Goal: Information Seeking & Learning: Check status

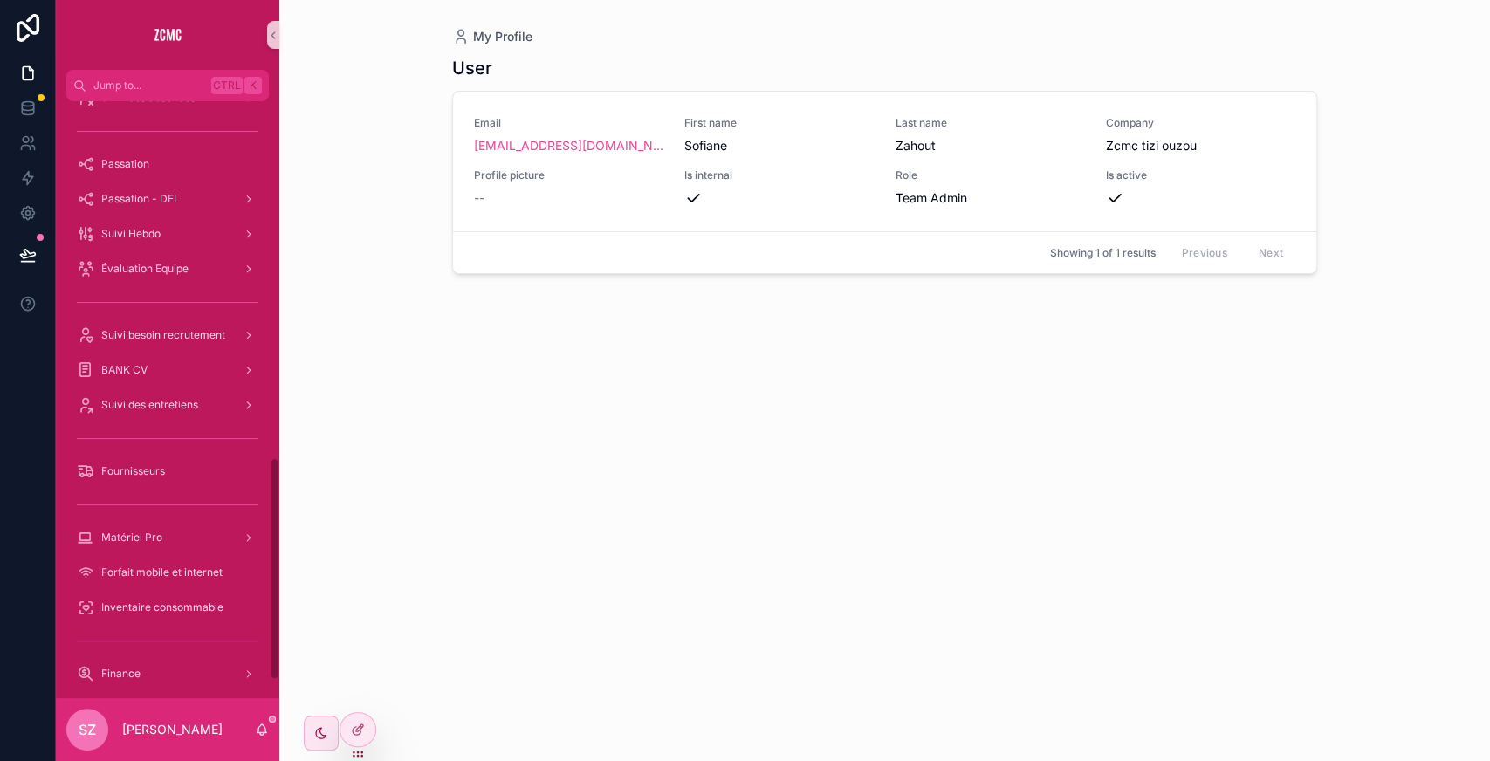
scroll to position [951, 0]
click at [169, 405] on span "Suivi des entretiens" at bounding box center [149, 407] width 97 height 14
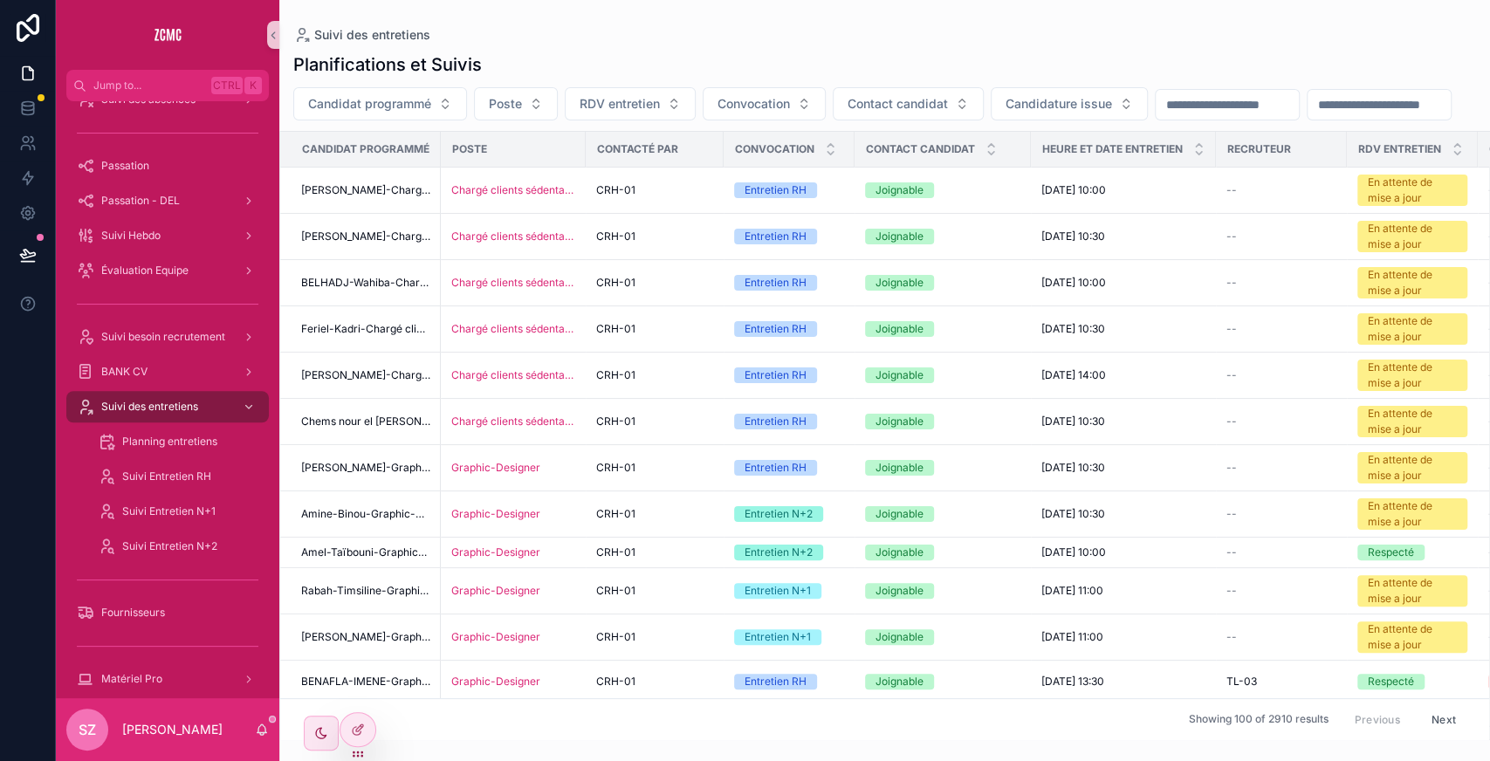
click at [1203, 117] on input "scrollable content" at bounding box center [1378, 105] width 143 height 24
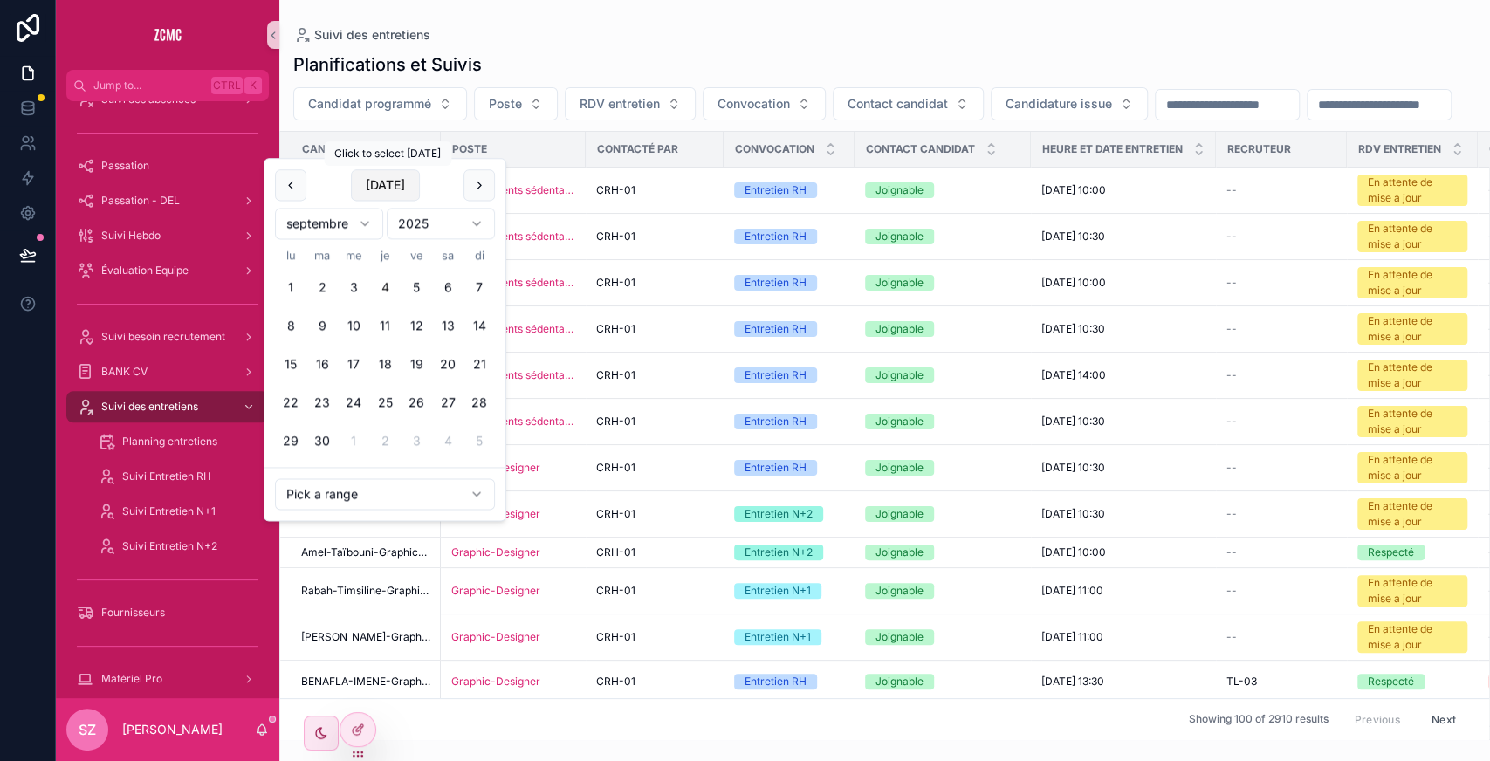
click at [405, 185] on button "[DATE]" at bounding box center [385, 184] width 69 height 31
type input "**********"
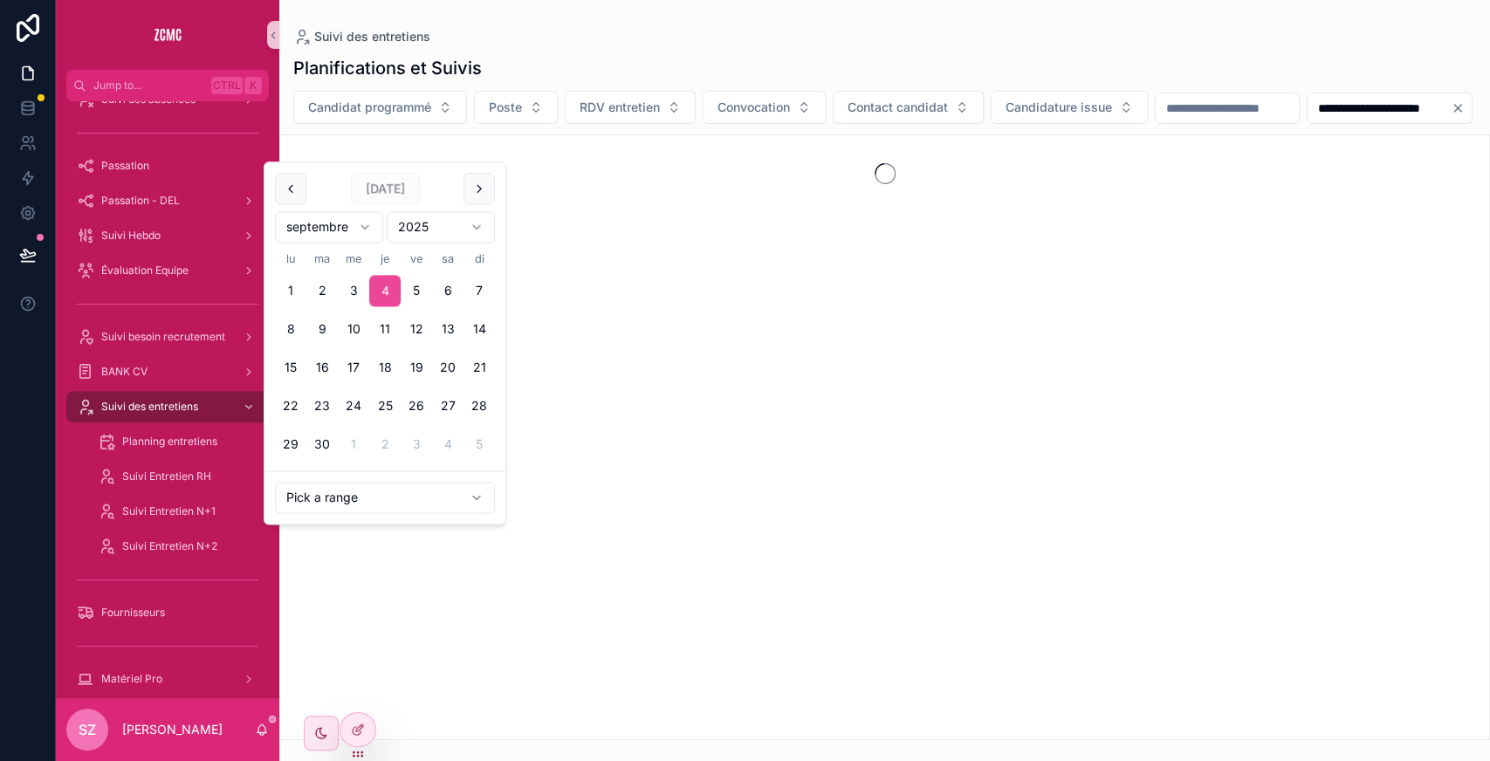
click at [560, 124] on div "**********" at bounding box center [884, 107] width 1210 height 33
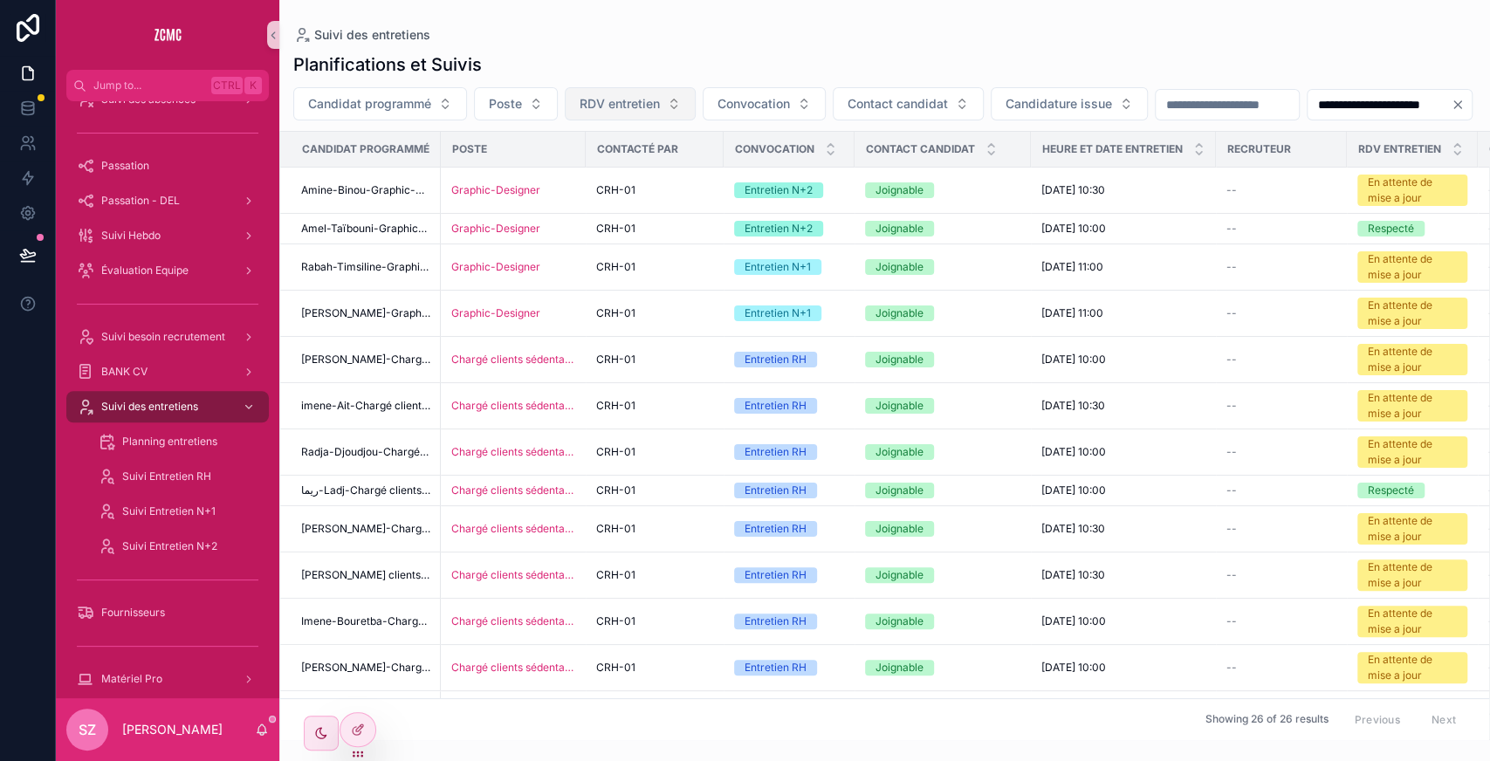
click at [651, 107] on span "RDV entretien" at bounding box center [619, 103] width 80 height 17
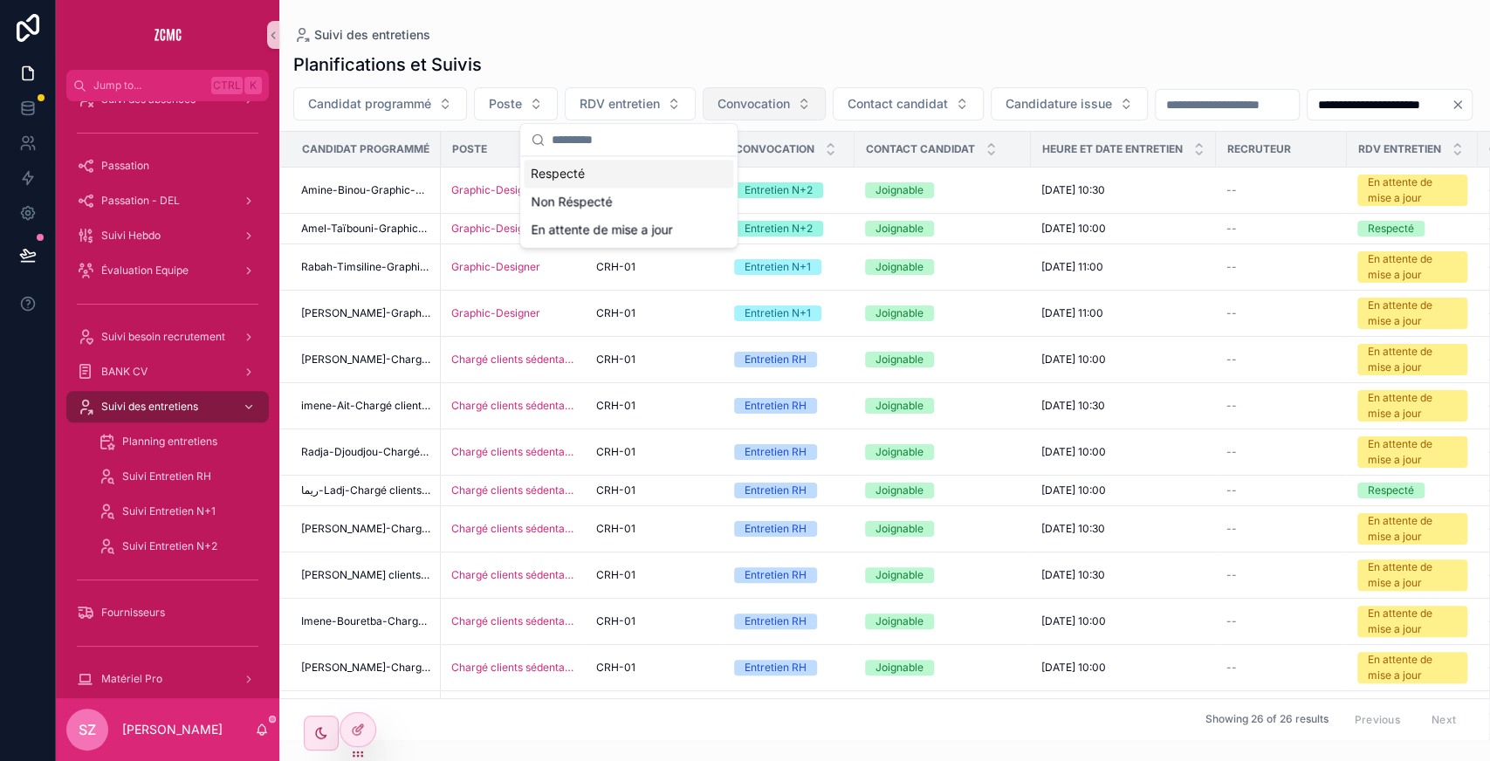
click at [726, 102] on span "Convocation" at bounding box center [753, 103] width 72 height 17
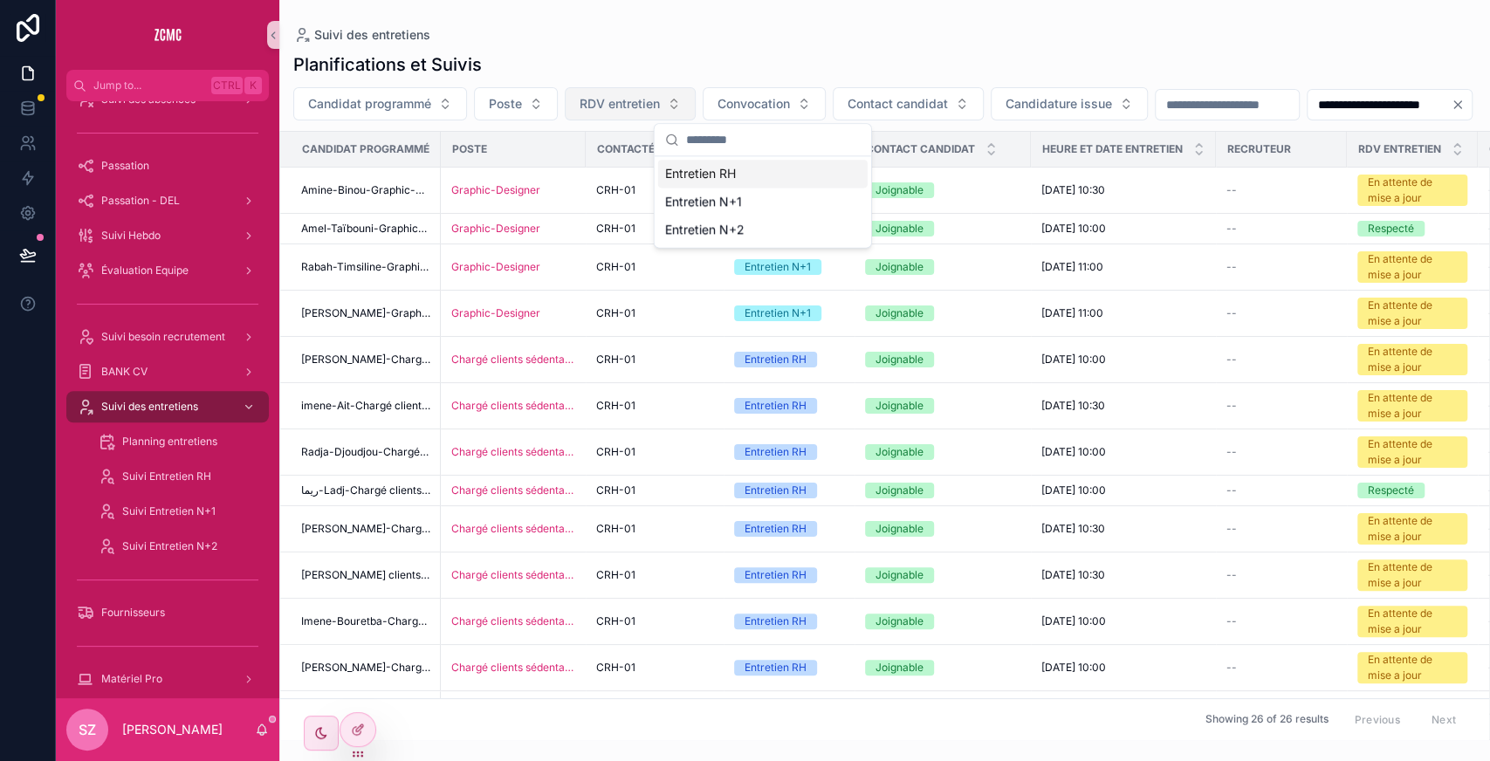
click at [614, 108] on span "RDV entretien" at bounding box center [619, 103] width 80 height 17
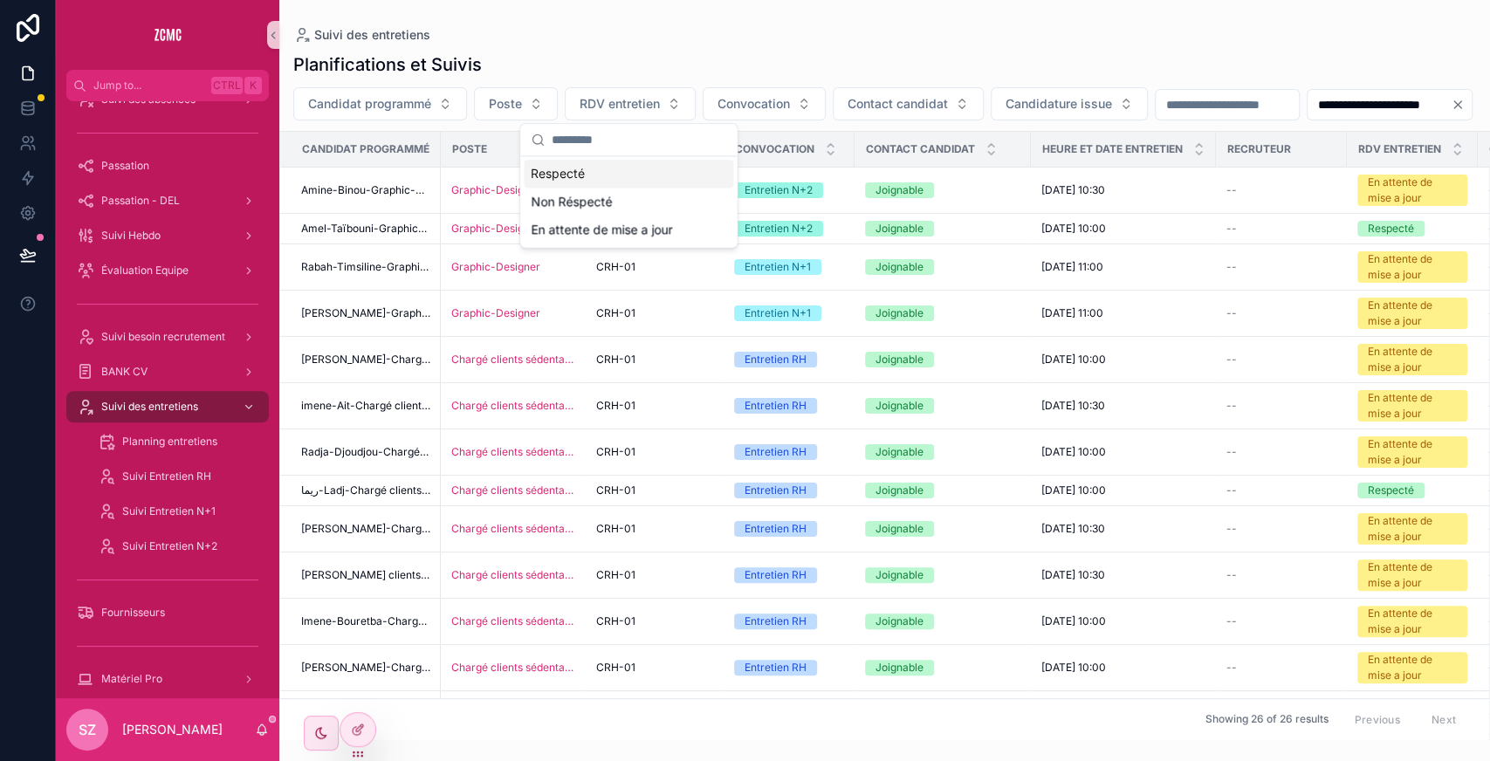
click at [614, 180] on div "Respecté" at bounding box center [628, 174] width 209 height 28
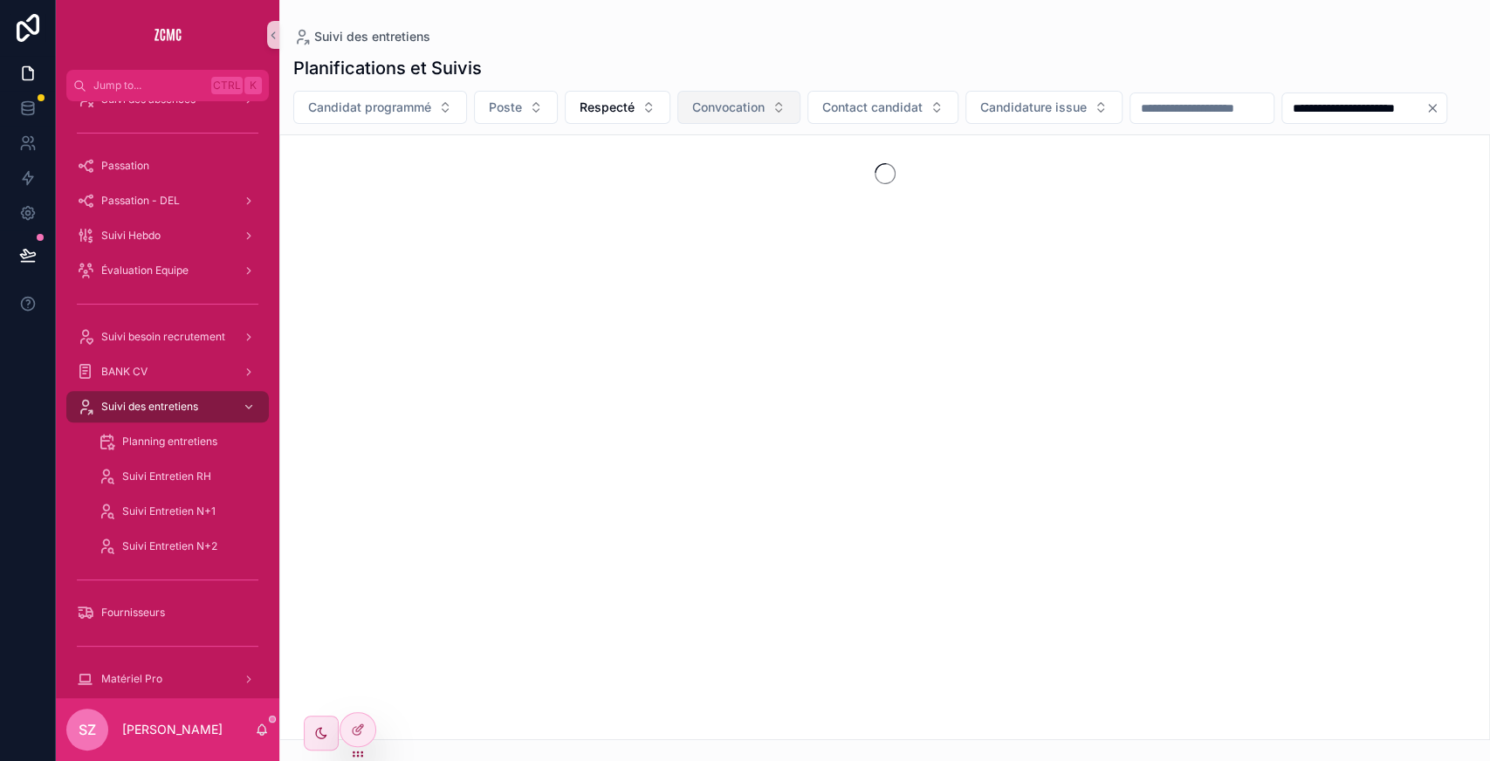
click at [742, 101] on span "Convocation" at bounding box center [728, 107] width 72 height 17
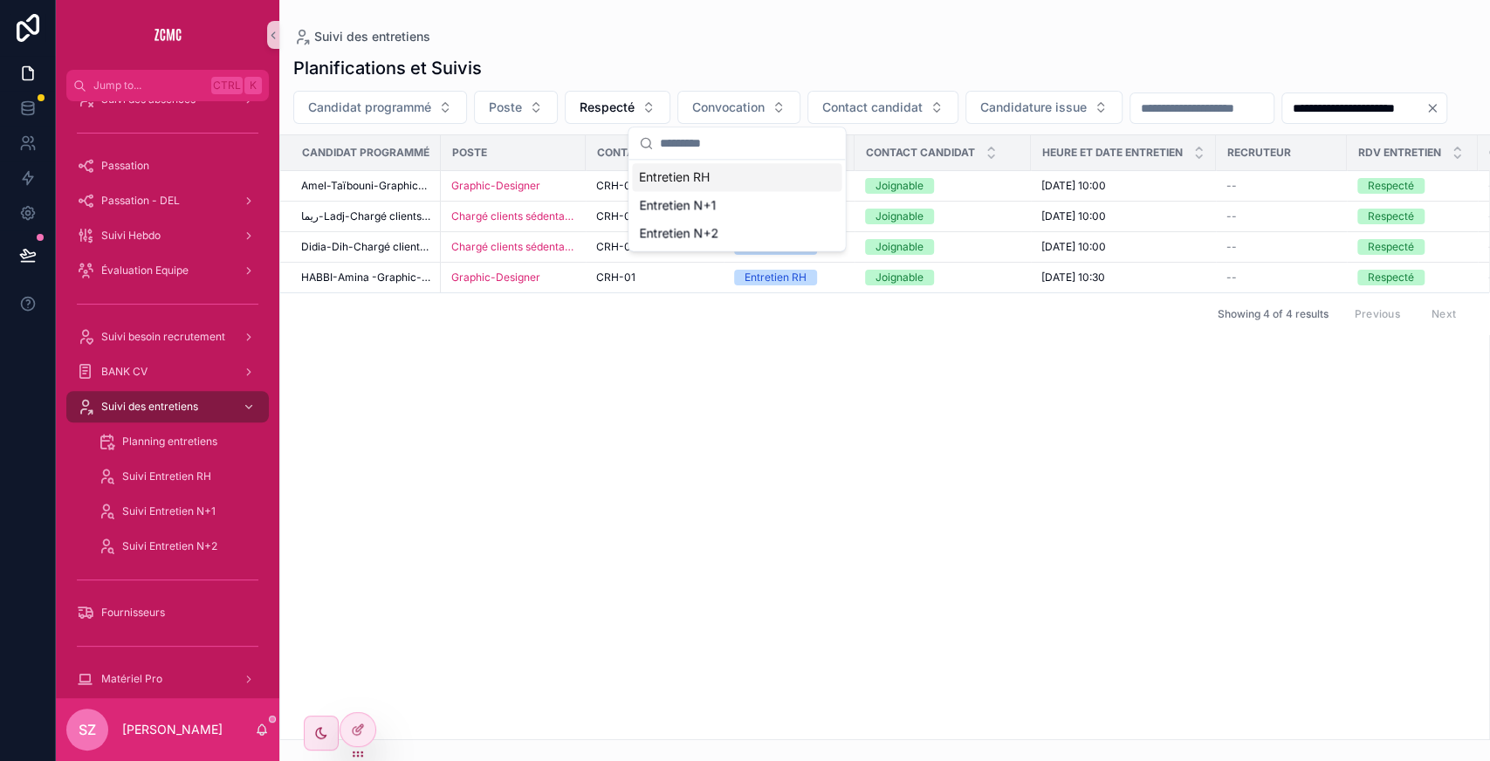
click at [726, 49] on div "**********" at bounding box center [884, 392] width 1210 height 695
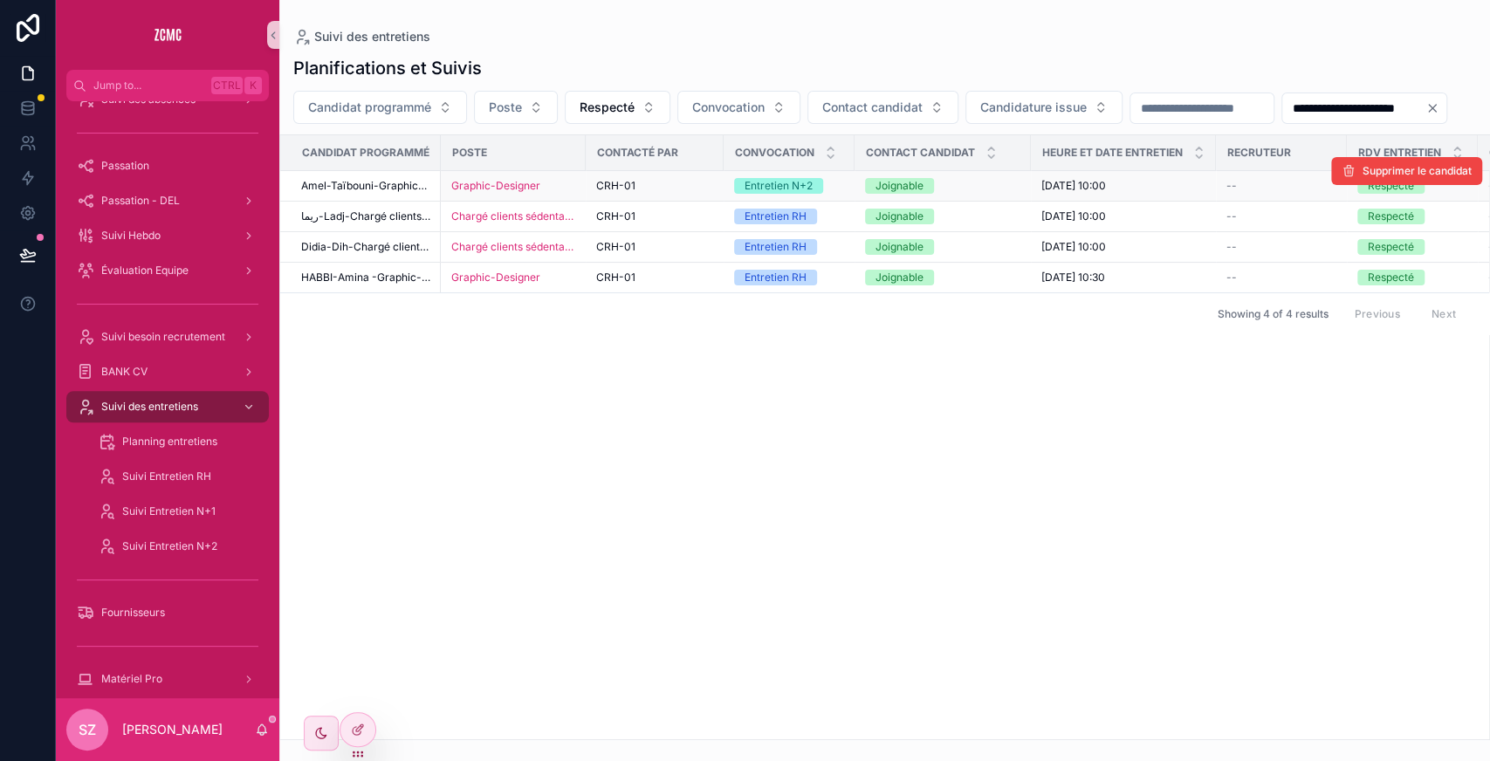
click at [373, 193] on span "Amel-Taïbouni-Graphic-Designer-" at bounding box center [365, 186] width 129 height 14
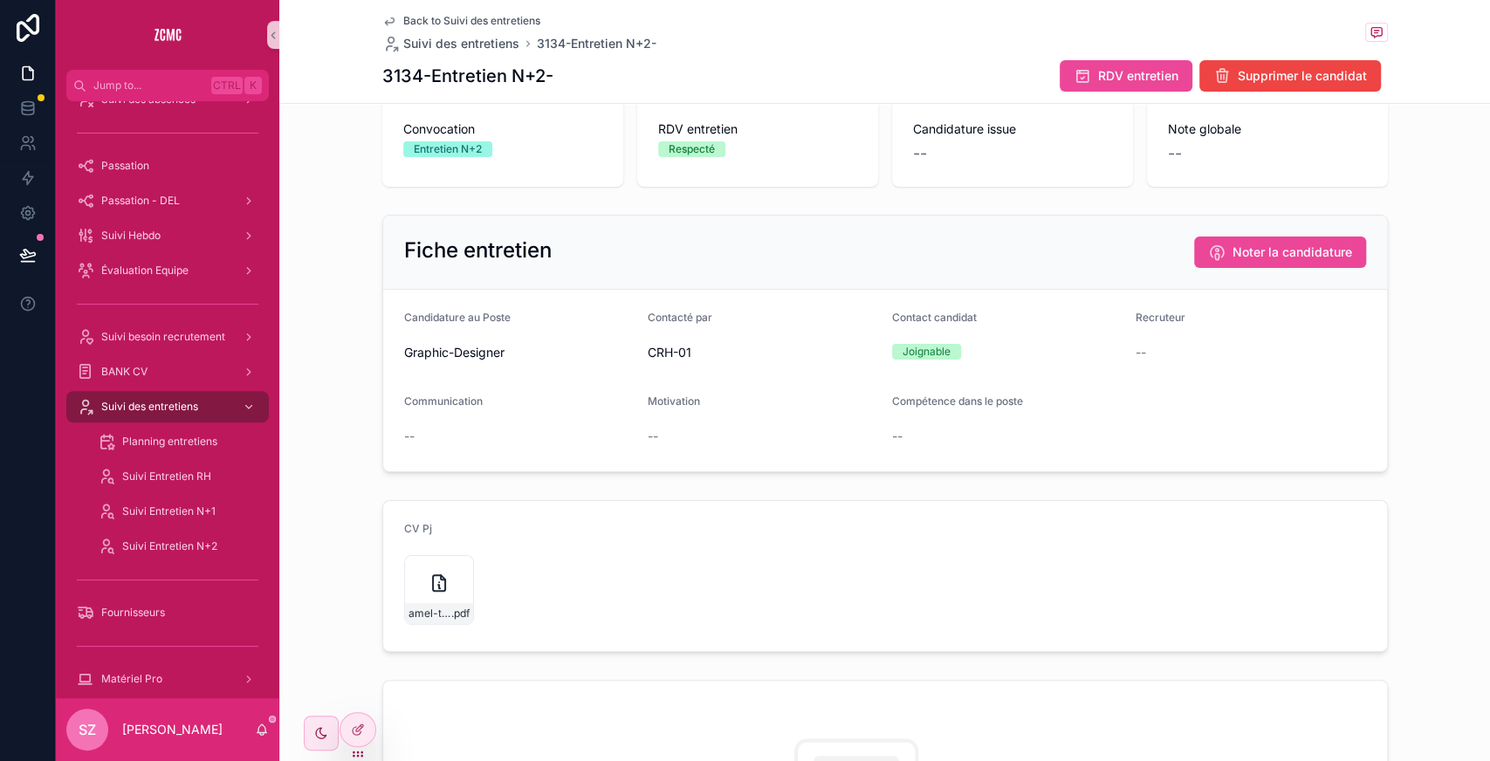
scroll to position [154, 0]
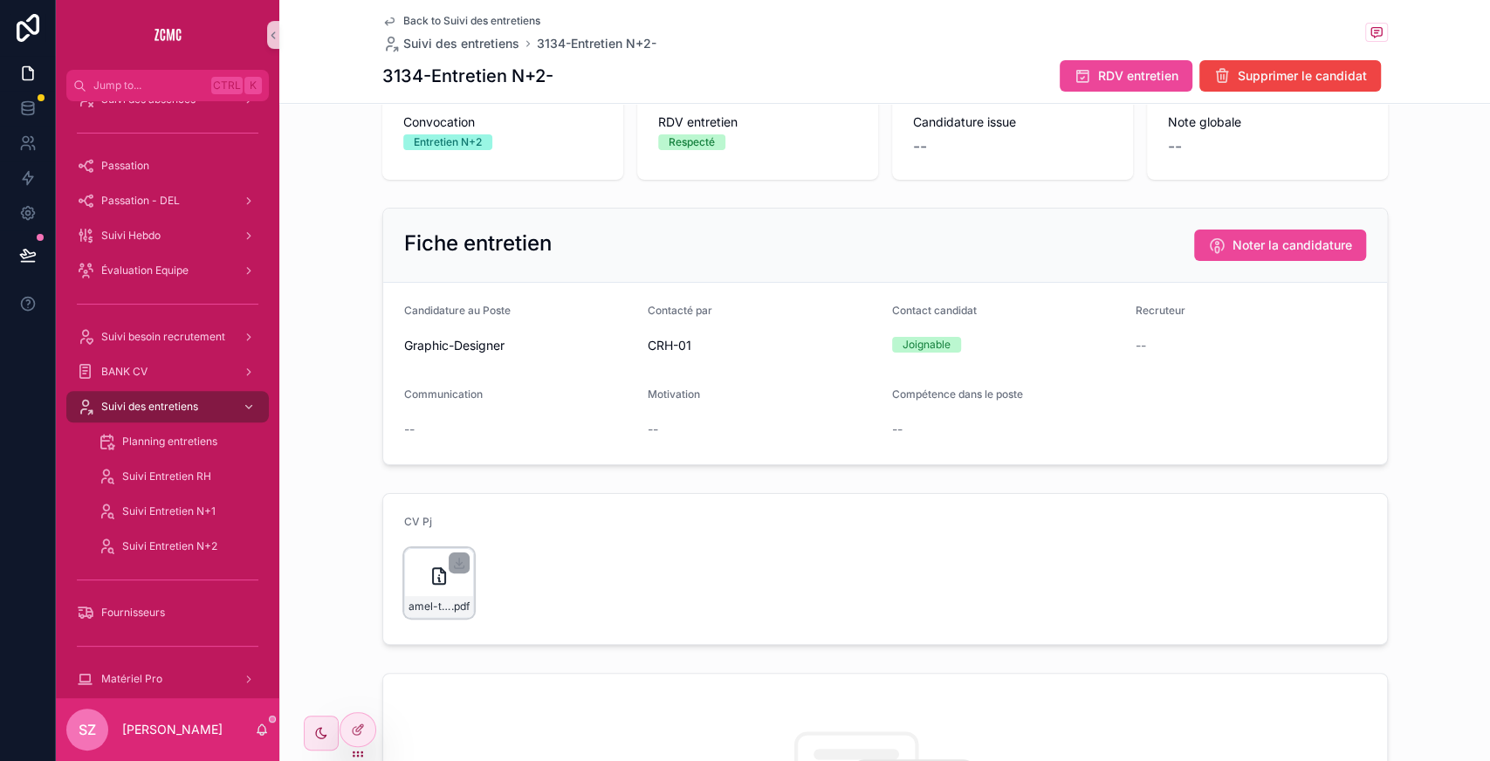
click at [414, 572] on div "amel-taibouni-,-gd .pdf" at bounding box center [439, 583] width 70 height 70
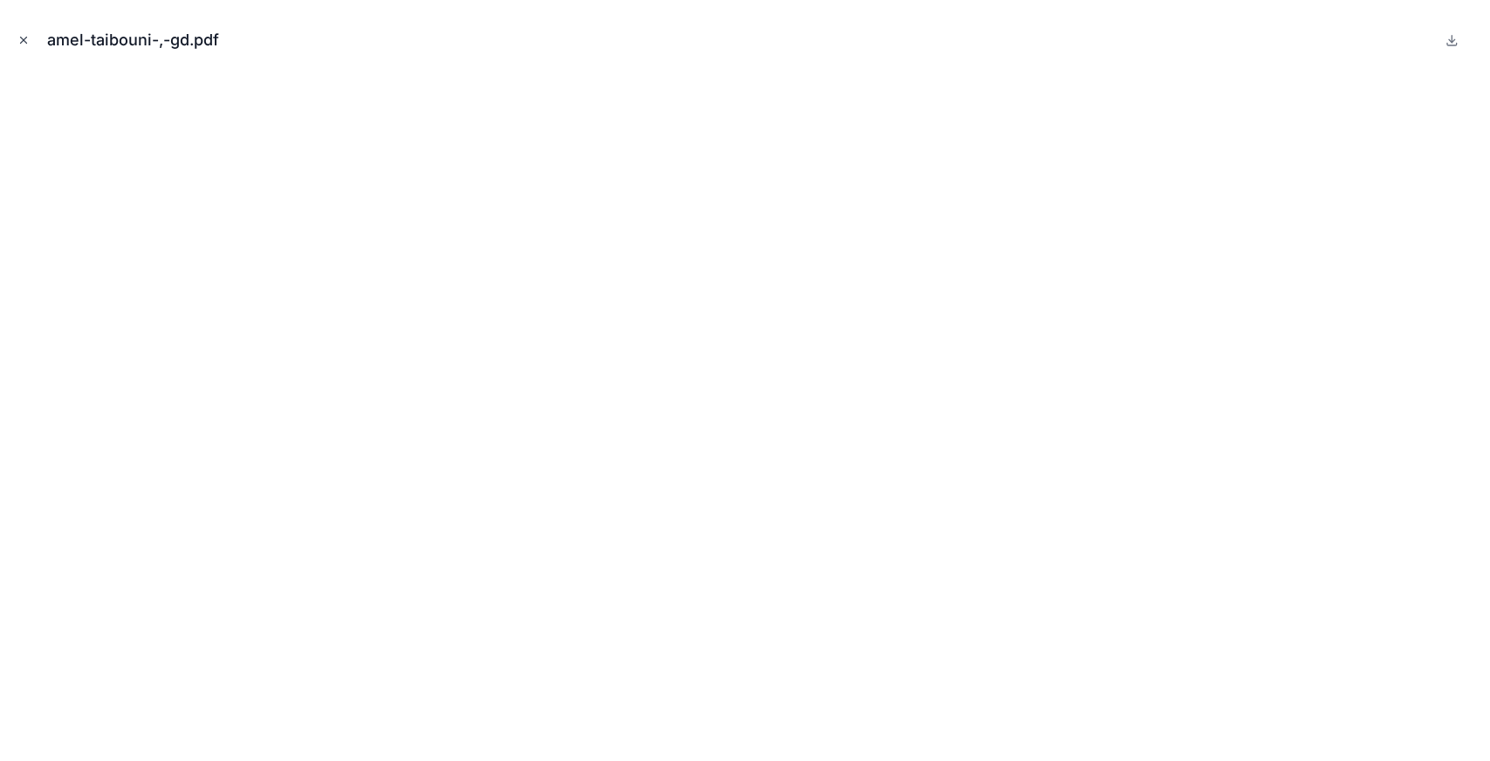
click at [21, 43] on icon "Close modal" at bounding box center [24, 41] width 6 height 6
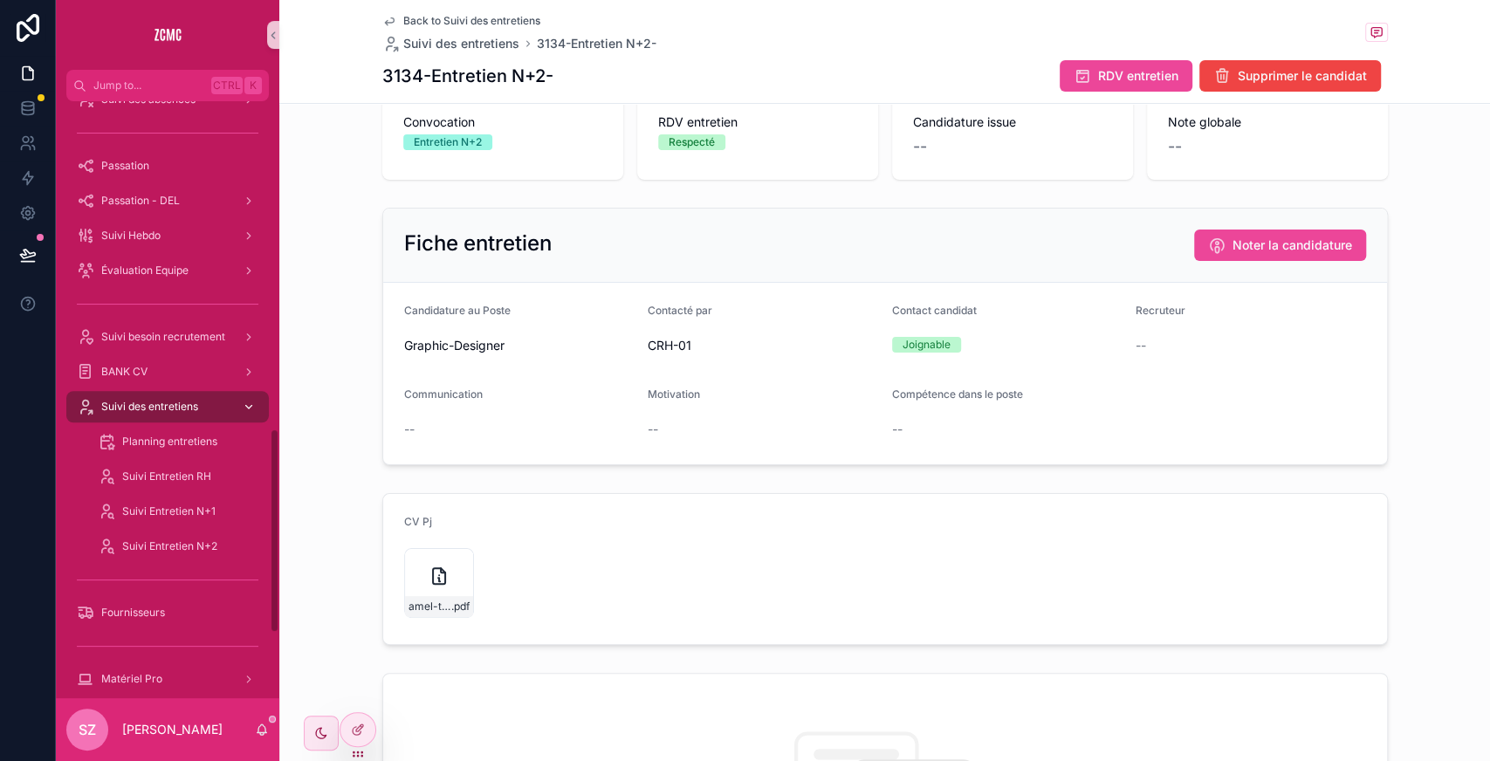
click at [192, 404] on span "Suivi des entretiens" at bounding box center [149, 407] width 97 height 14
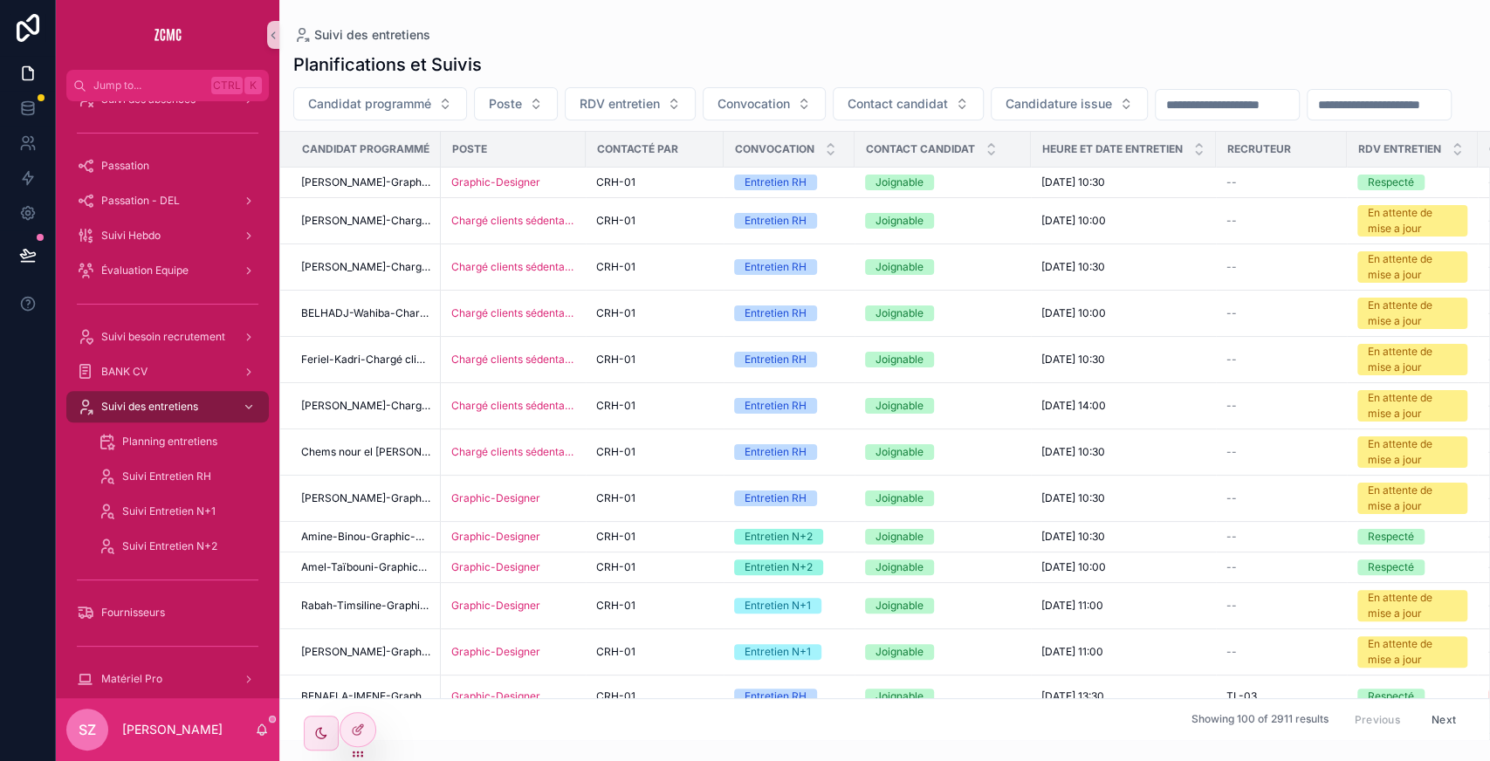
click at [1203, 117] on input "scrollable content" at bounding box center [1378, 105] width 143 height 24
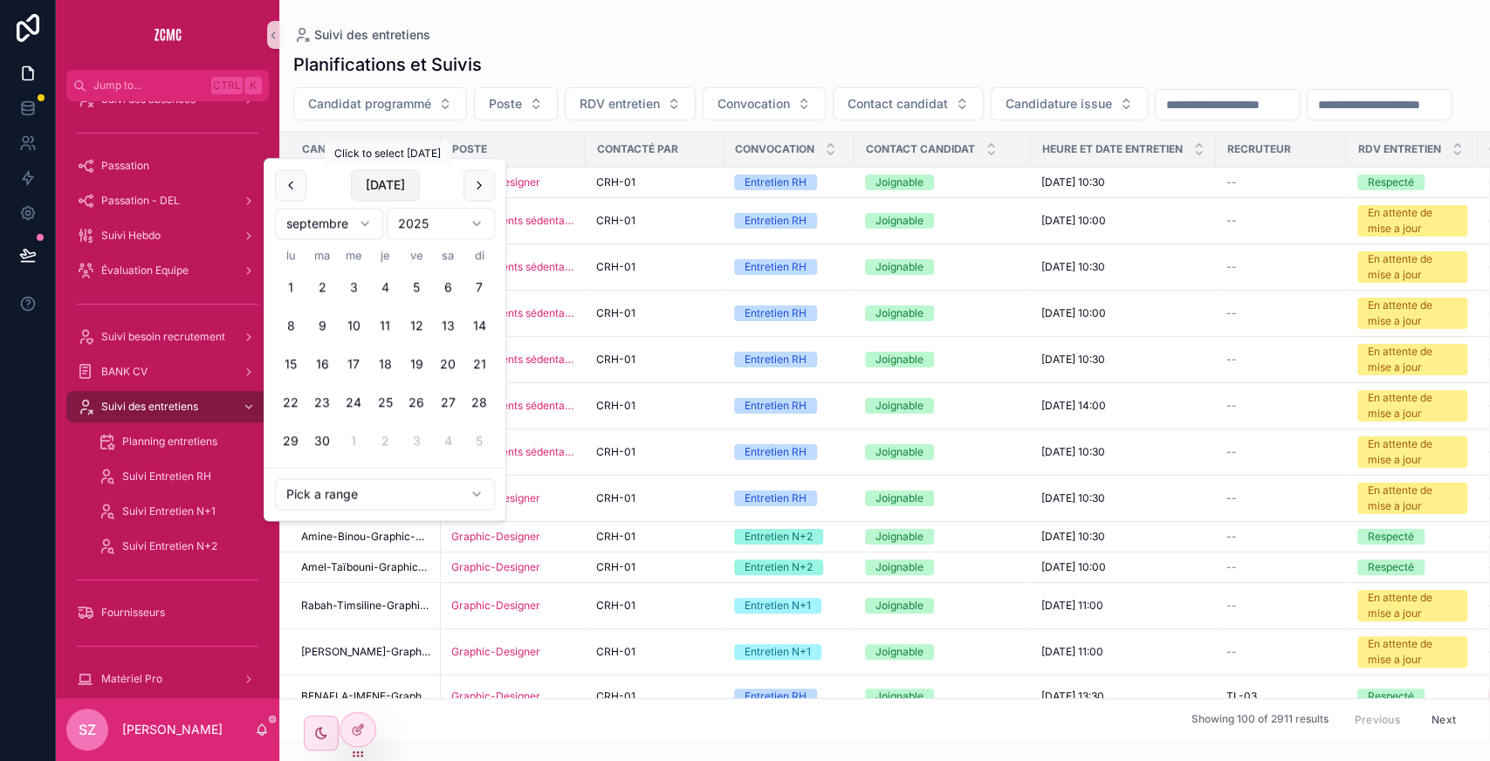
click at [380, 189] on button "Today" at bounding box center [385, 184] width 69 height 31
type input "**********"
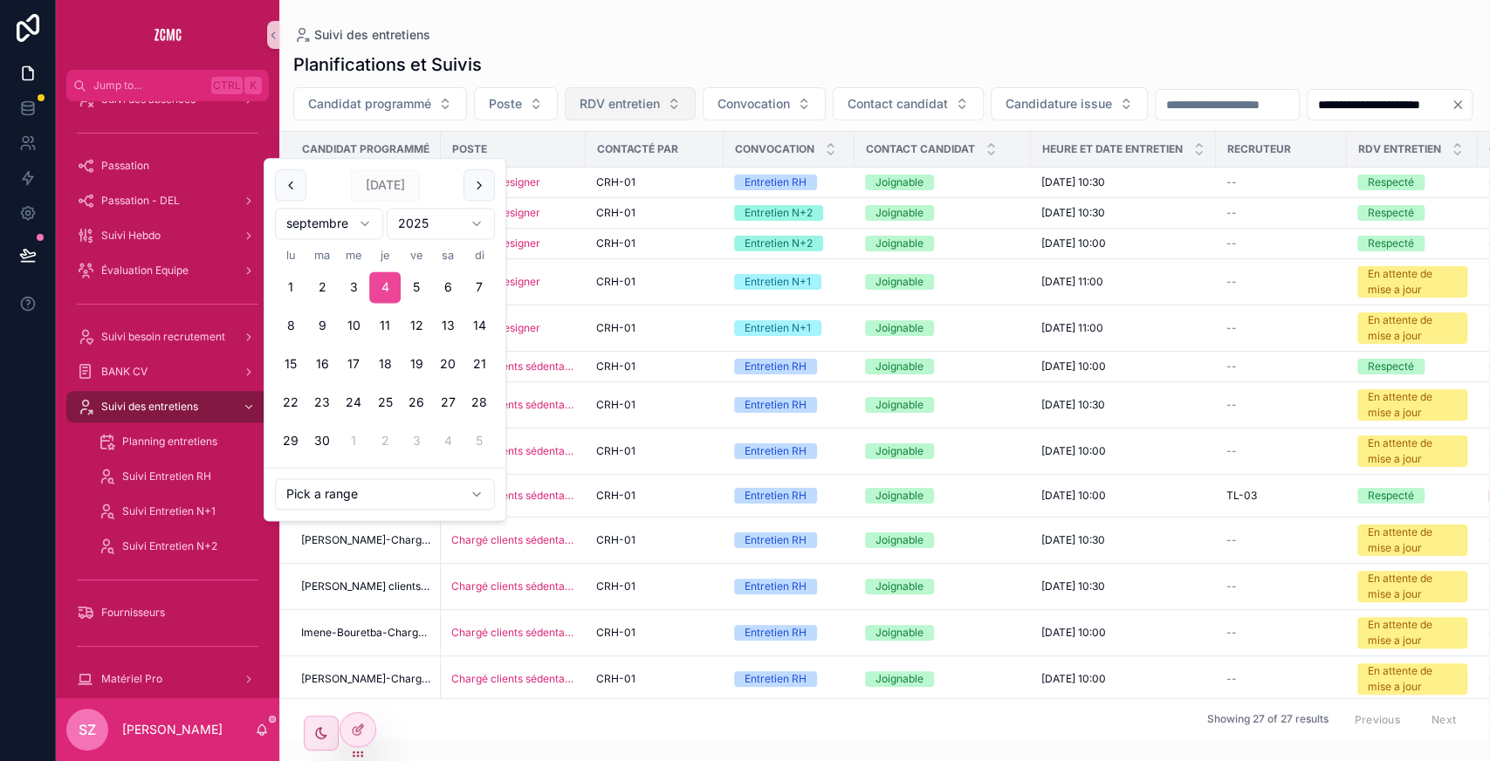
click at [685, 103] on button "RDV entretien" at bounding box center [630, 103] width 131 height 33
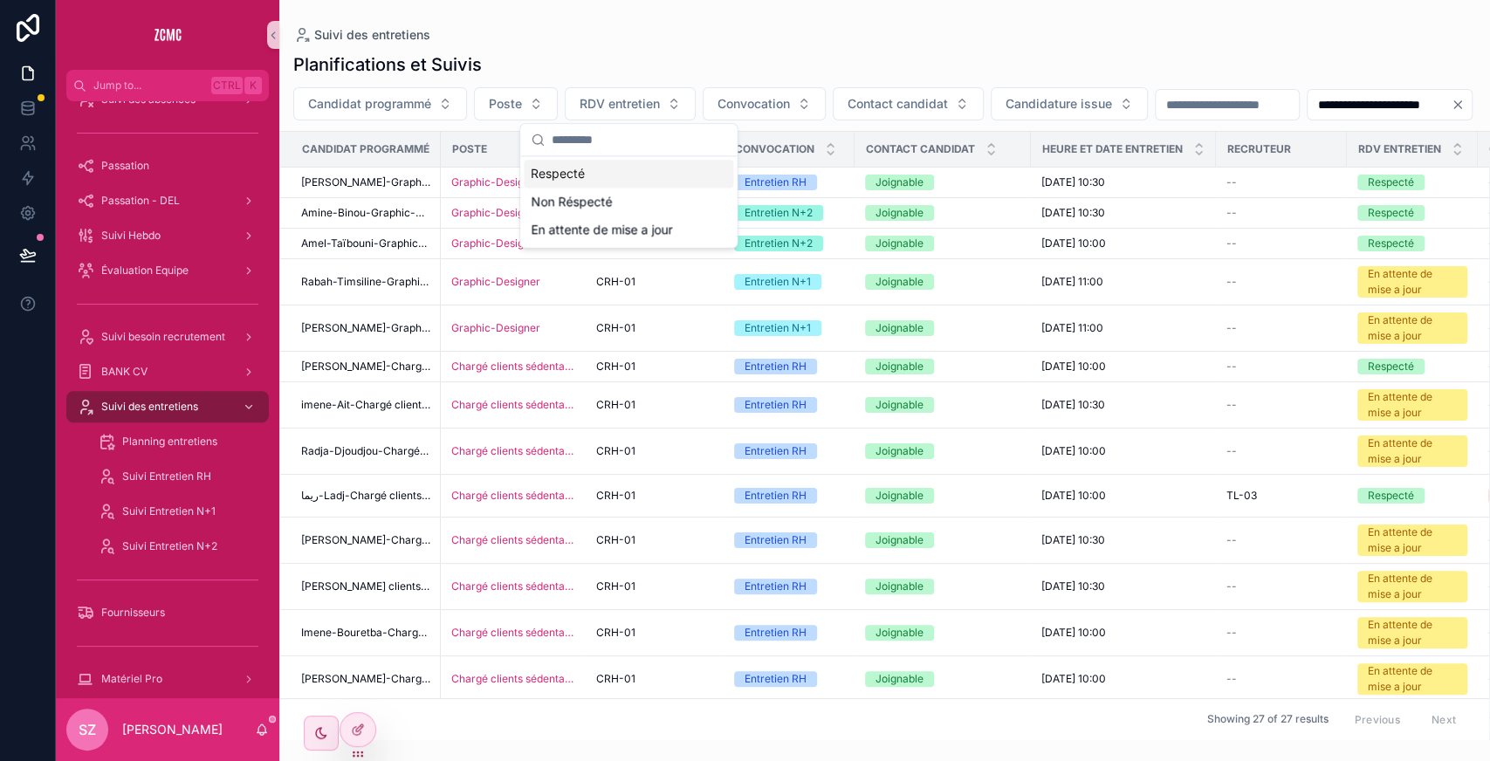
click at [681, 165] on div "Respecté" at bounding box center [628, 174] width 209 height 28
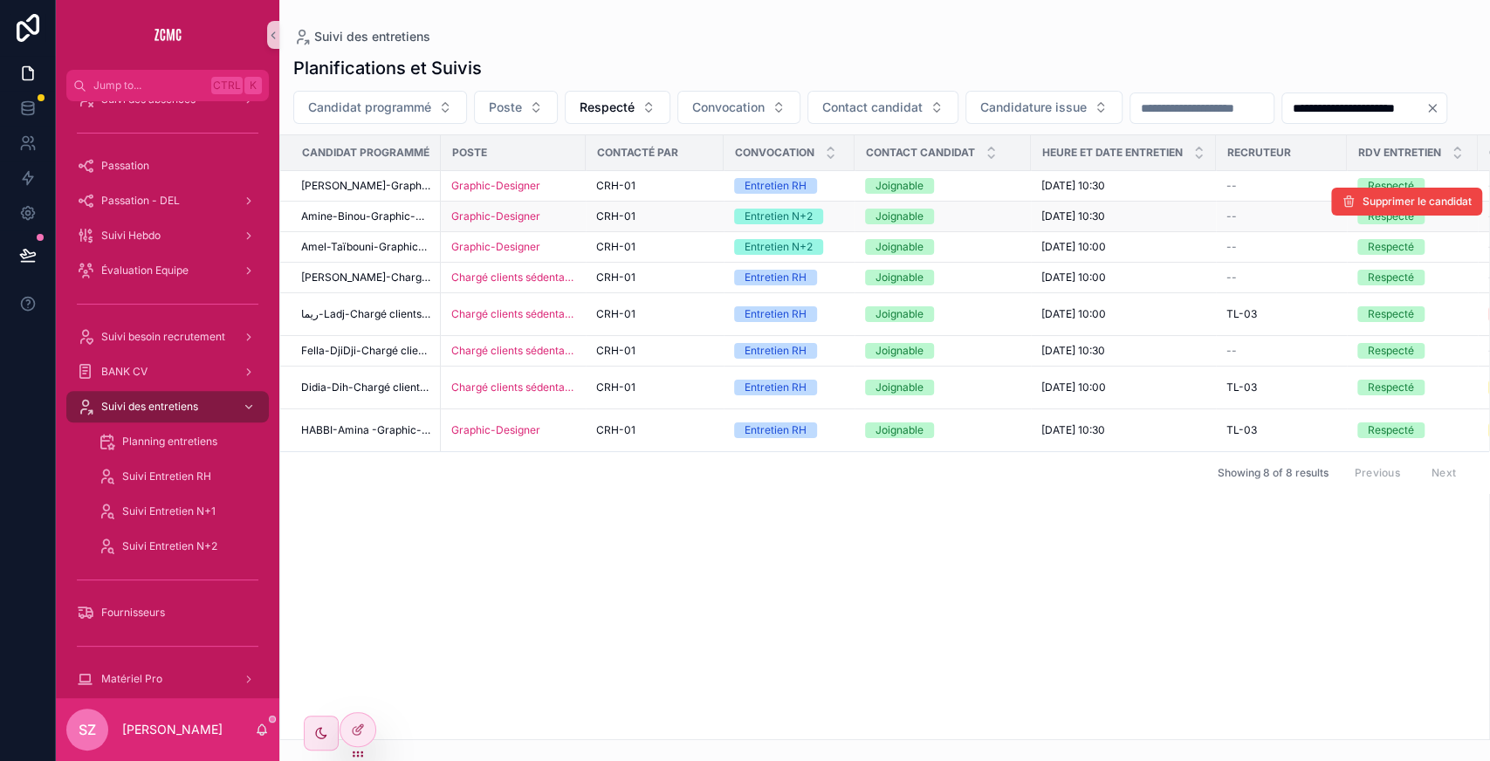
click at [546, 223] on div "Graphic-Designer" at bounding box center [513, 216] width 124 height 14
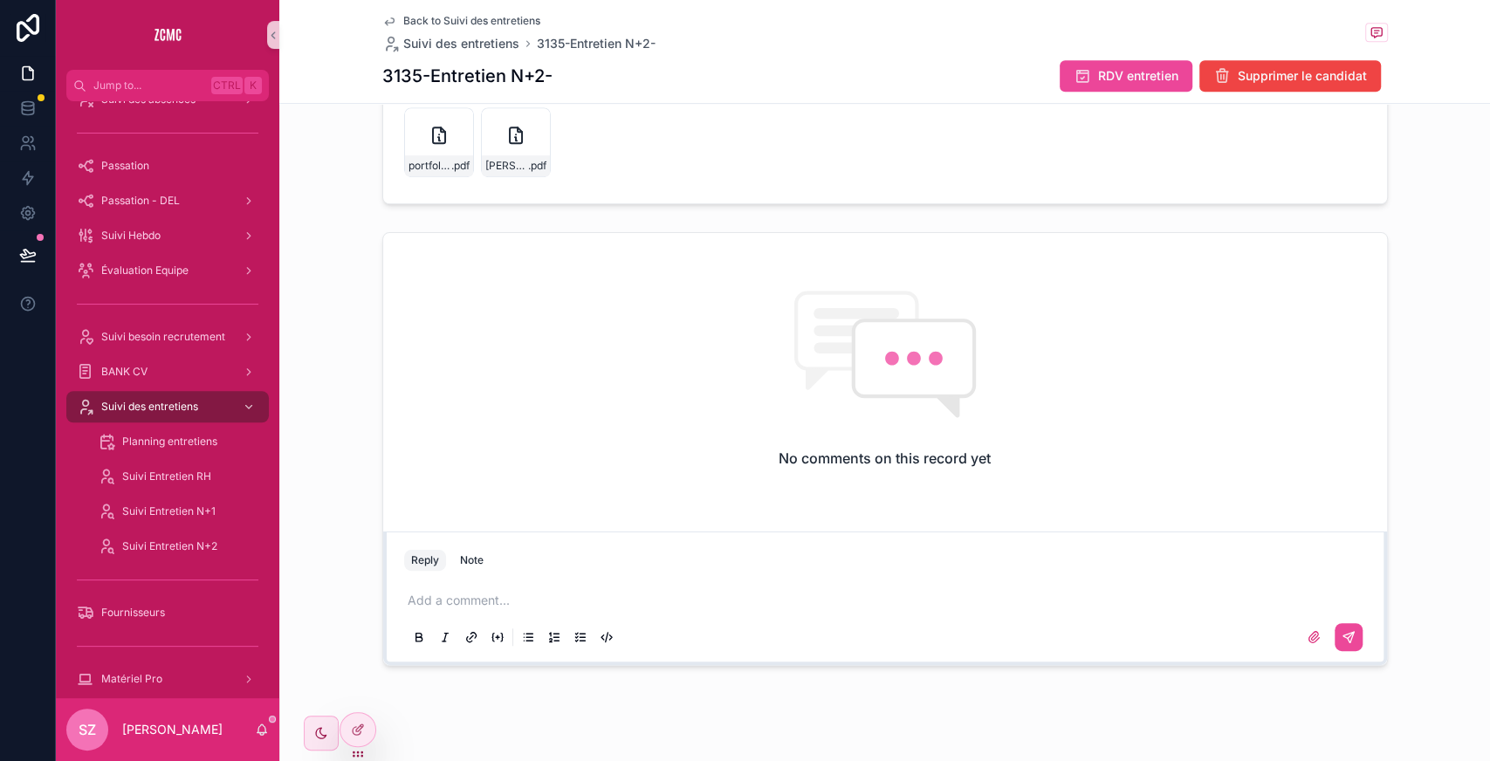
scroll to position [600, 0]
click at [494, 115] on div "amine-binou,-gd .pdf" at bounding box center [516, 137] width 70 height 70
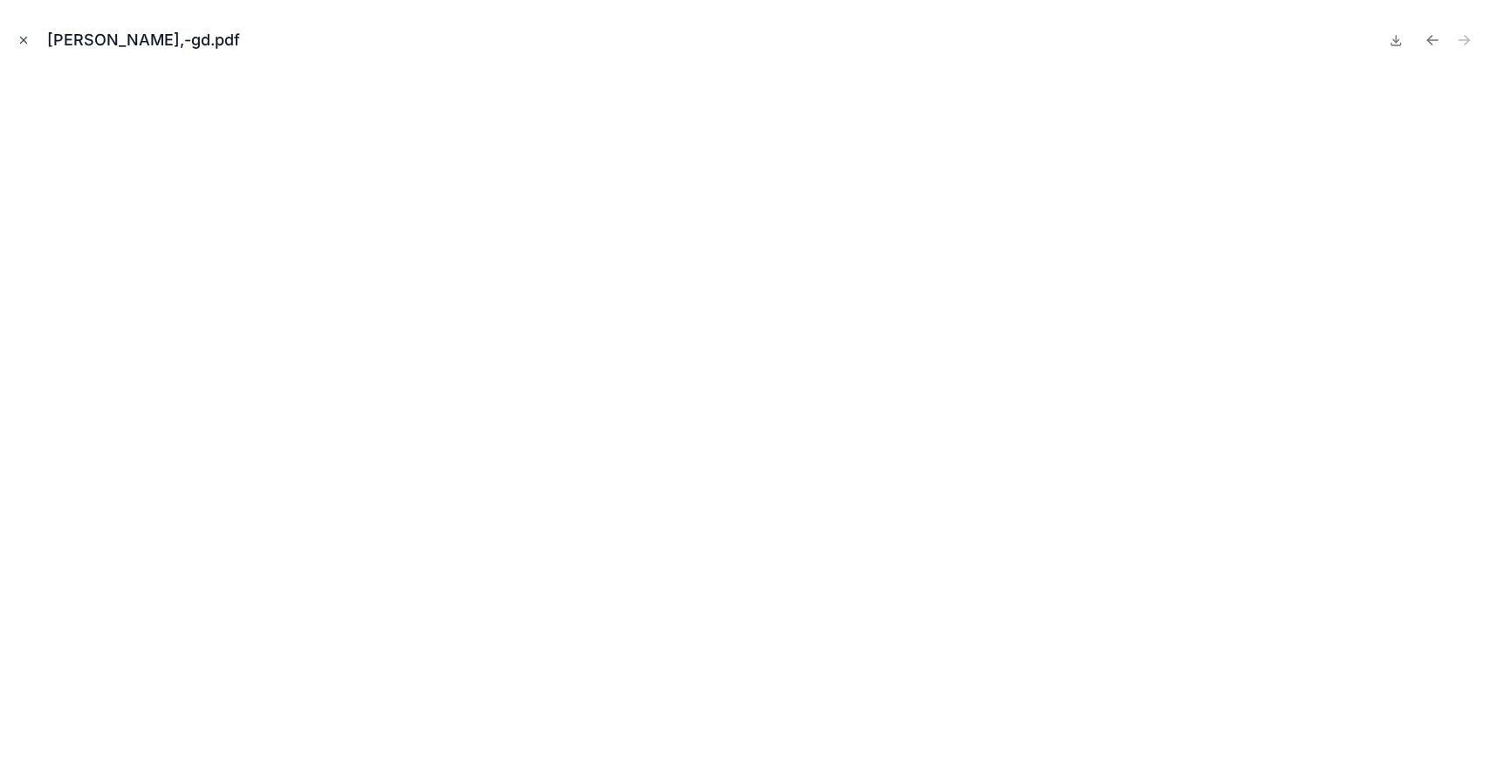
click at [28, 38] on icon "Close modal" at bounding box center [23, 40] width 12 height 12
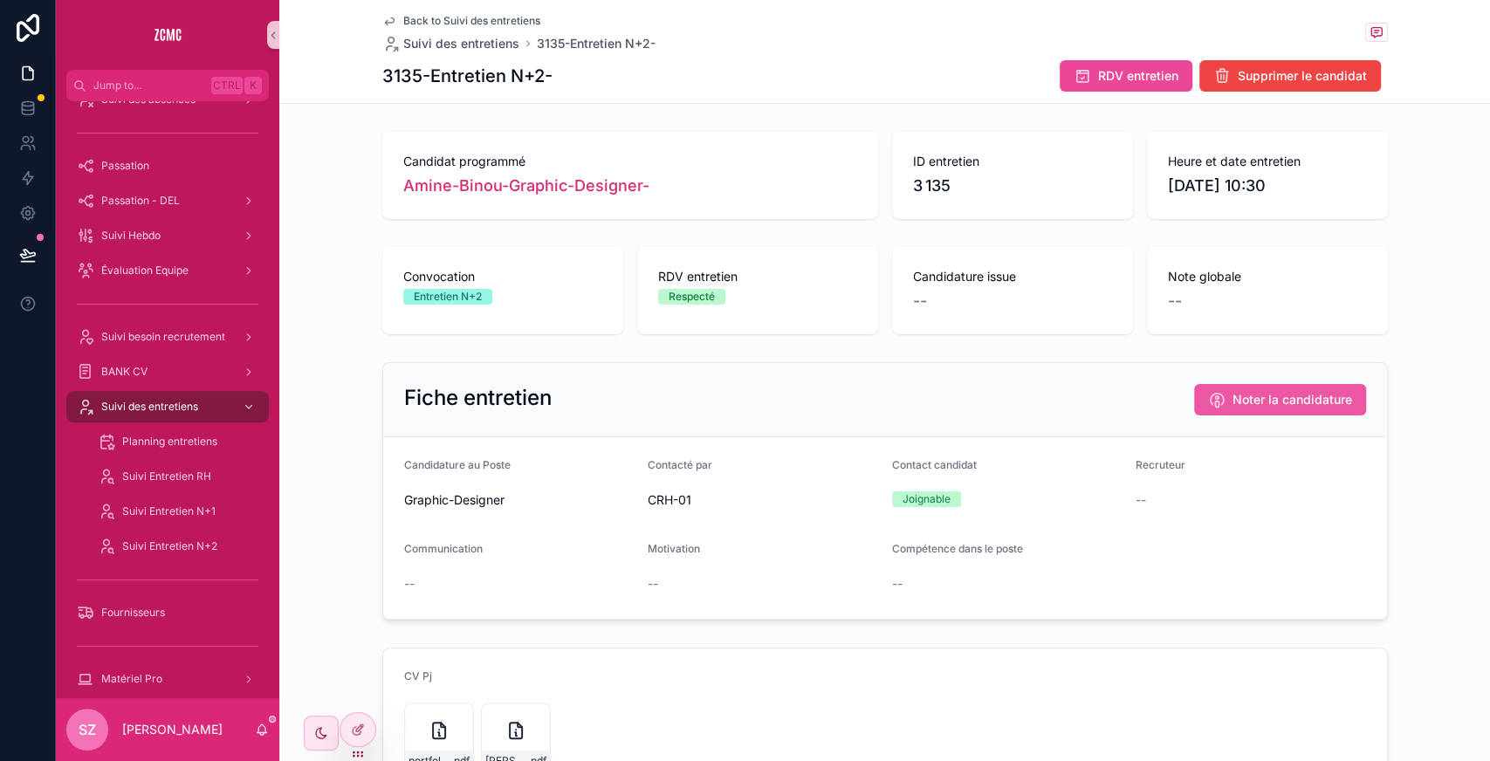
click at [1203, 402] on button "Noter la candidature" at bounding box center [1280, 399] width 172 height 31
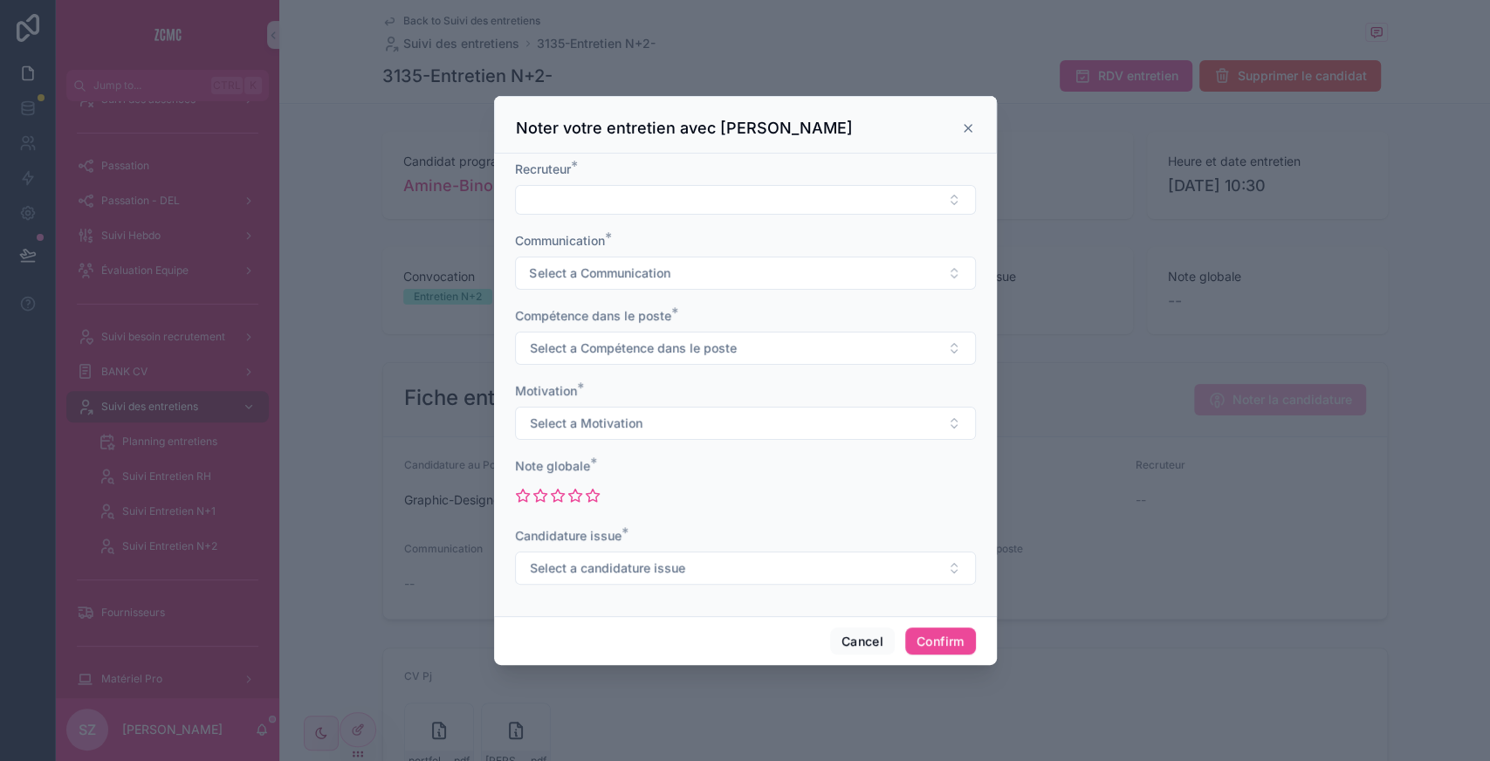
click at [595, 218] on form "Recruteur * Communication * Select a Communication Compétence dans le poste * S…" at bounding box center [745, 382] width 461 height 442
click at [580, 206] on button "Select Button" at bounding box center [745, 200] width 461 height 30
click at [554, 325] on span "COM" at bounding box center [540, 325] width 30 height 17
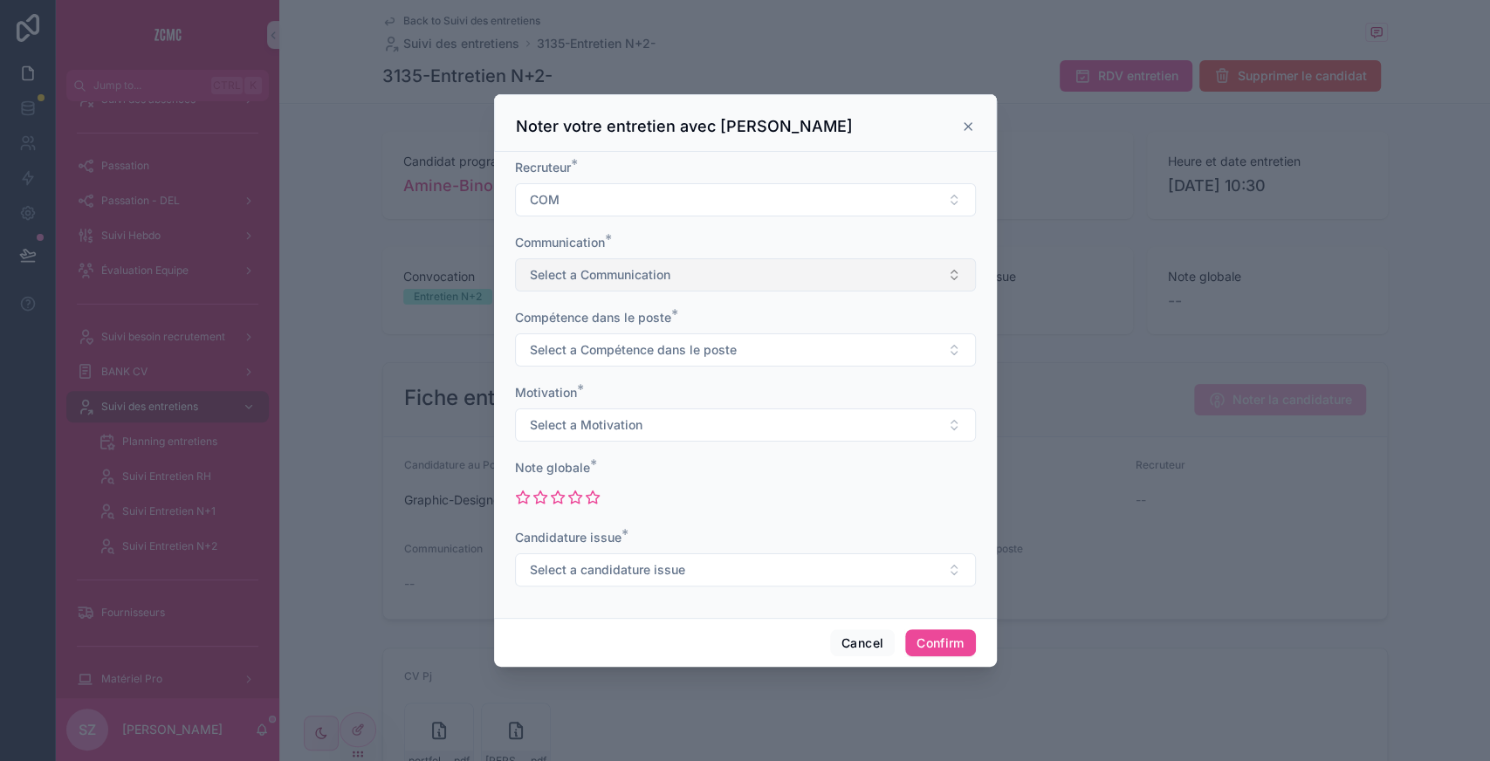
click at [566, 278] on span "Select a Communication" at bounding box center [600, 274] width 141 height 17
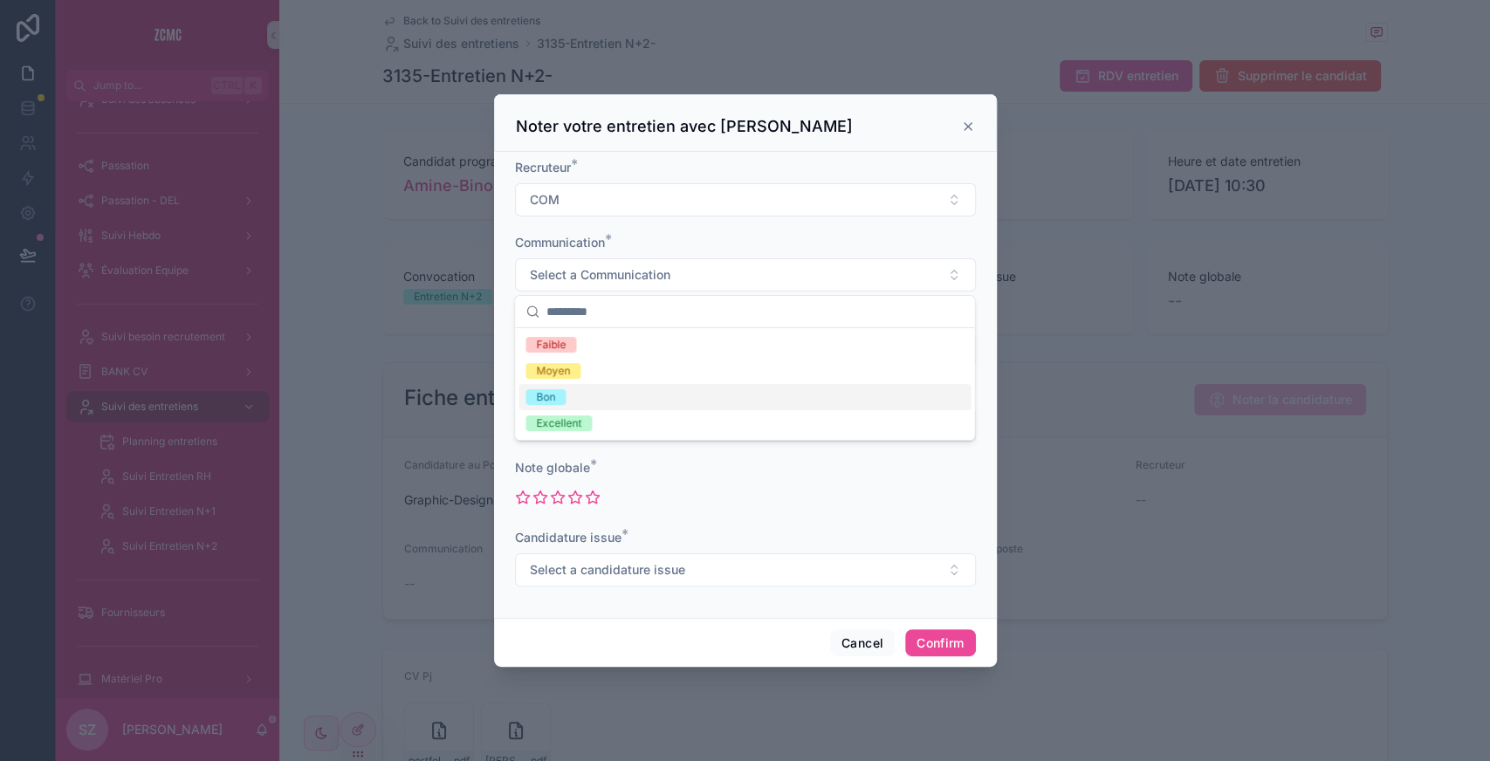
click at [570, 398] on div "Bon" at bounding box center [744, 397] width 452 height 26
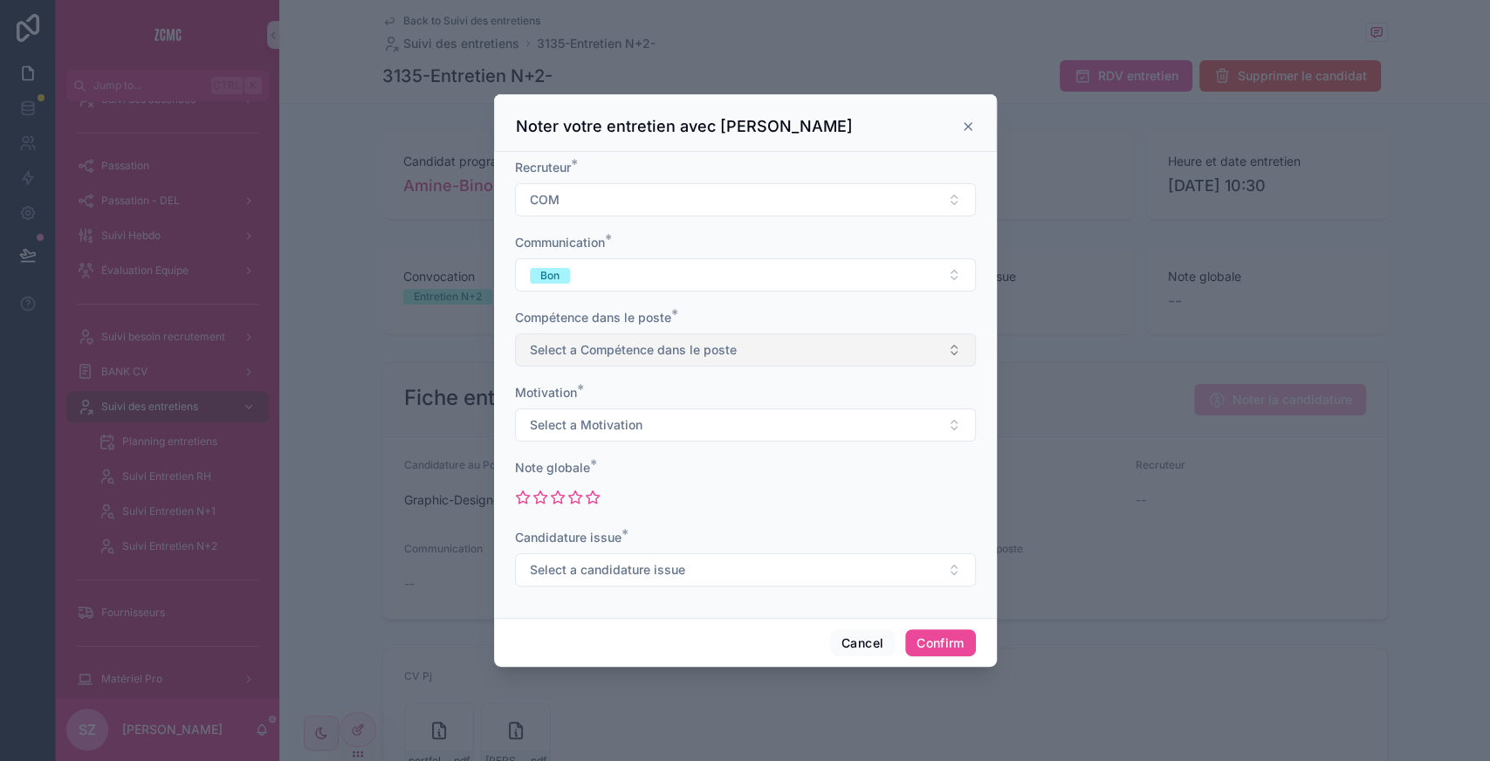
click at [581, 357] on span "Select a Compétence dans le poste" at bounding box center [633, 349] width 207 height 17
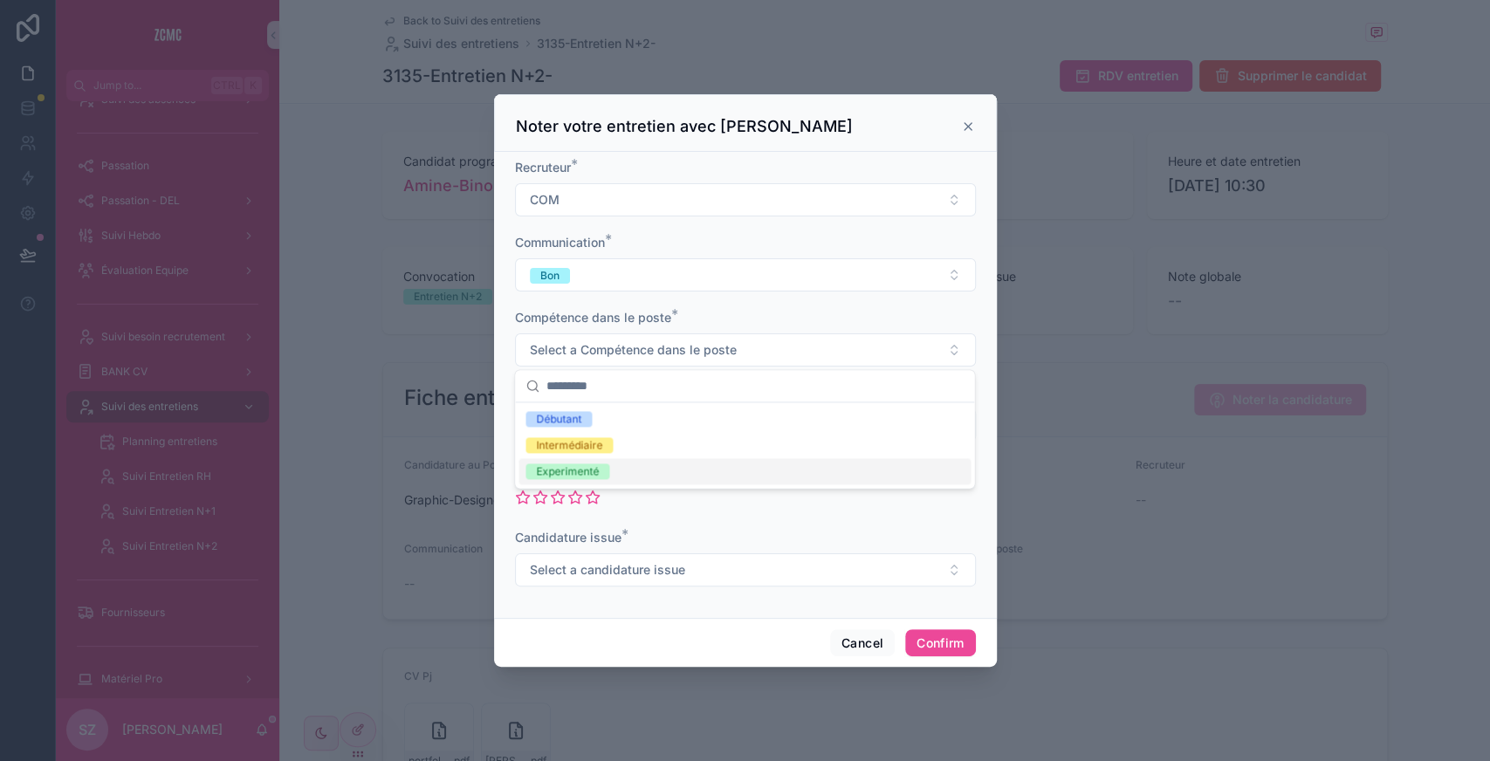
click at [575, 476] on div "Experimenté" at bounding box center [567, 471] width 63 height 16
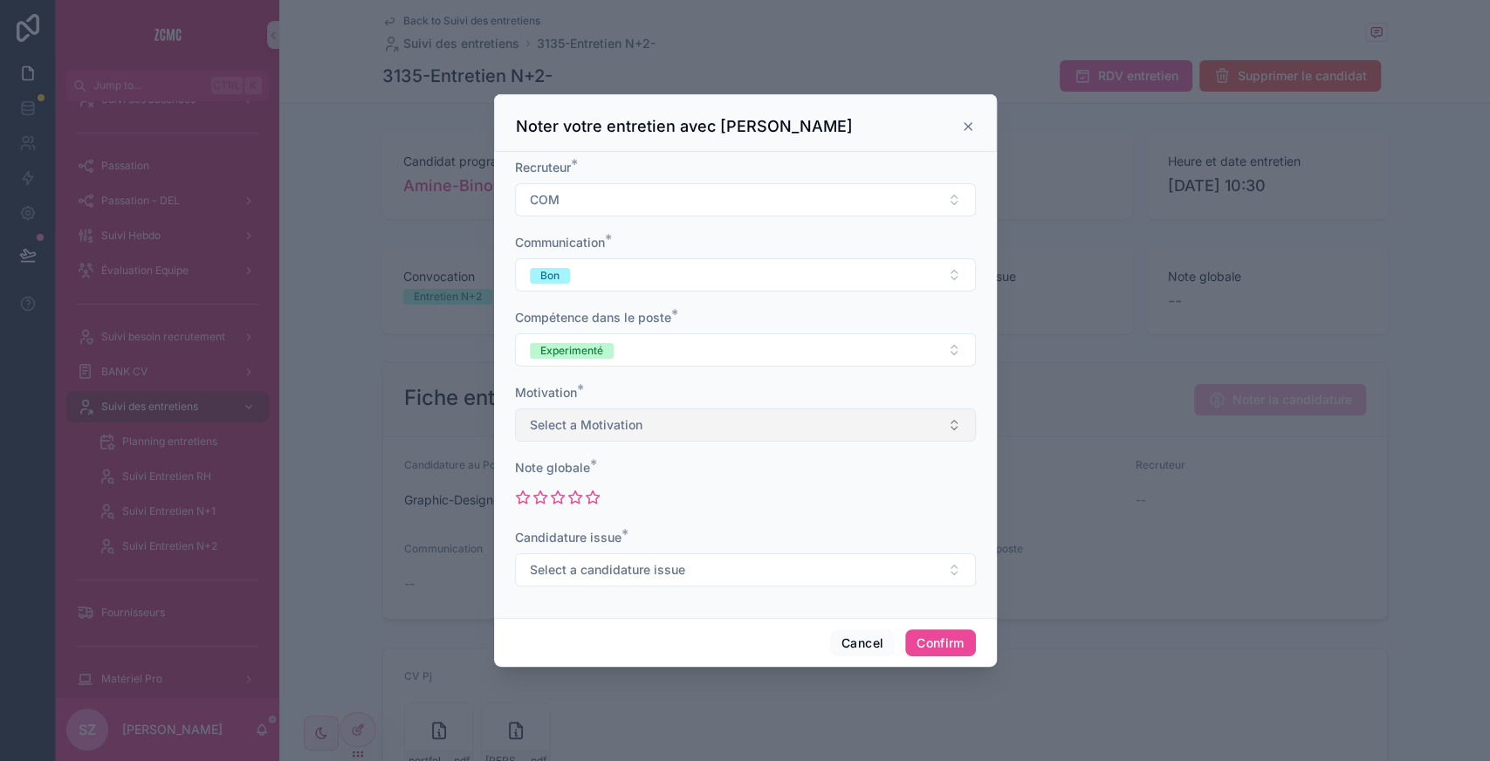
click at [569, 433] on span "Select a Motivation" at bounding box center [586, 424] width 113 height 17
click at [561, 537] on div "Elevée" at bounding box center [744, 546] width 452 height 26
click at [574, 501] on icon at bounding box center [575, 498] width 16 height 16
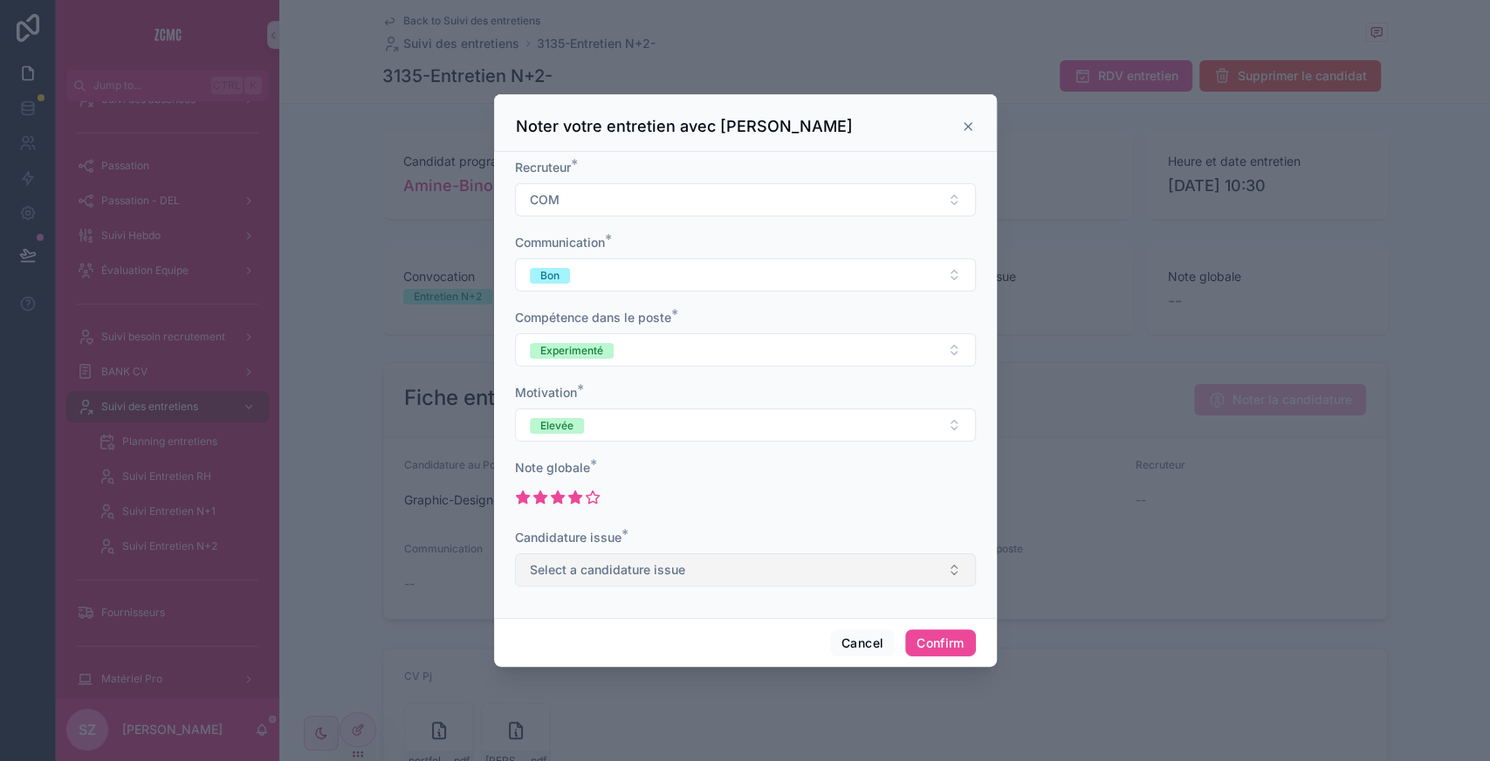
click at [573, 568] on span "Select a candidature issue" at bounding box center [607, 569] width 155 height 17
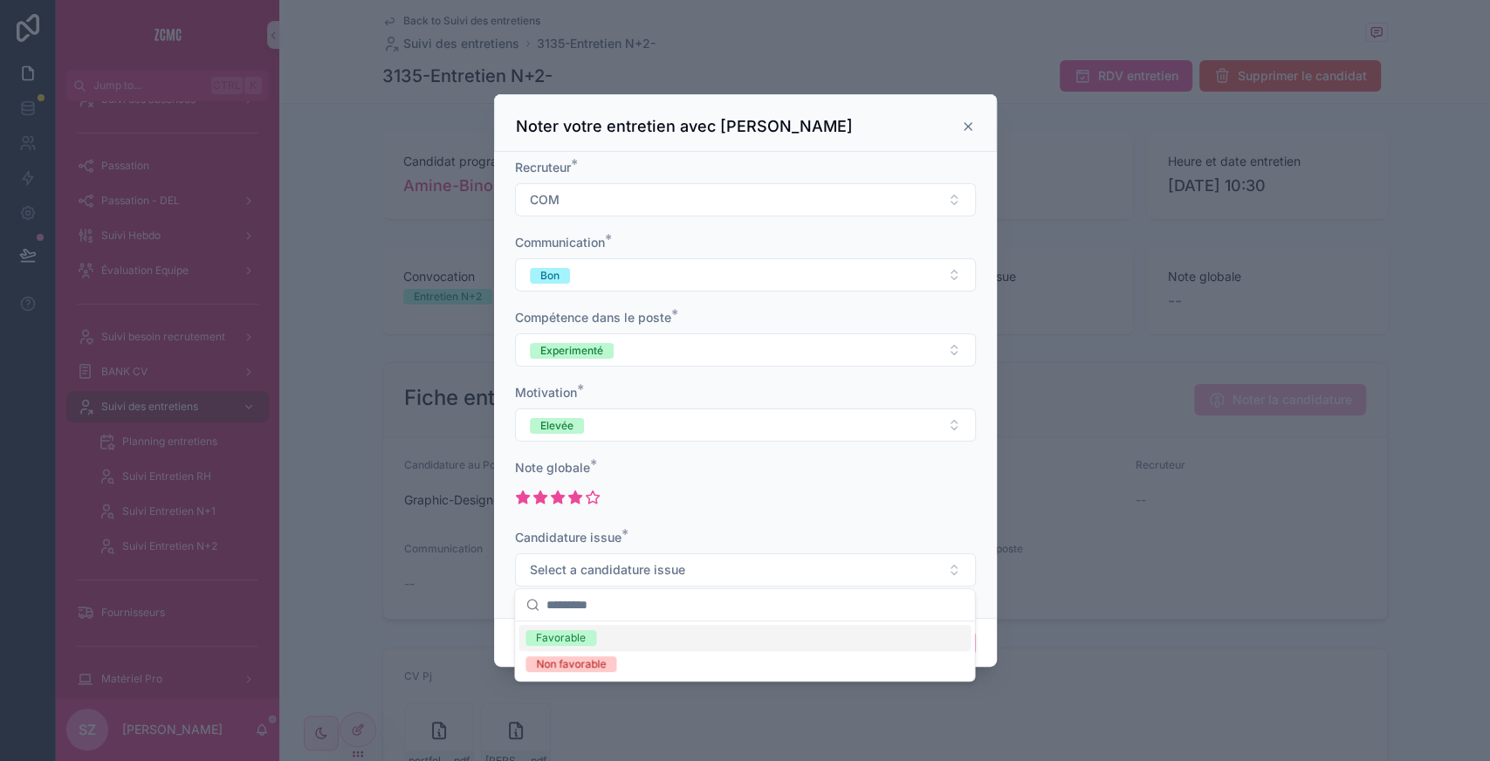
click at [570, 633] on div "Favorable" at bounding box center [561, 638] width 50 height 16
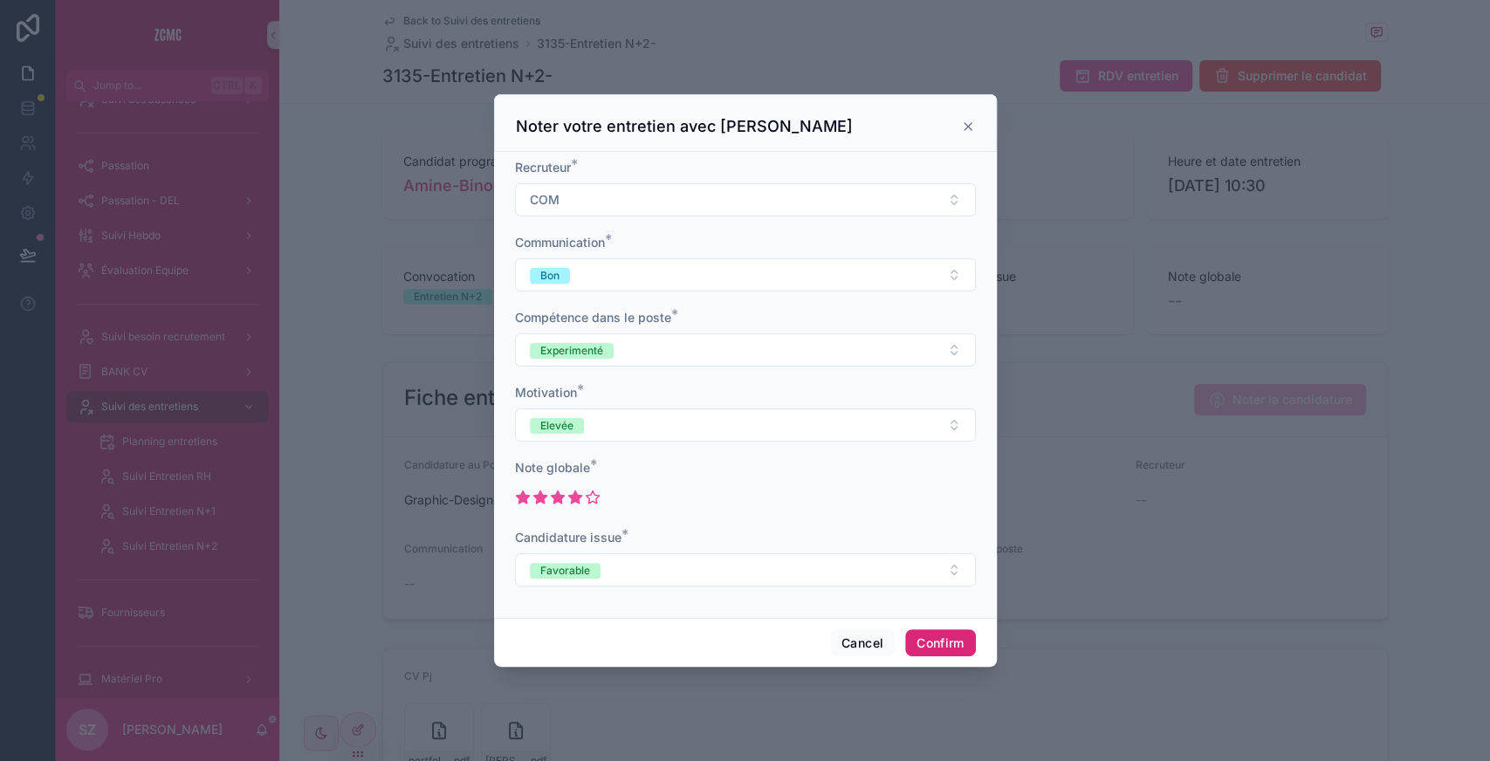
click at [929, 646] on button "Confirm" at bounding box center [940, 643] width 70 height 28
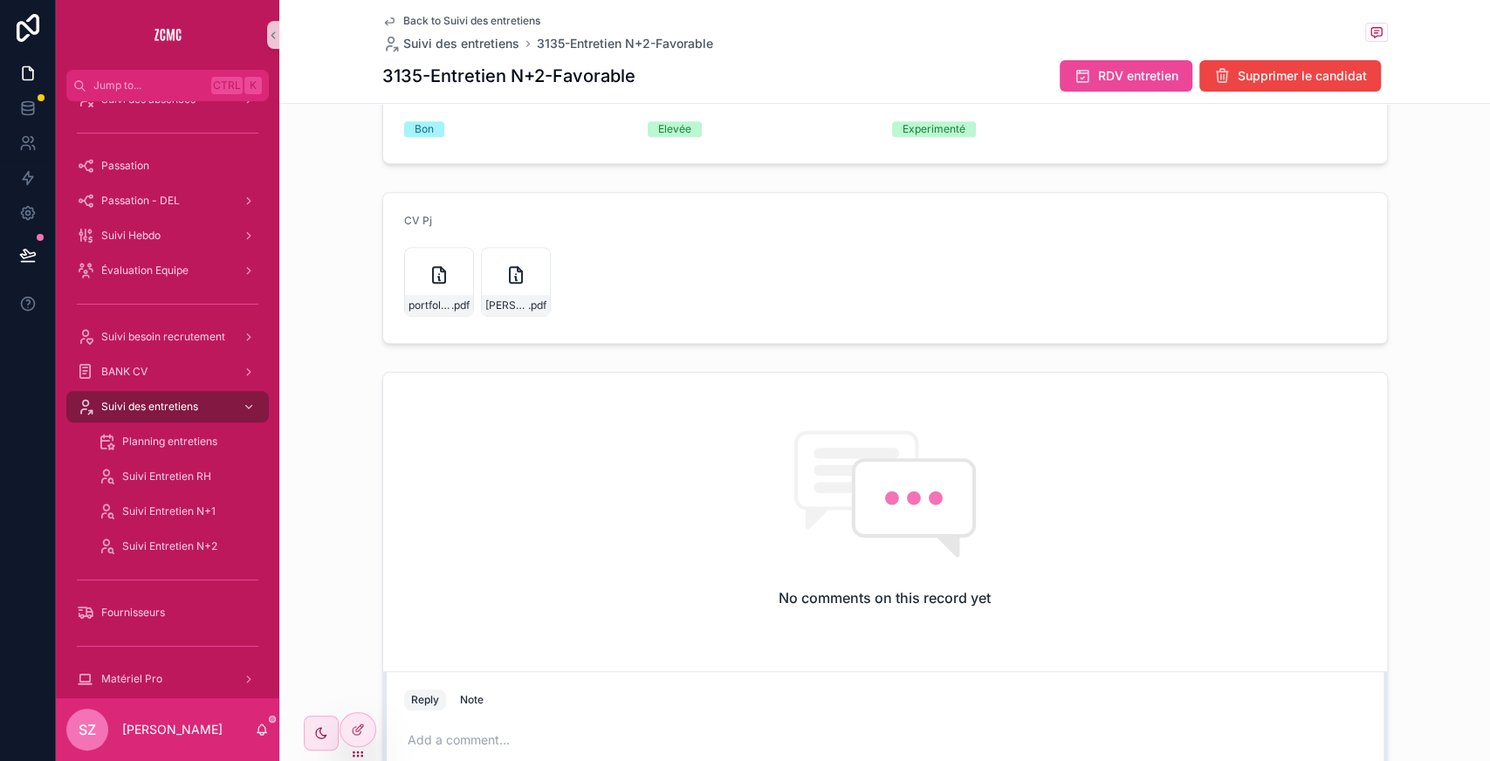
scroll to position [618, 0]
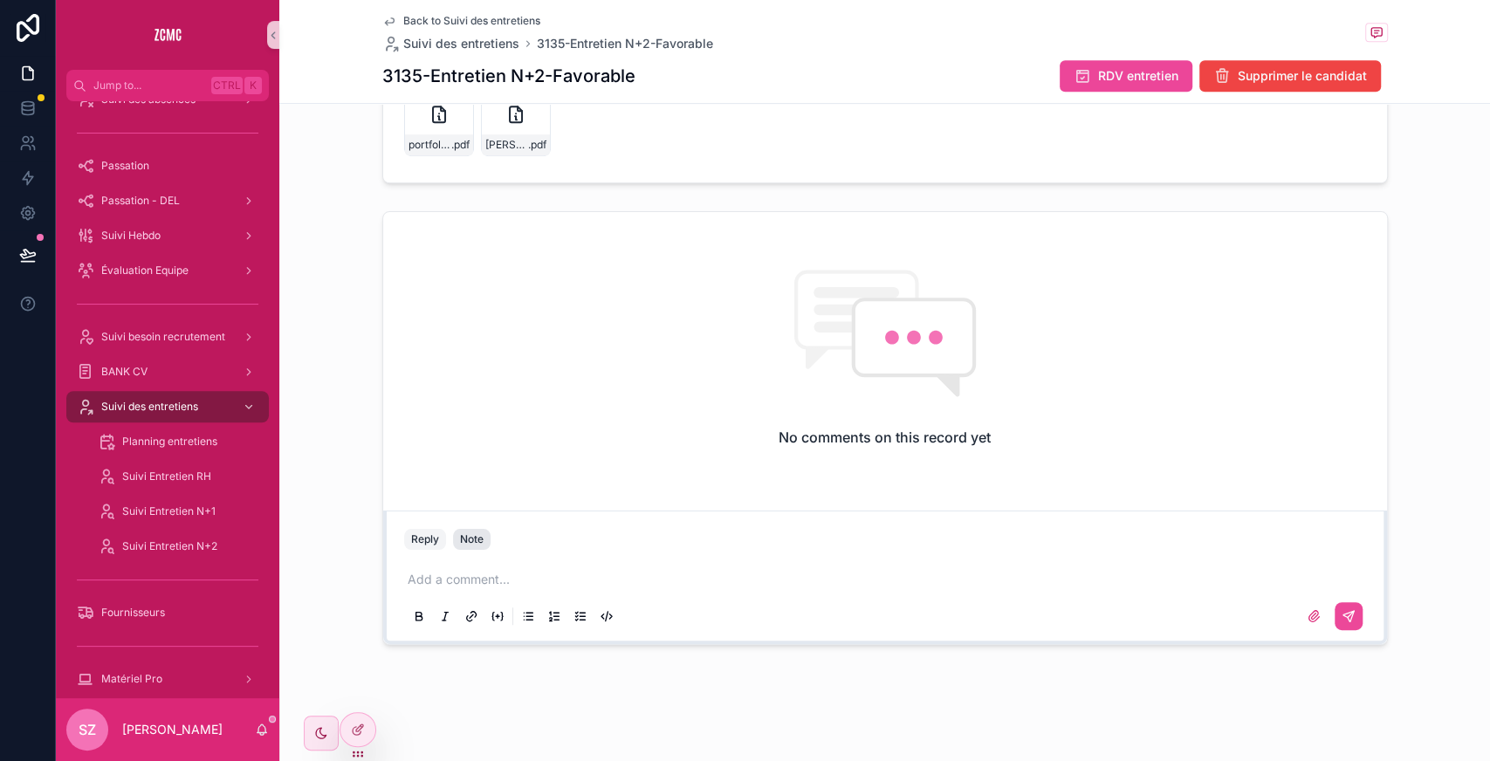
click at [471, 538] on div "Note" at bounding box center [472, 539] width 24 height 14
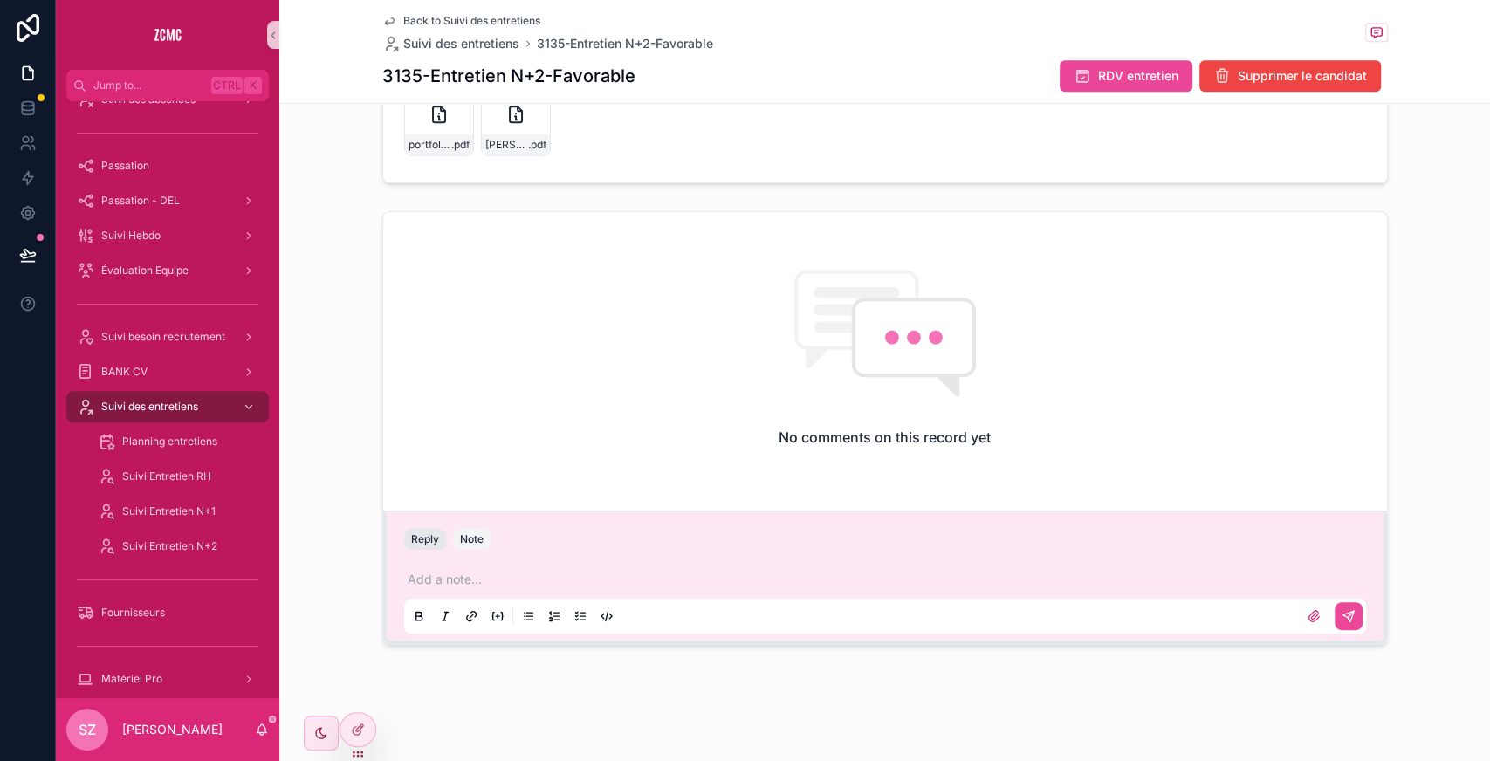
drag, startPoint x: 386, startPoint y: 539, endPoint x: 406, endPoint y: 541, distance: 20.1
click at [406, 541] on div "Reply Note" at bounding box center [885, 539] width 983 height 28
click at [406, 541] on button "Reply" at bounding box center [425, 539] width 42 height 21
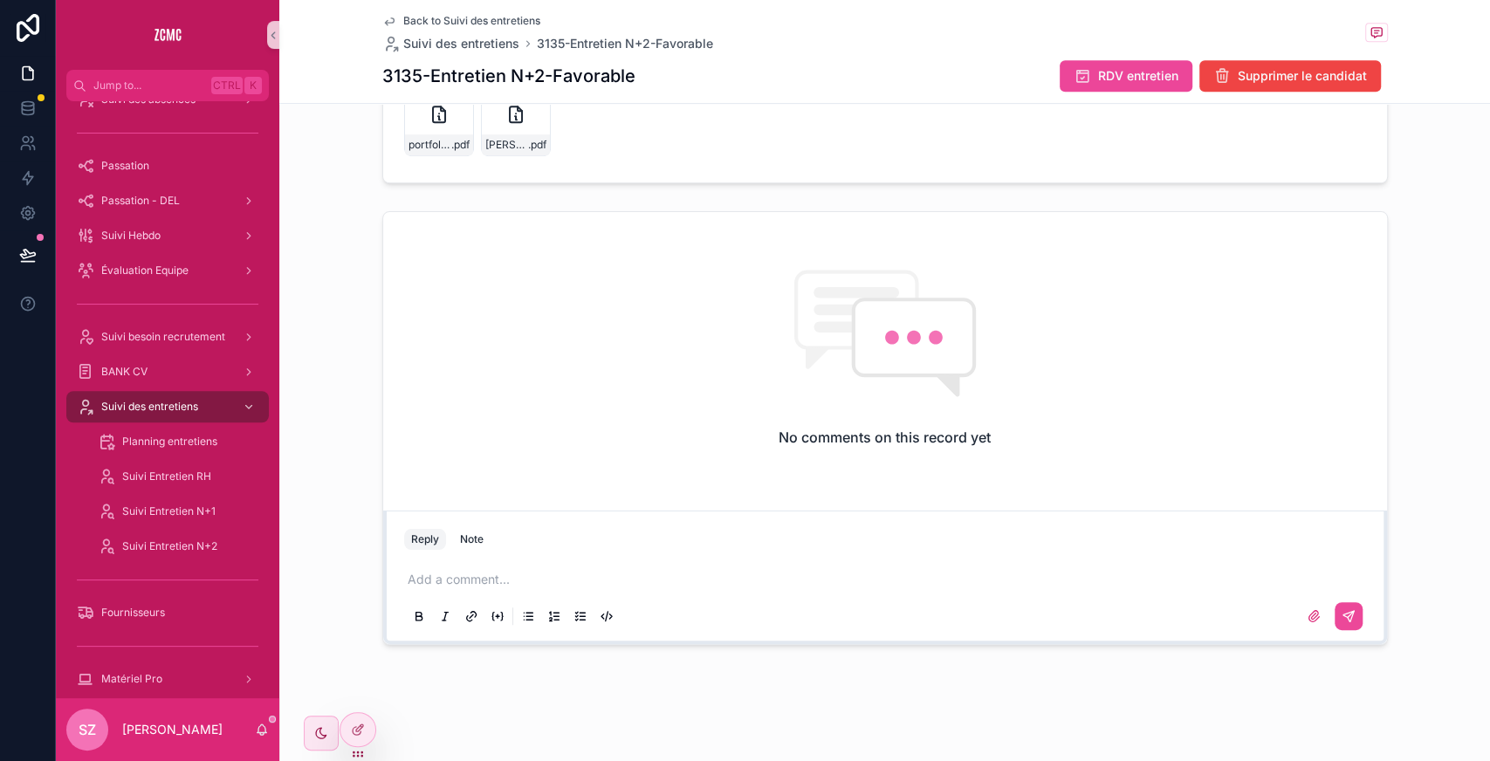
click at [483, 571] on p "scrollable content" at bounding box center [889, 579] width 962 height 17
drag, startPoint x: 662, startPoint y: 572, endPoint x: 389, endPoint y: 569, distance: 273.2
click at [394, 569] on div "**********" at bounding box center [885, 596] width 983 height 87
click at [763, 567] on div "**********" at bounding box center [885, 596] width 962 height 73
click at [1203, 611] on icon "scrollable content" at bounding box center [1347, 616] width 10 height 10
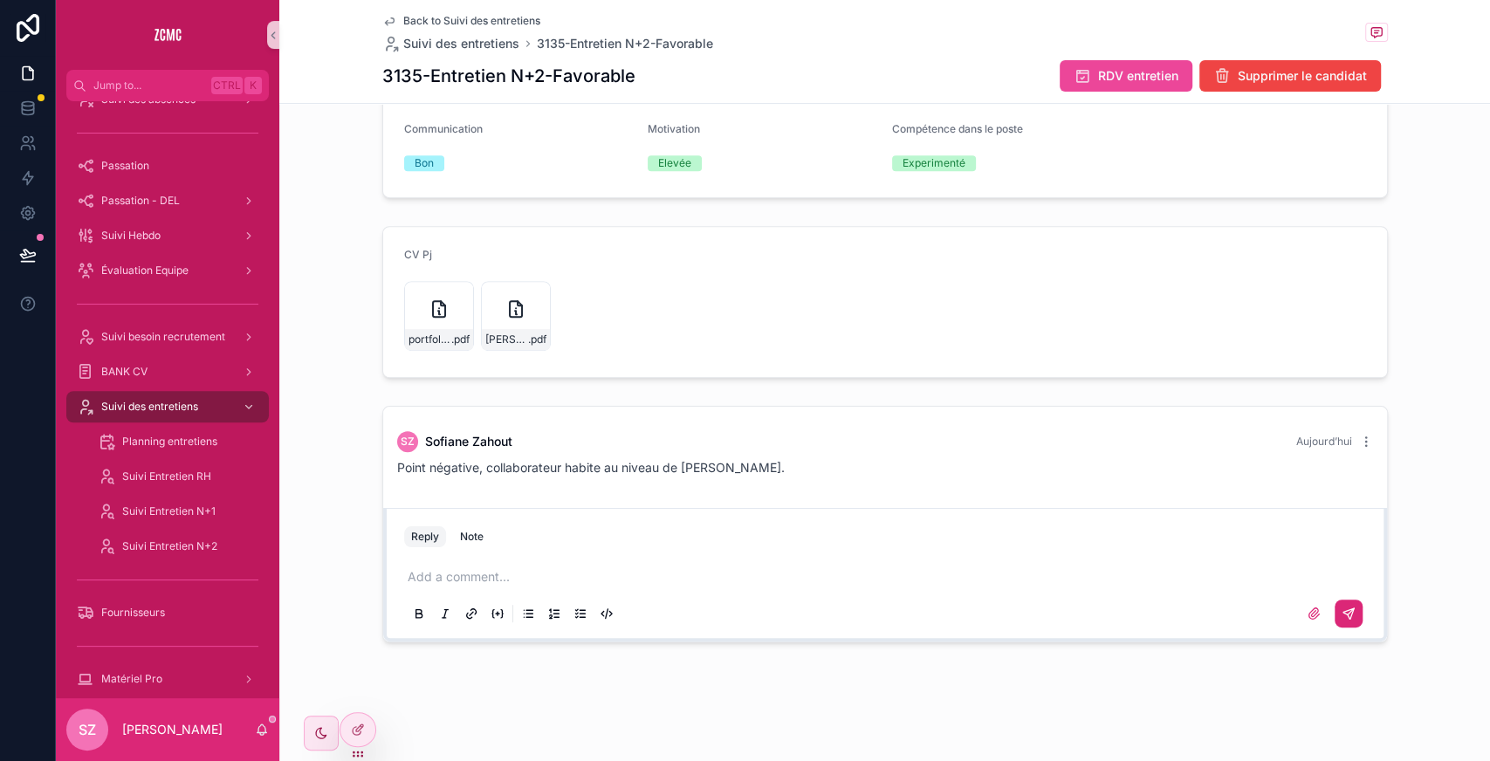
scroll to position [421, 0]
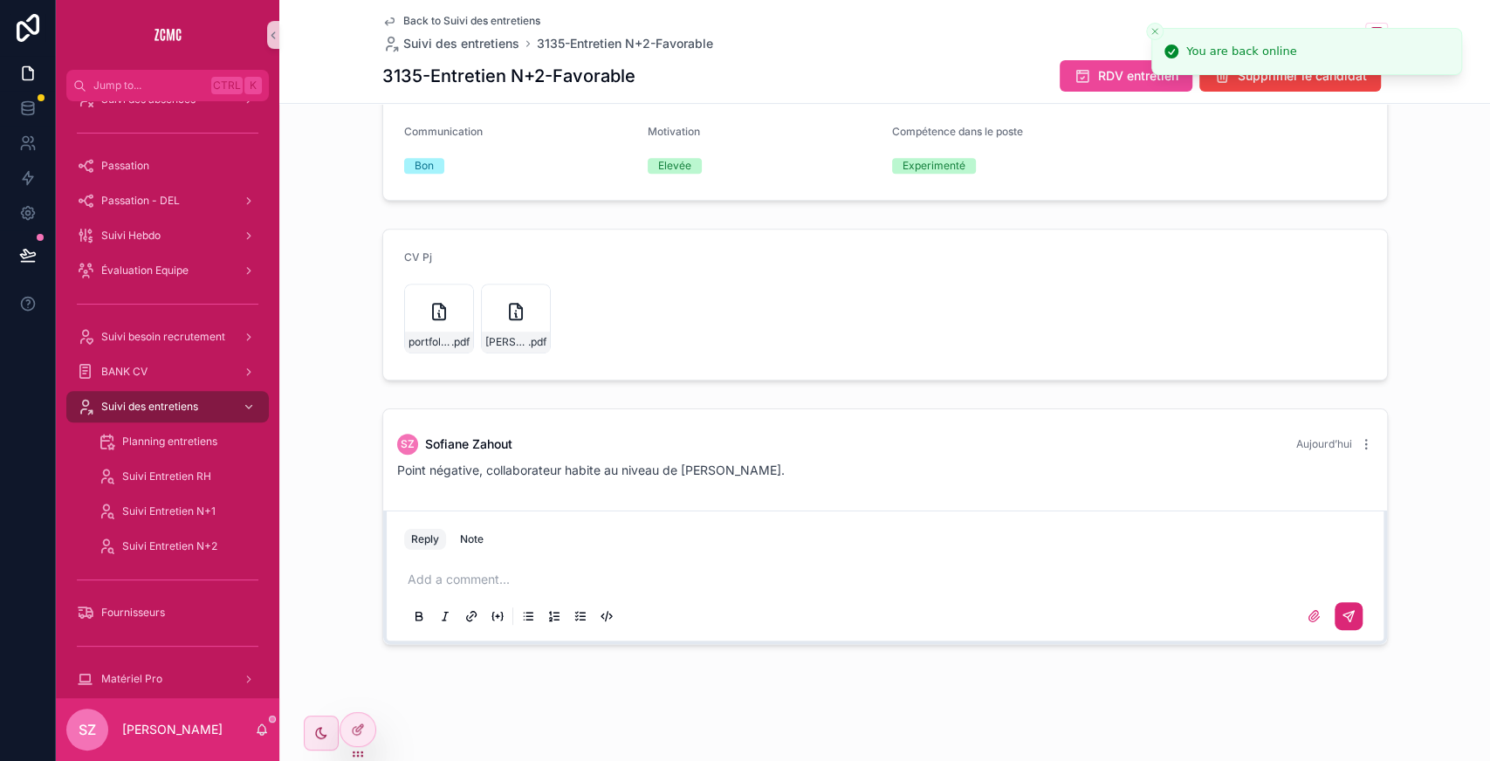
click at [289, 366] on div "CV Pj portfolio-bernou .pdf amine-binou,-gd .pdf" at bounding box center [884, 305] width 1210 height 166
click at [442, 23] on span "Back to Suivi des entretiens" at bounding box center [471, 21] width 137 height 14
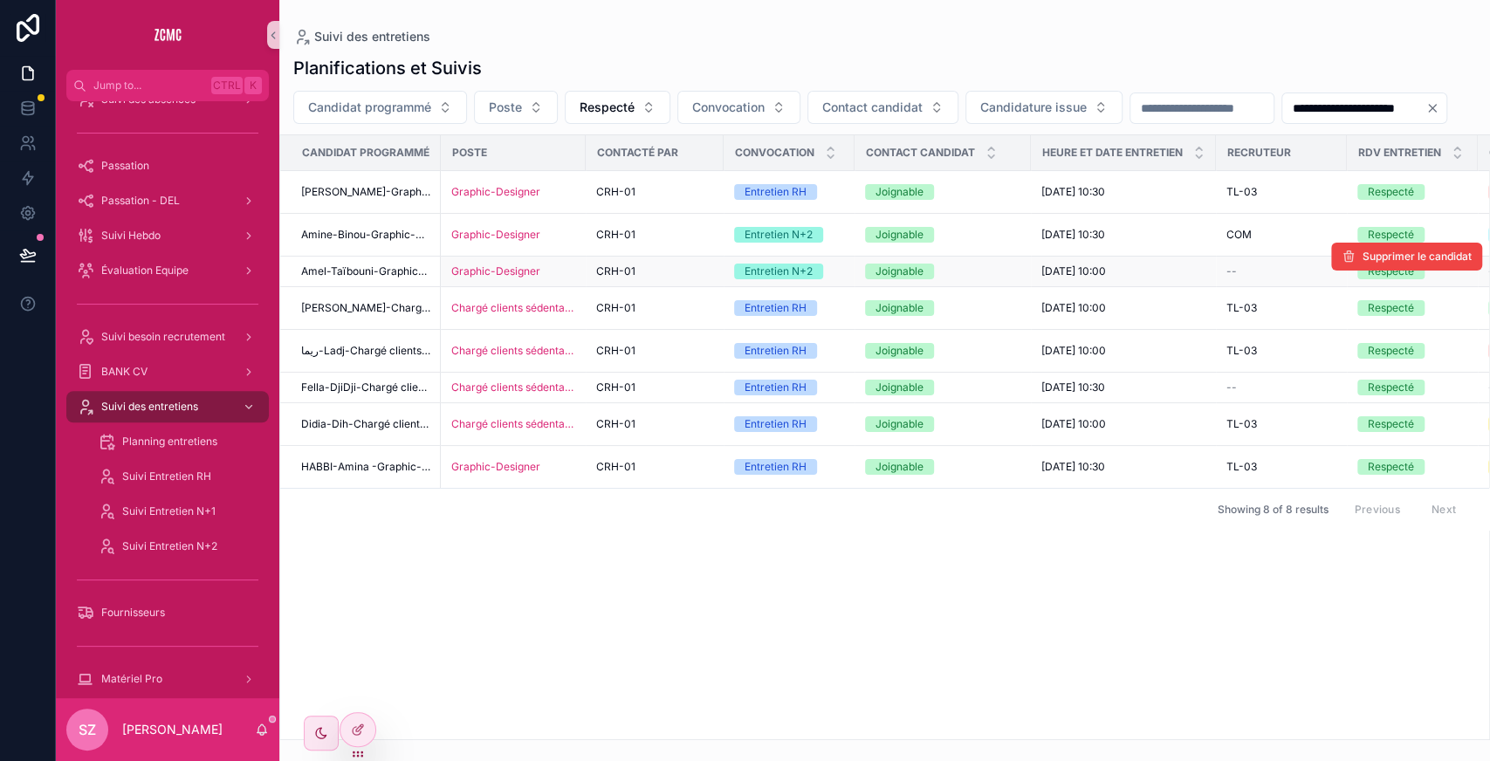
scroll to position [0, 749]
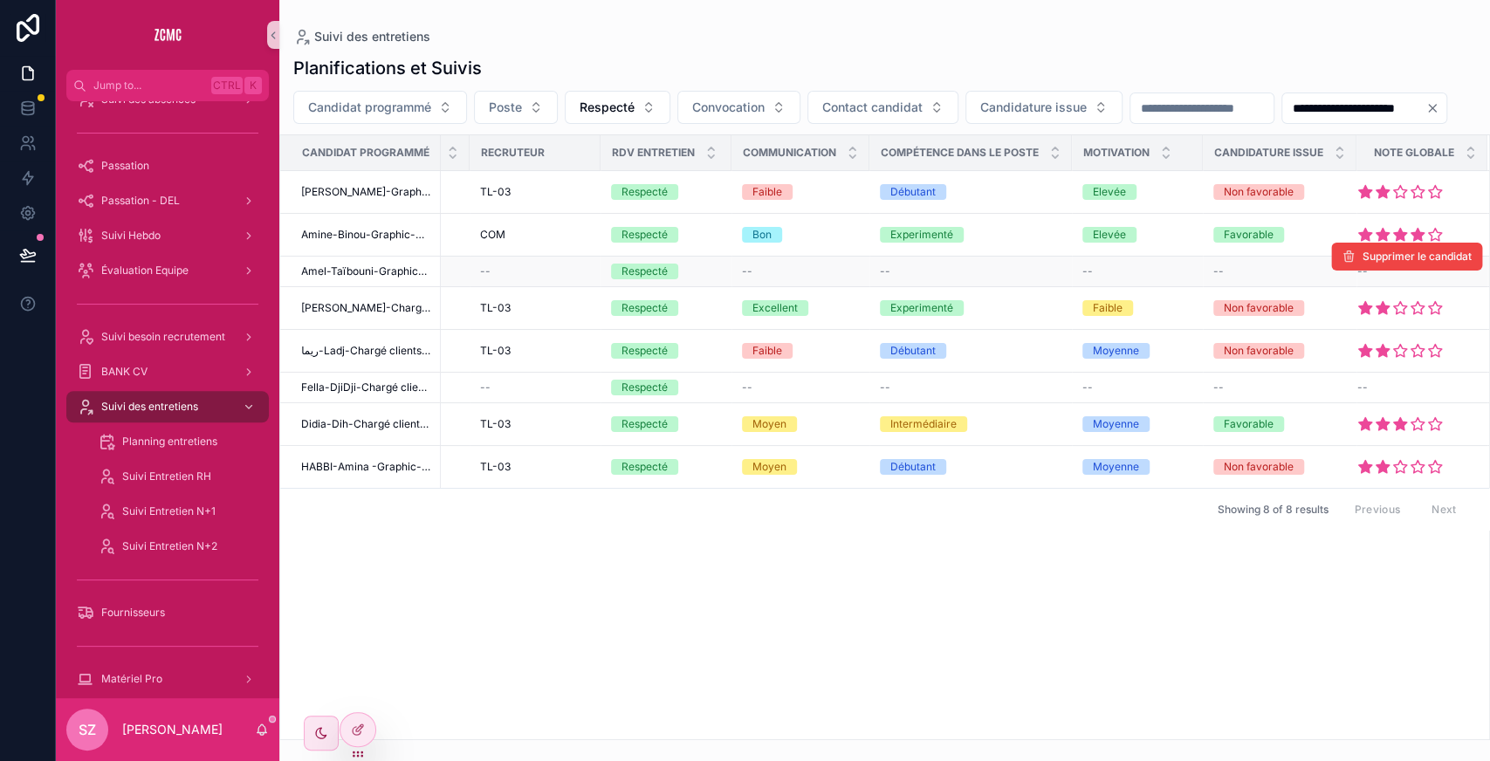
click at [1168, 278] on div "--" at bounding box center [1137, 271] width 110 height 14
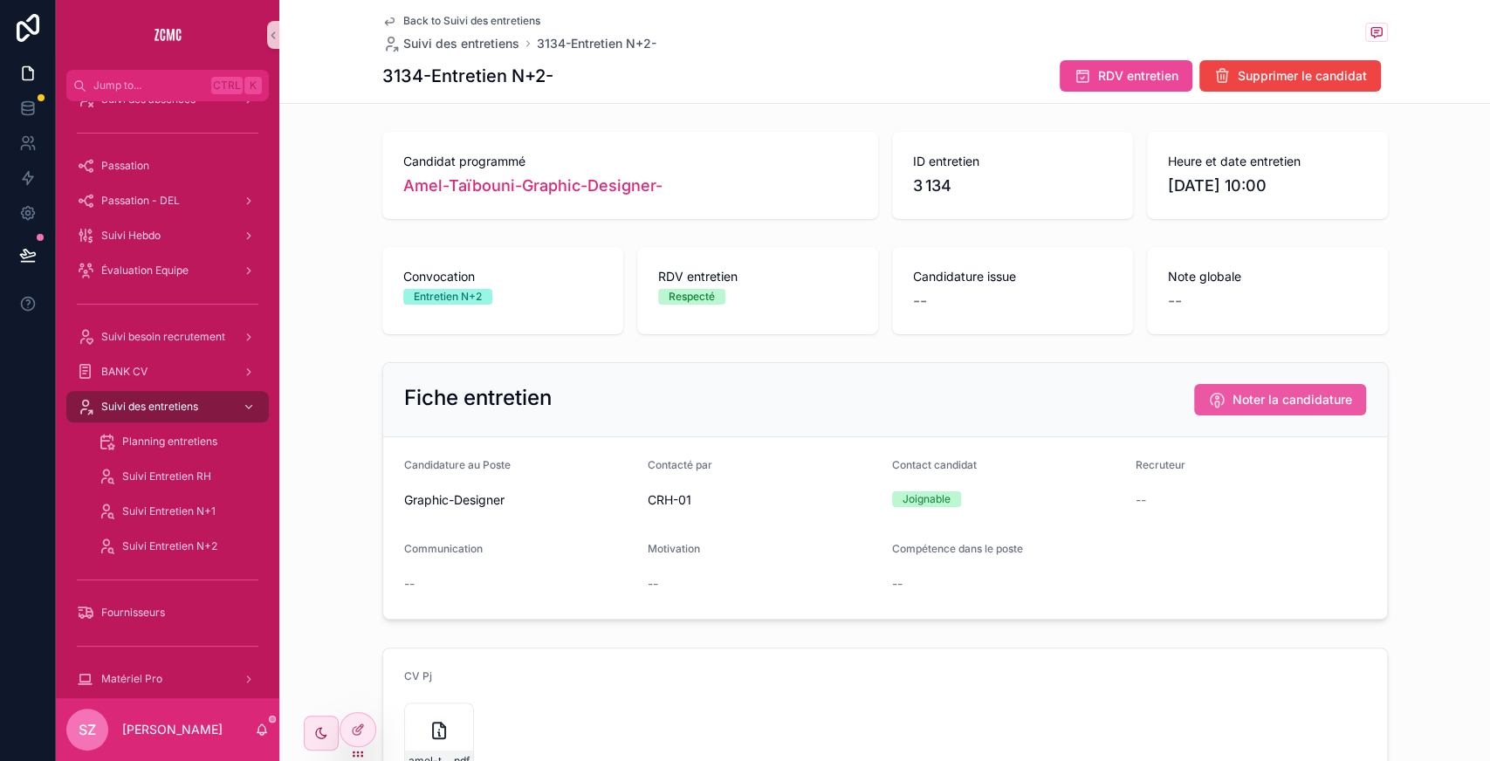
click at [1203, 388] on button "Noter la candidature" at bounding box center [1280, 399] width 172 height 31
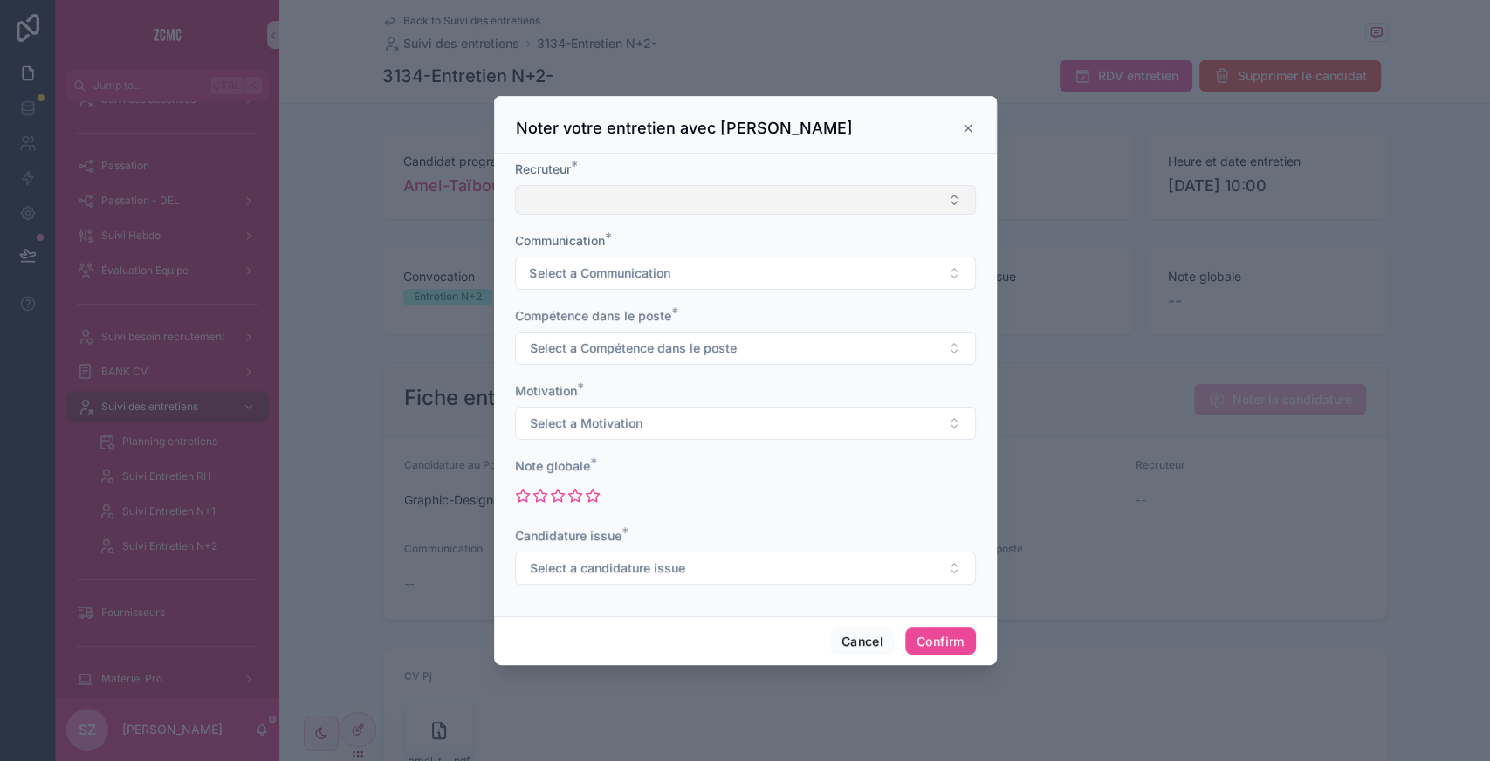
click at [621, 209] on button "Select Button" at bounding box center [745, 200] width 461 height 30
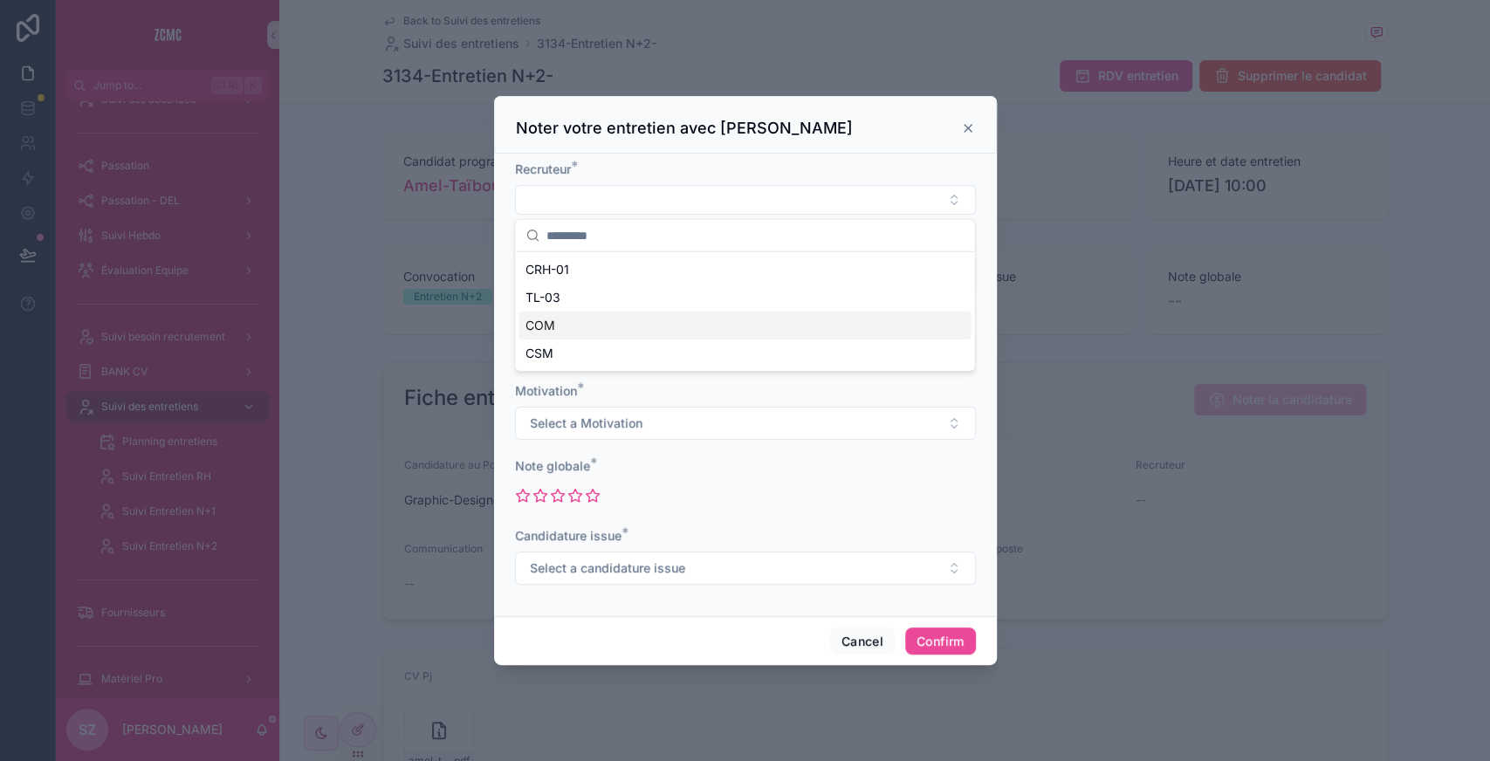
click at [528, 331] on span "COM" at bounding box center [540, 325] width 30 height 17
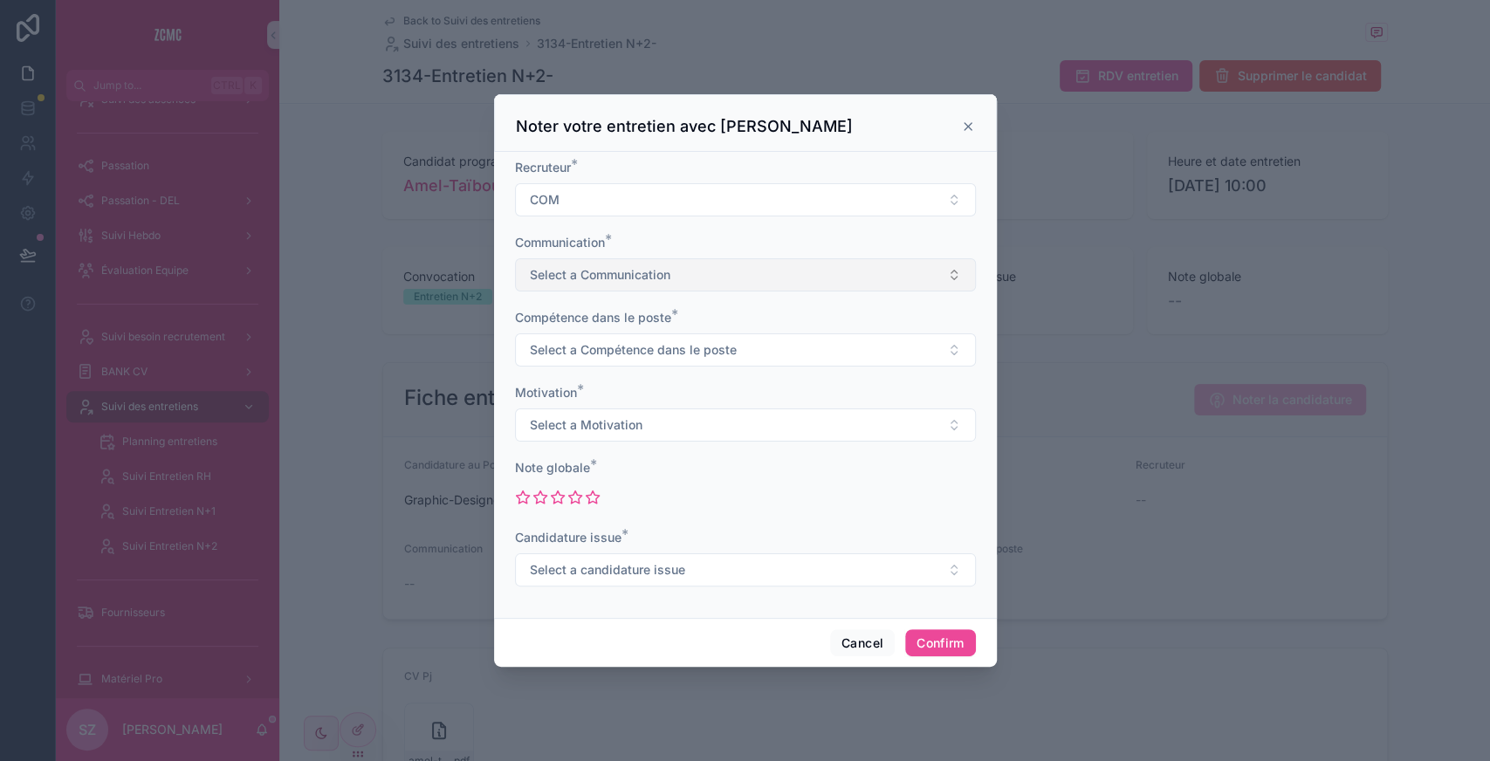
click at [601, 281] on span "Select a Communication" at bounding box center [600, 274] width 141 height 17
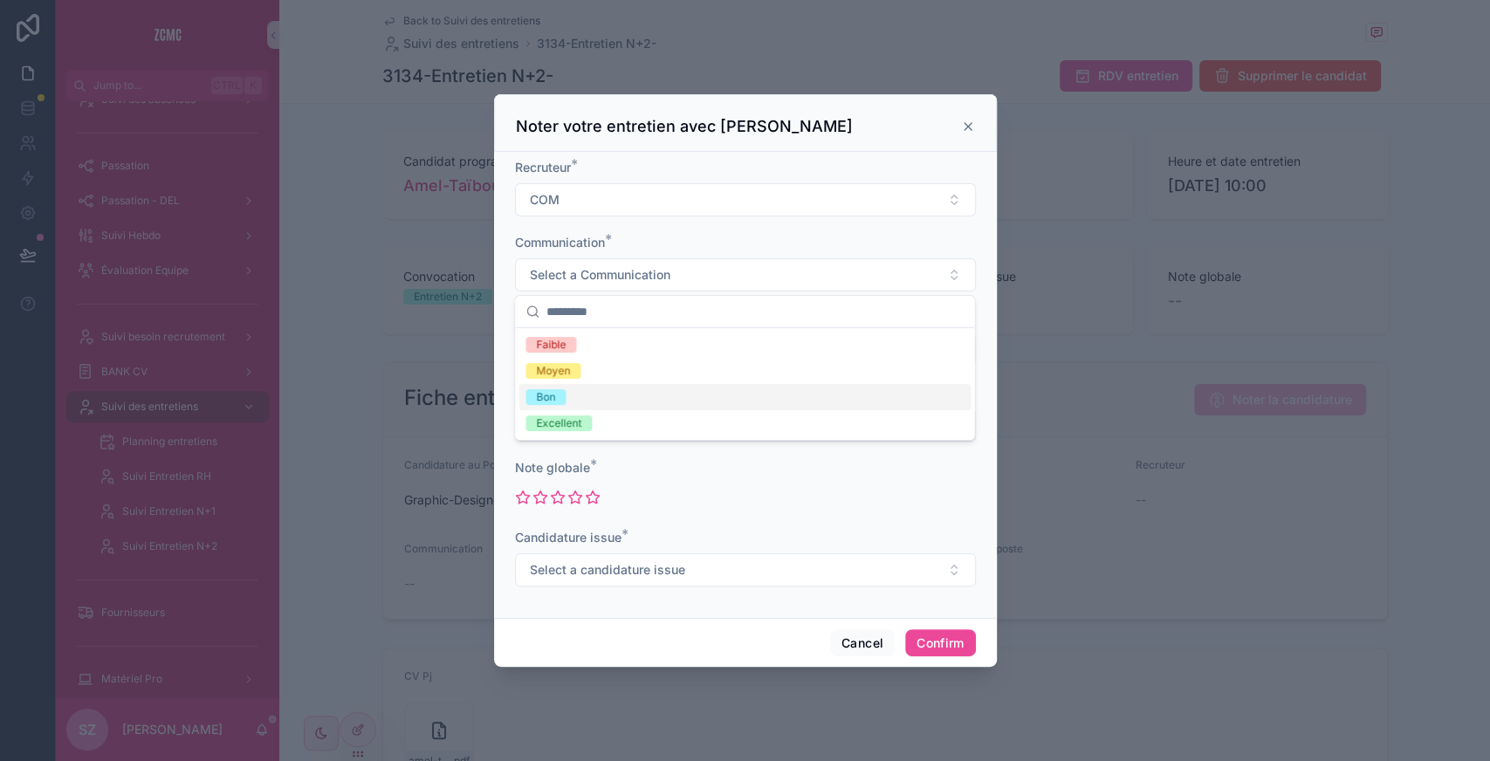
click at [579, 400] on div "Bon" at bounding box center [744, 397] width 452 height 26
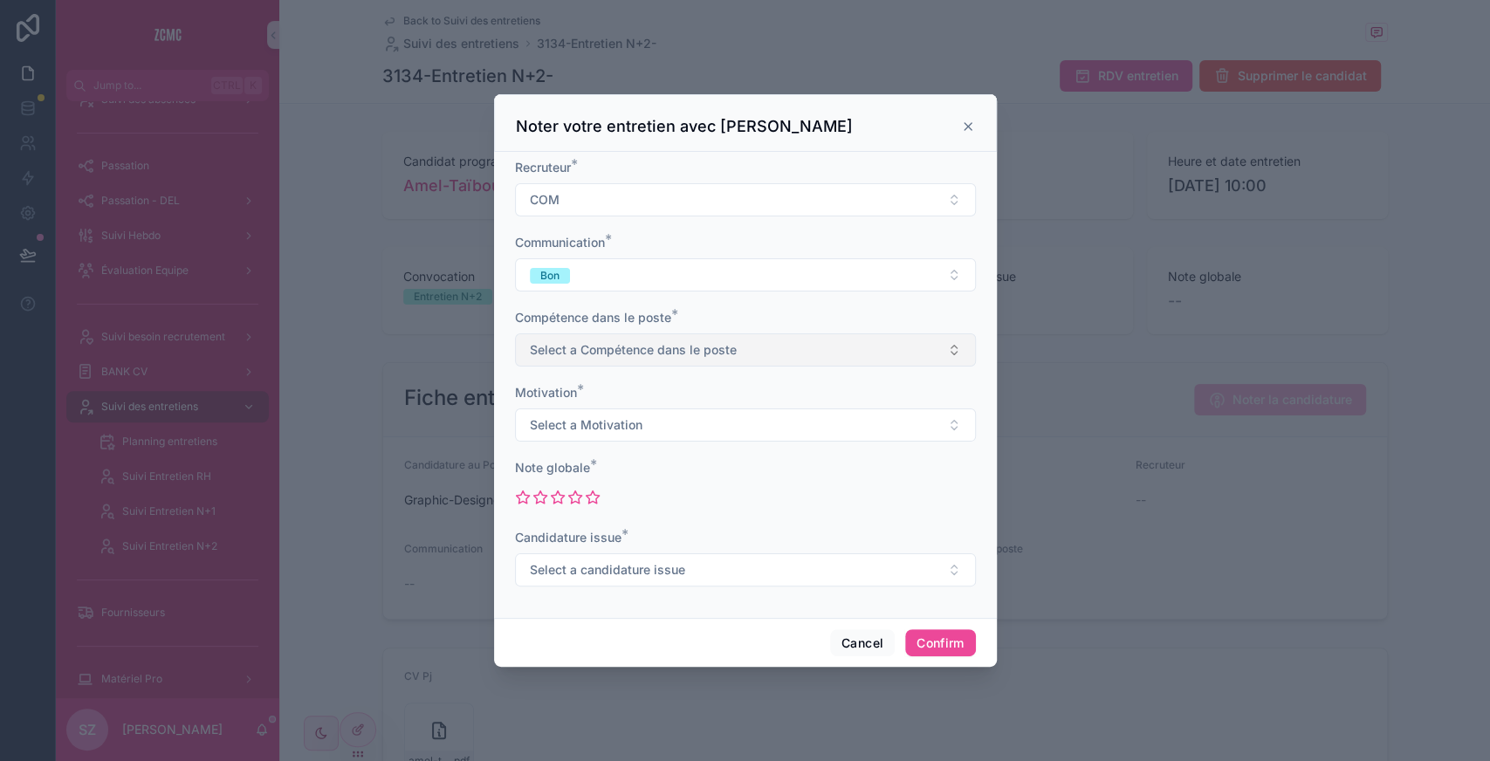
click at [586, 347] on span "Select a Compétence dans le poste" at bounding box center [633, 349] width 207 height 17
click at [577, 437] on div "Intermédiaire" at bounding box center [569, 445] width 66 height 16
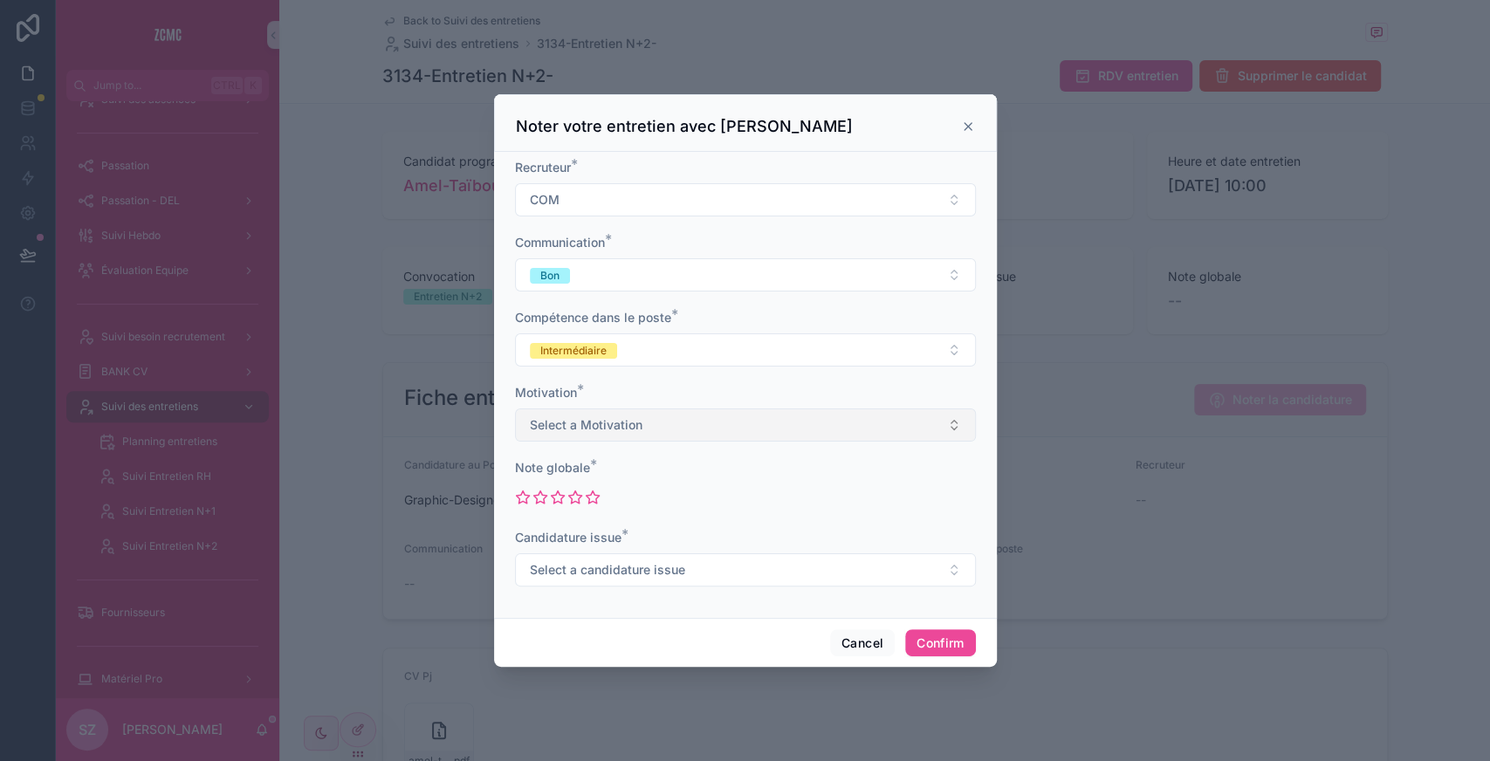
click at [563, 436] on button "Select a Motivation" at bounding box center [745, 424] width 461 height 33
click at [557, 534] on div "Elevée" at bounding box center [744, 546] width 452 height 26
click at [572, 497] on icon at bounding box center [574, 496] width 13 height 12
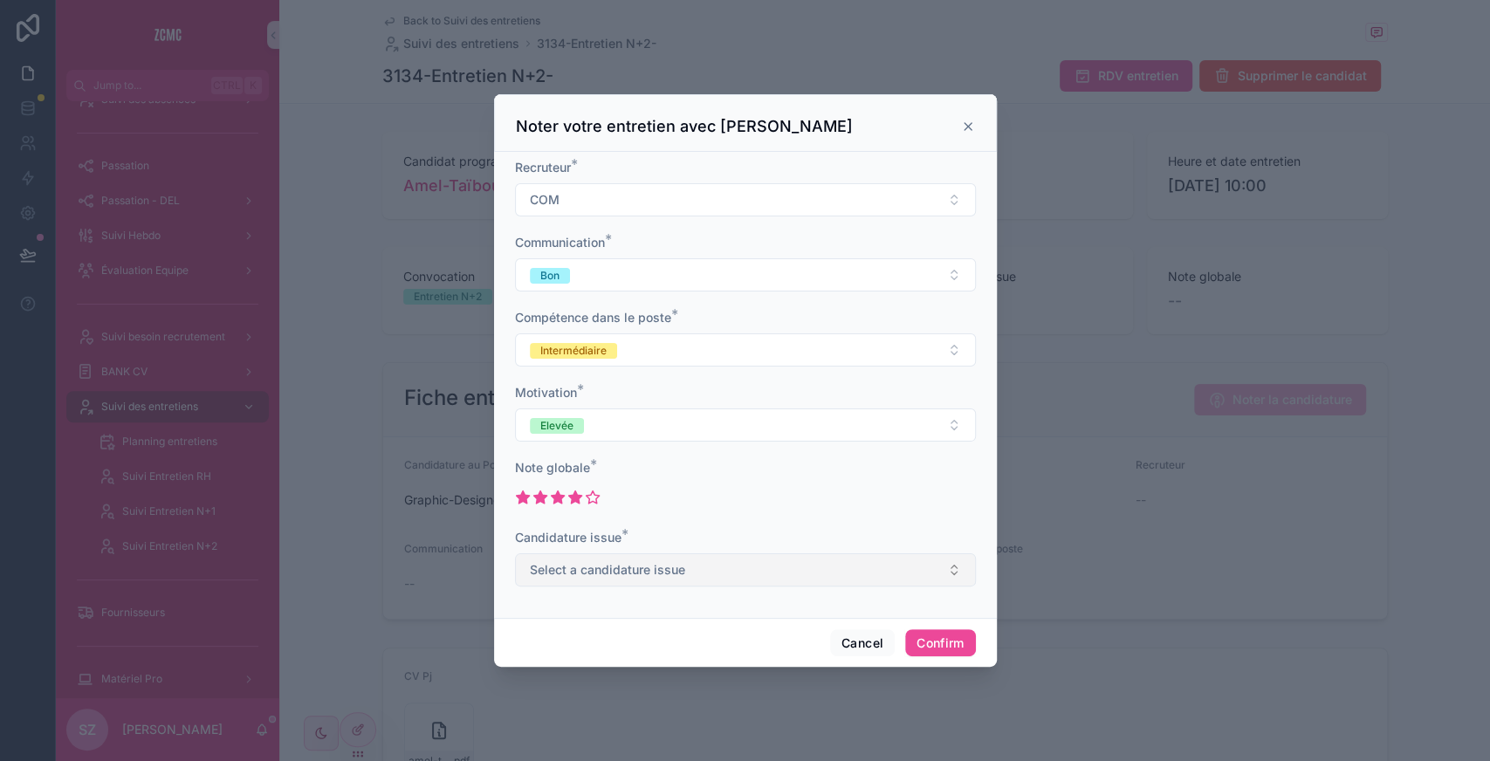
click at [568, 566] on span "Select a candidature issue" at bounding box center [607, 569] width 155 height 17
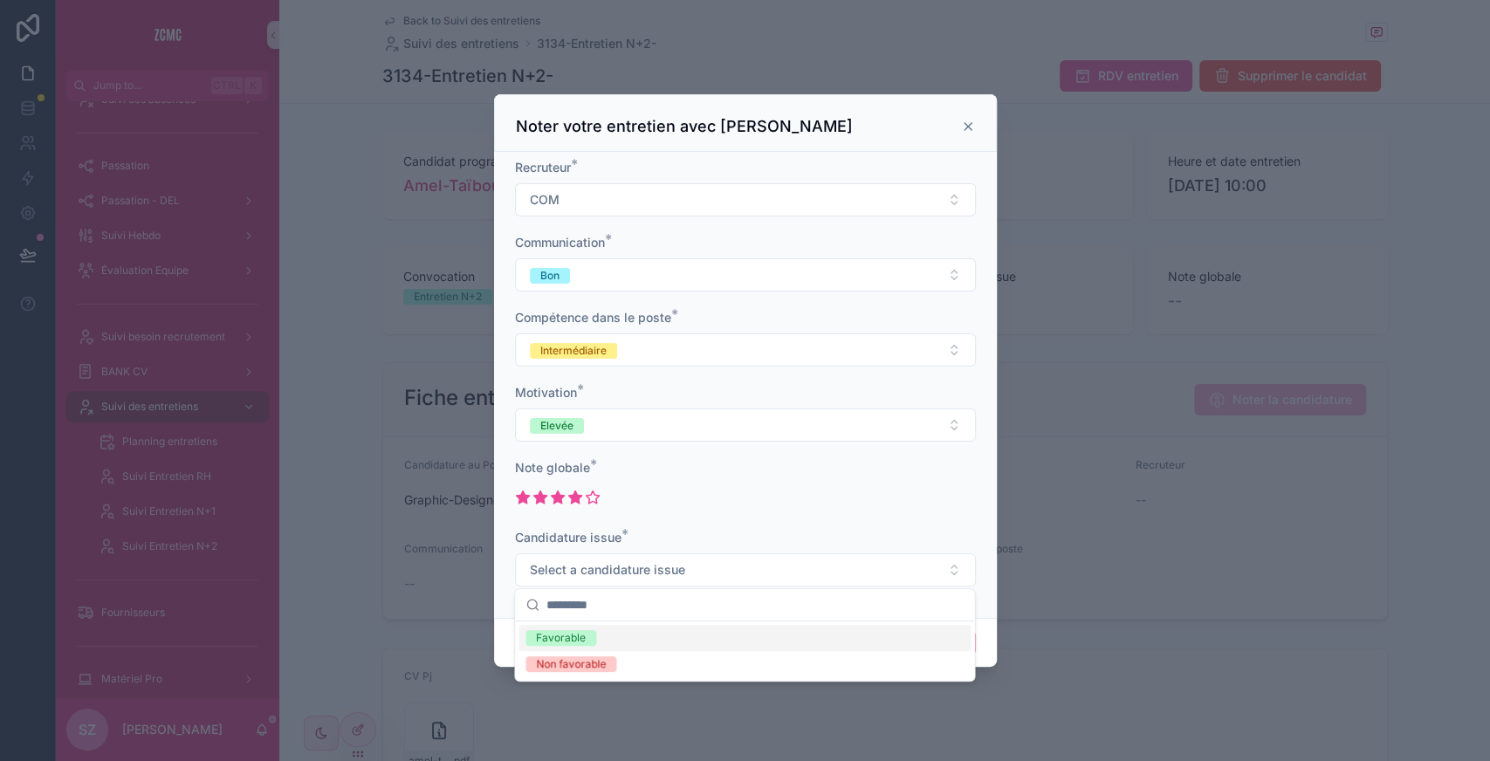
click at [564, 641] on div "Favorable" at bounding box center [561, 638] width 50 height 16
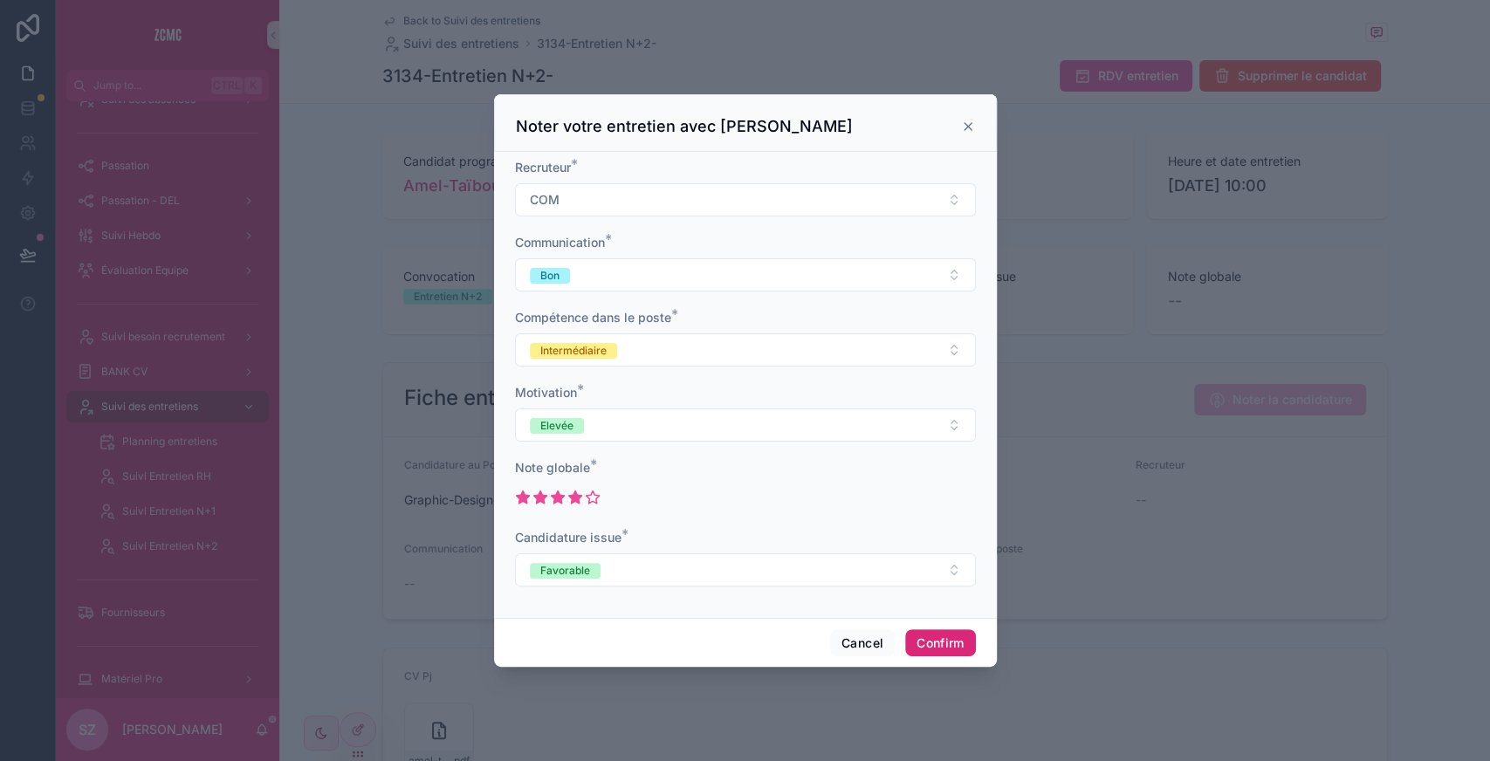
click at [937, 639] on button "Confirm" at bounding box center [940, 643] width 70 height 28
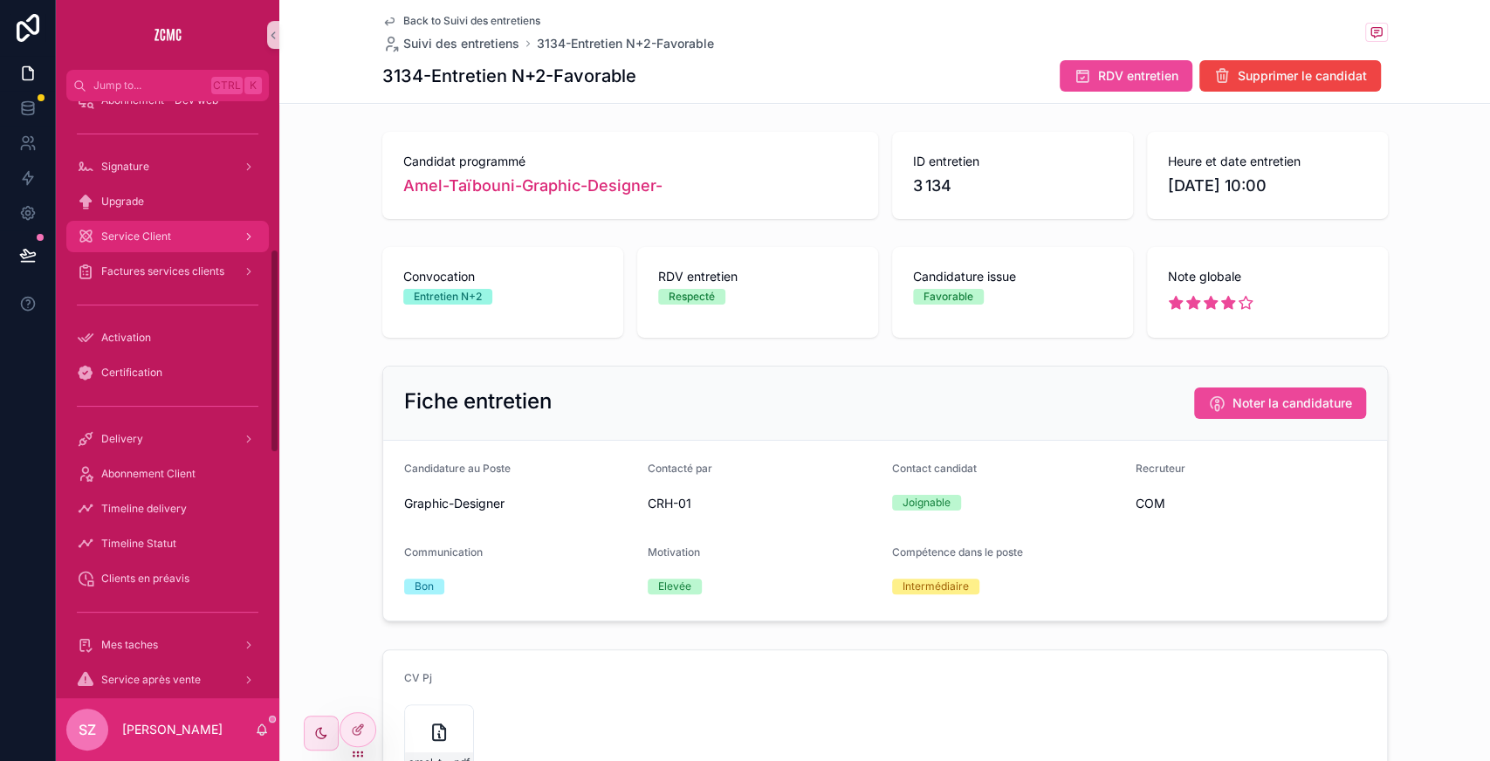
scroll to position [440, 0]
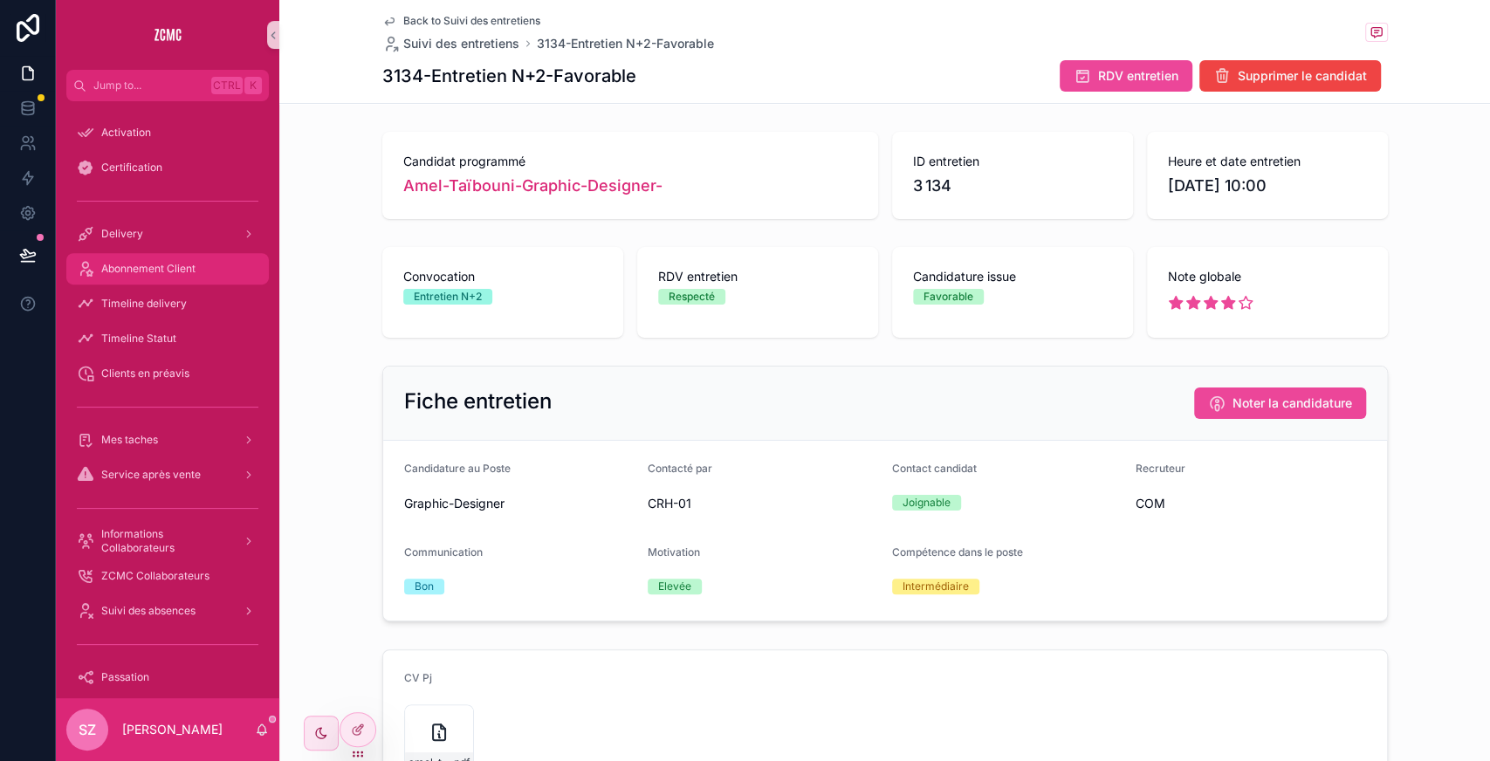
click at [154, 265] on span "Abonnement Client" at bounding box center [148, 269] width 94 height 14
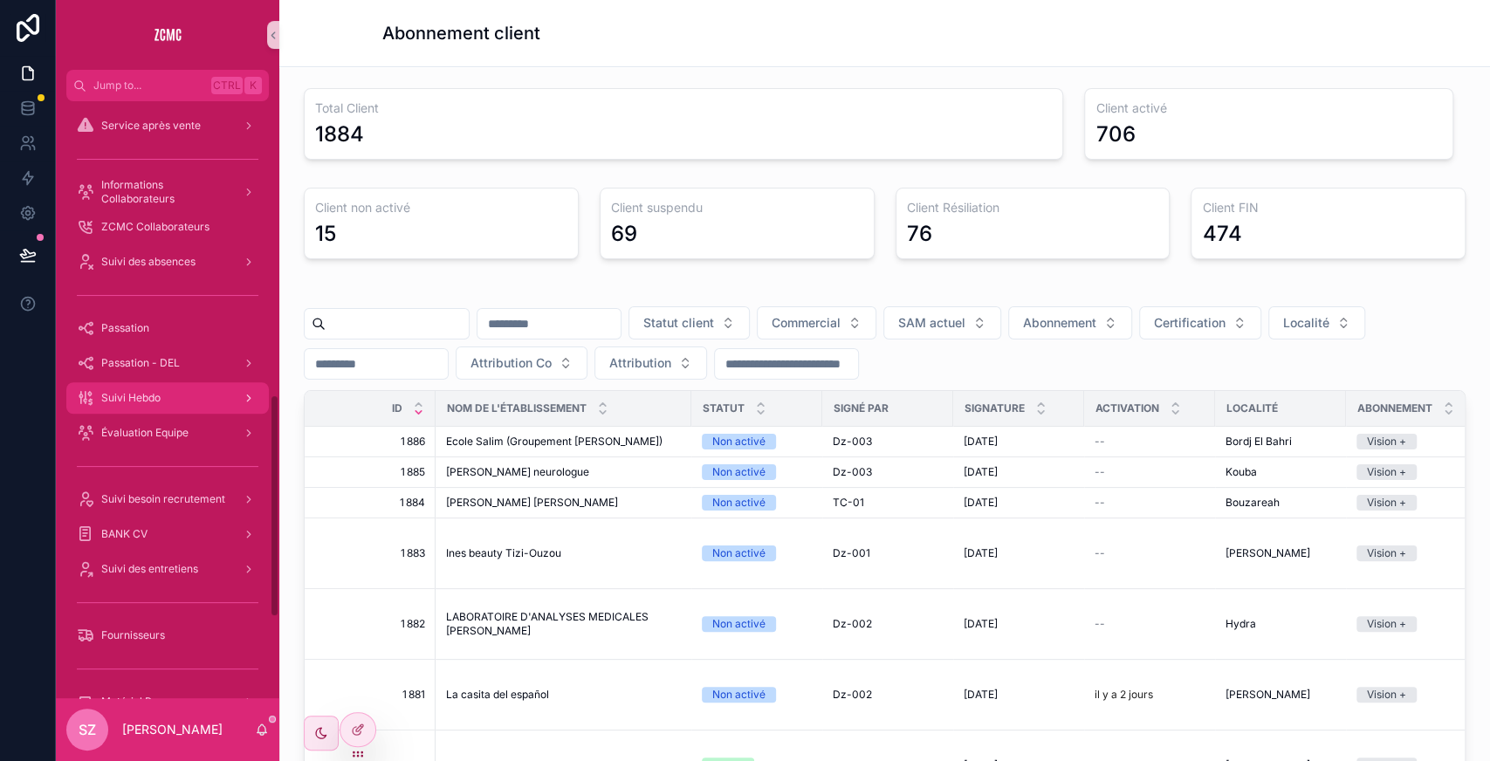
scroll to position [784, 0]
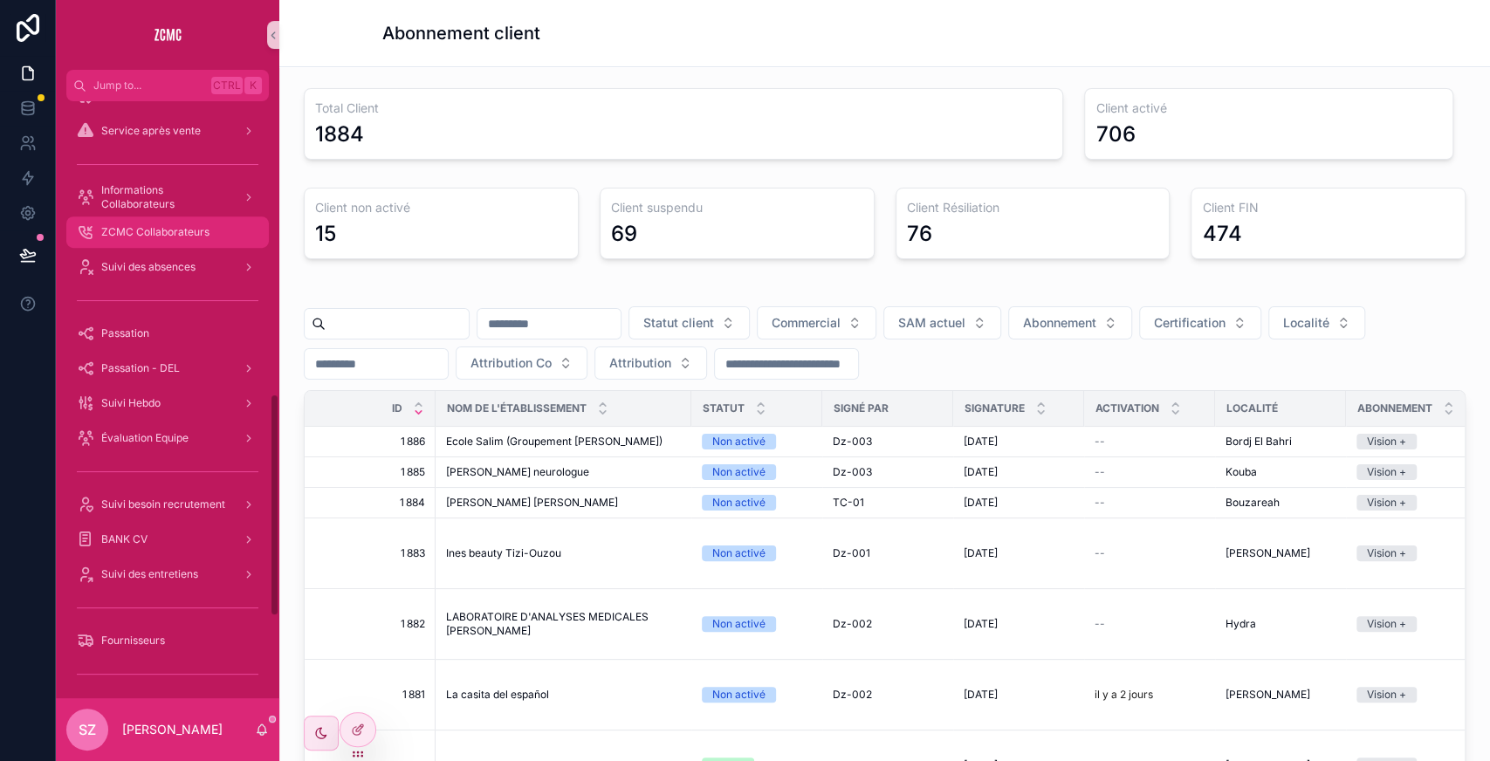
click at [152, 230] on span "ZCMC Collaborateurs" at bounding box center [155, 232] width 108 height 14
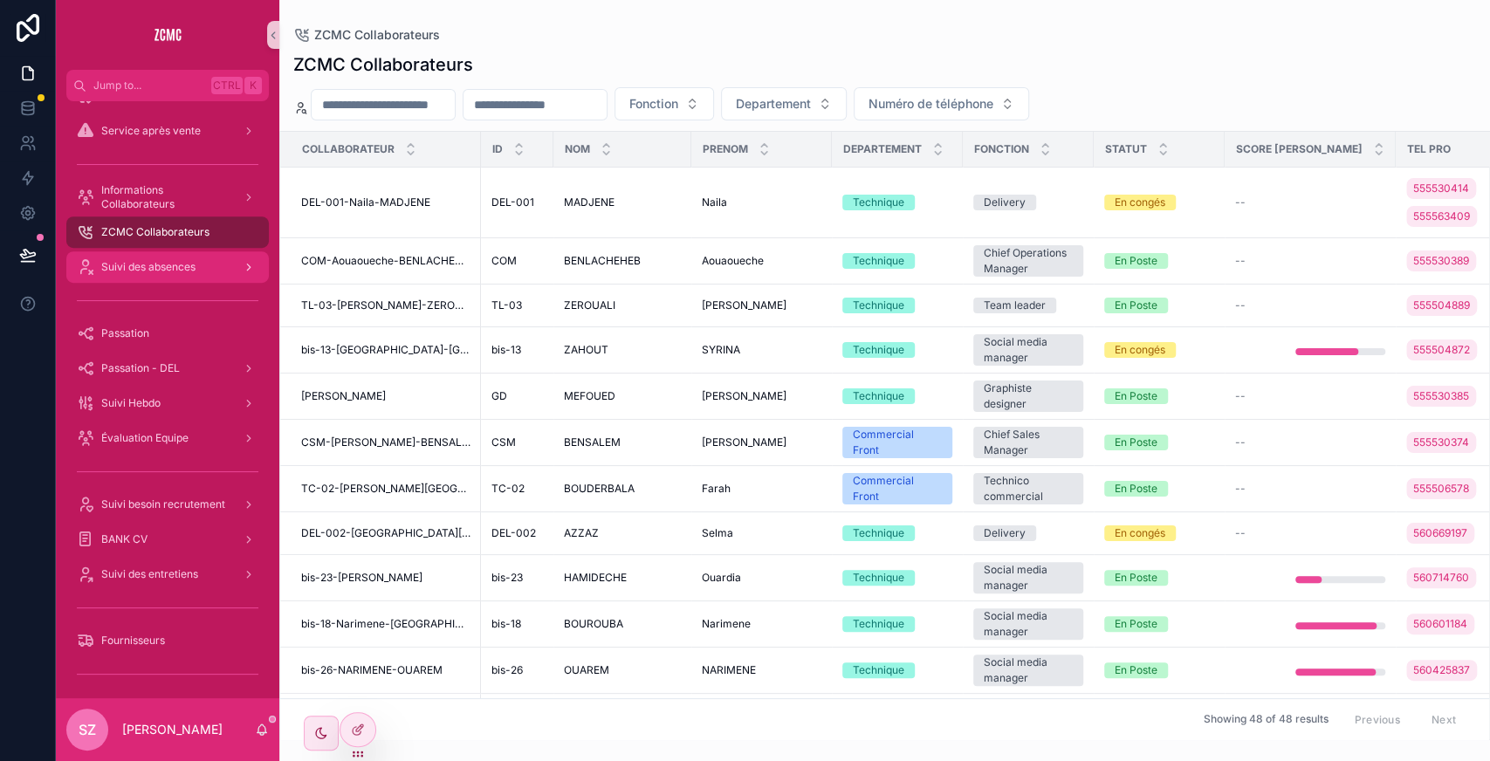
click at [201, 278] on div "Suivi des absences" at bounding box center [168, 267] width 182 height 28
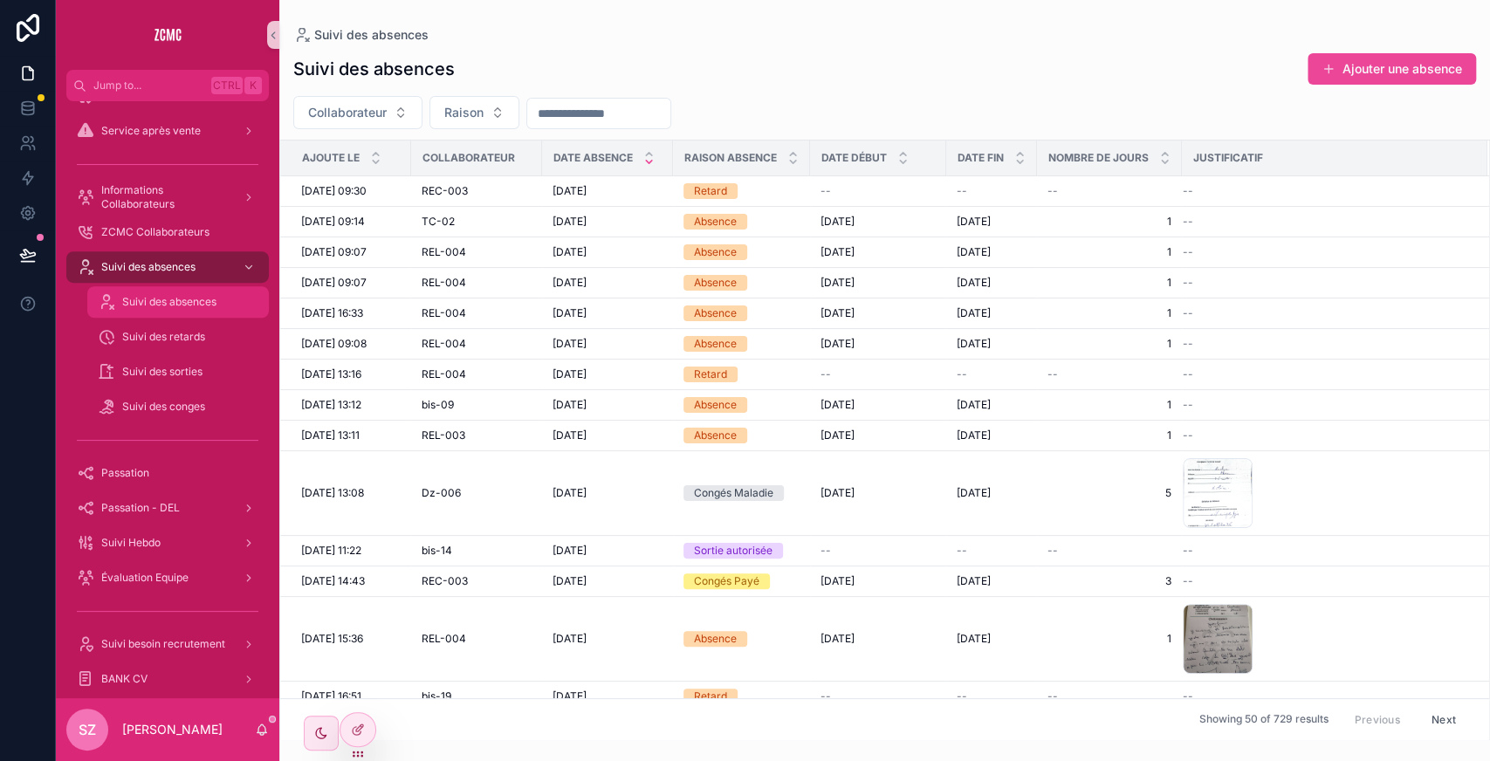
click at [209, 297] on span "Suivi des absences" at bounding box center [169, 302] width 94 height 14
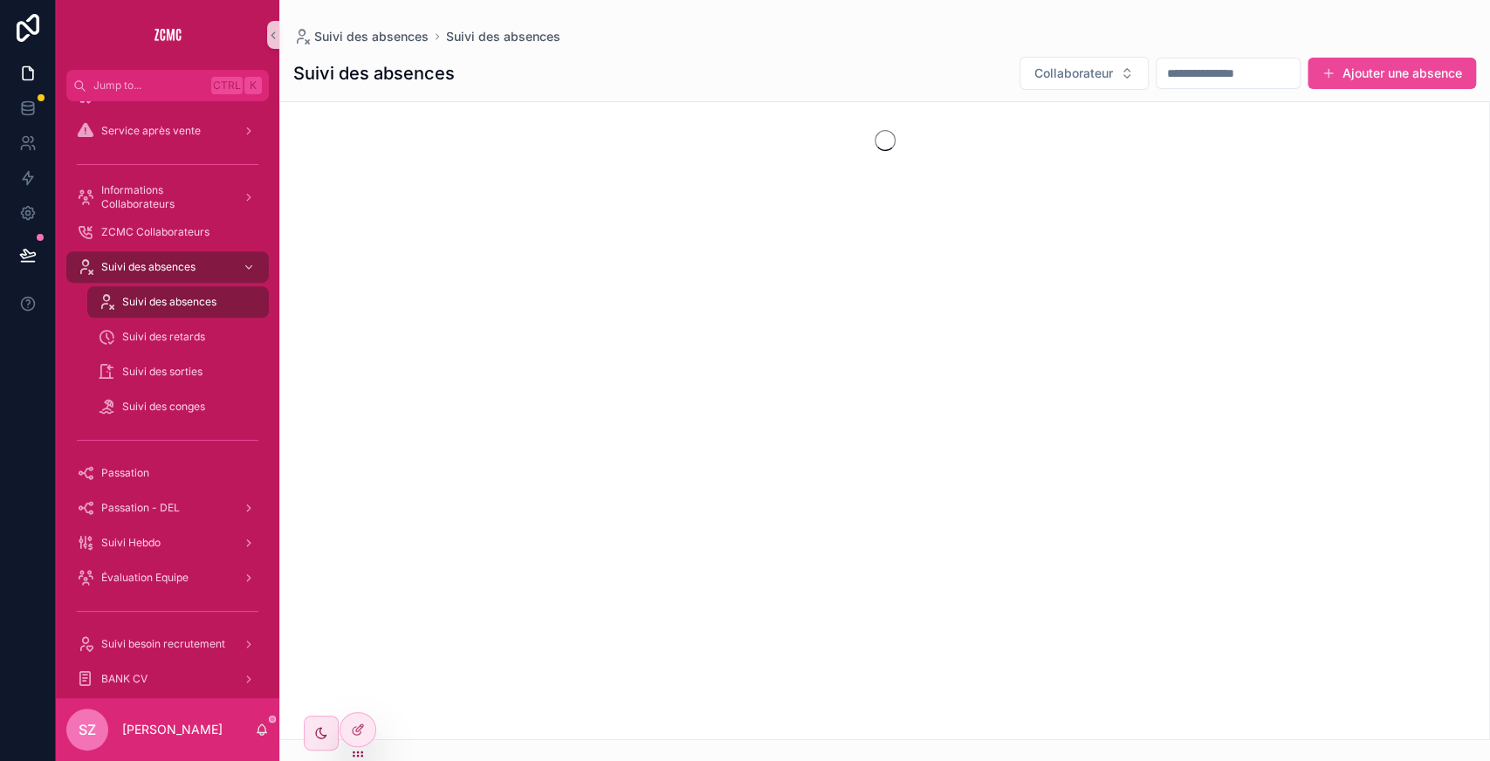
click at [1156, 78] on input "scrollable content" at bounding box center [1227, 73] width 143 height 24
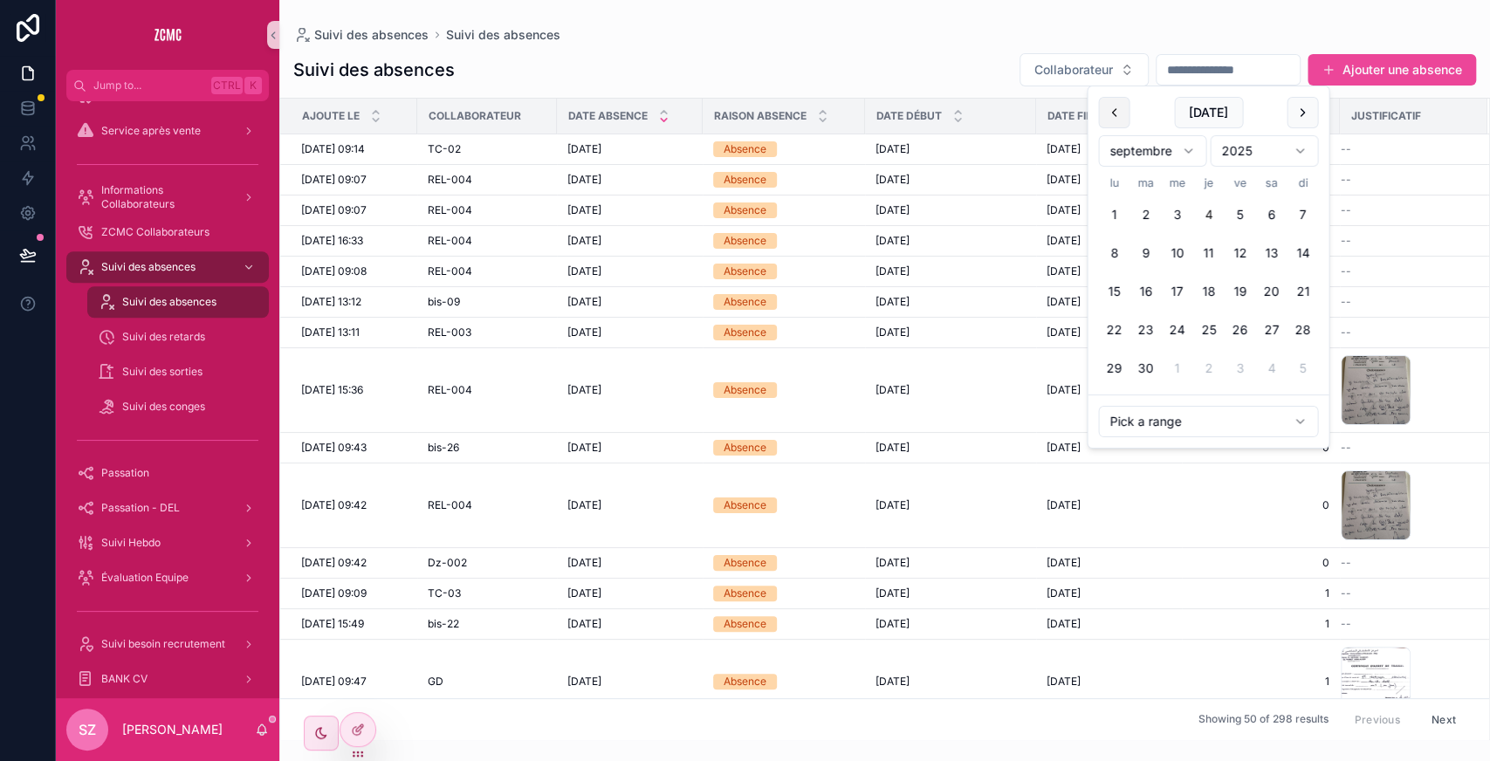
click at [1115, 103] on button "scrollable content" at bounding box center [1113, 112] width 31 height 31
click at [1203, 325] on button "26" at bounding box center [1270, 329] width 31 height 31
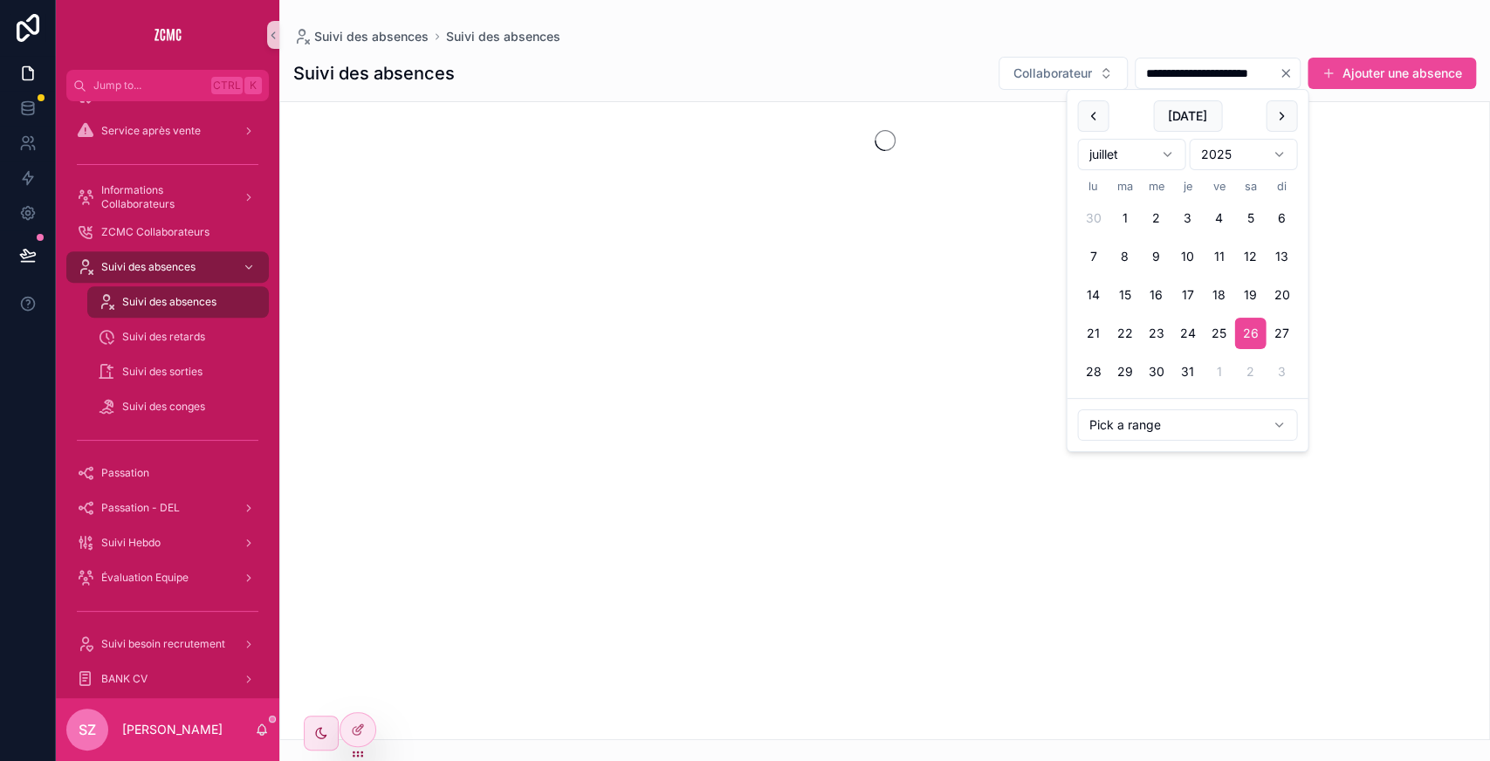
click at [1203, 108] on button "scrollable content" at bounding box center [1280, 115] width 31 height 31
click at [1087, 363] on button "25" at bounding box center [1092, 371] width 31 height 31
type input "**********"
click at [1016, 61] on button "Collaborateur" at bounding box center [1062, 73] width 129 height 33
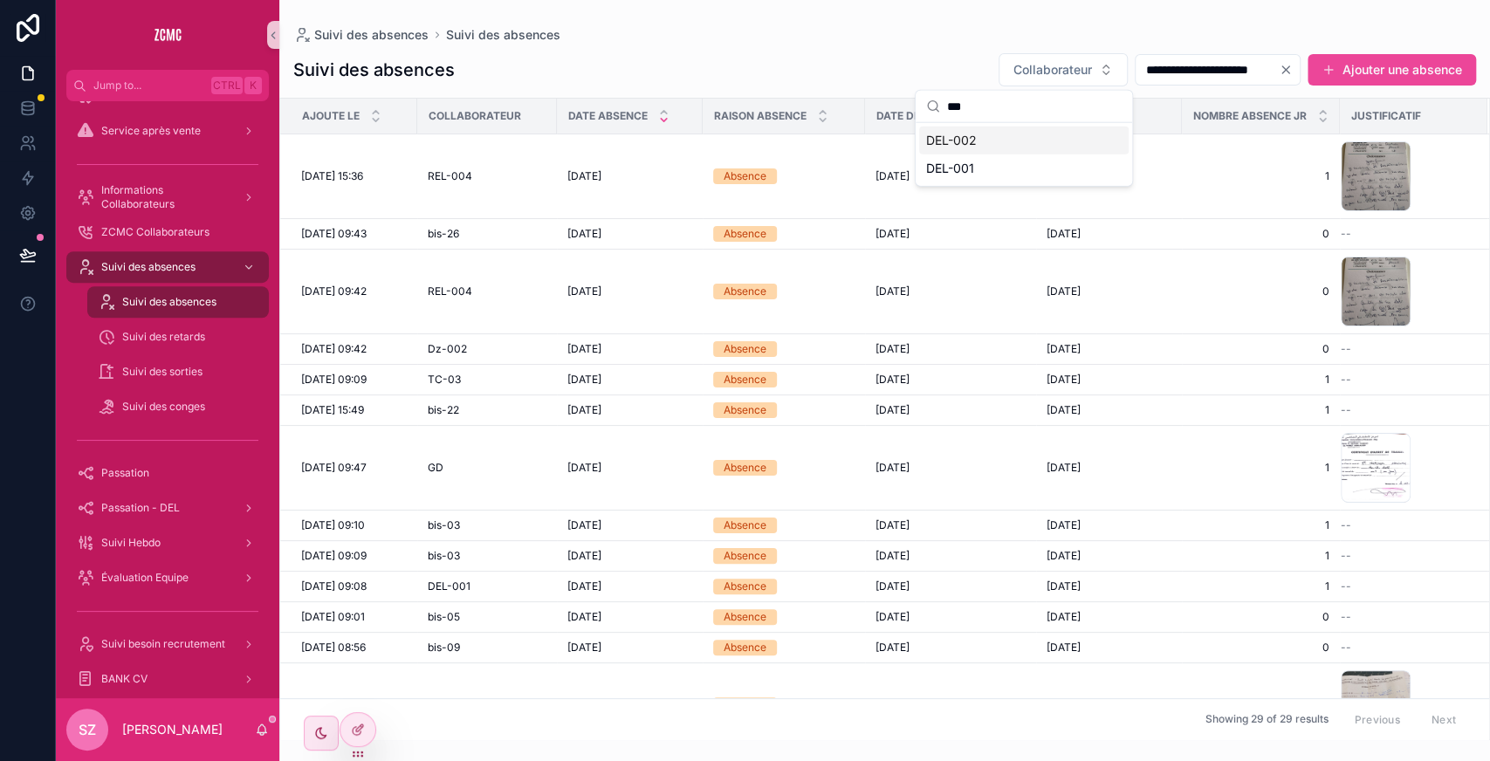
type input "***"
click at [969, 136] on span "DEL-002" at bounding box center [951, 140] width 51 height 17
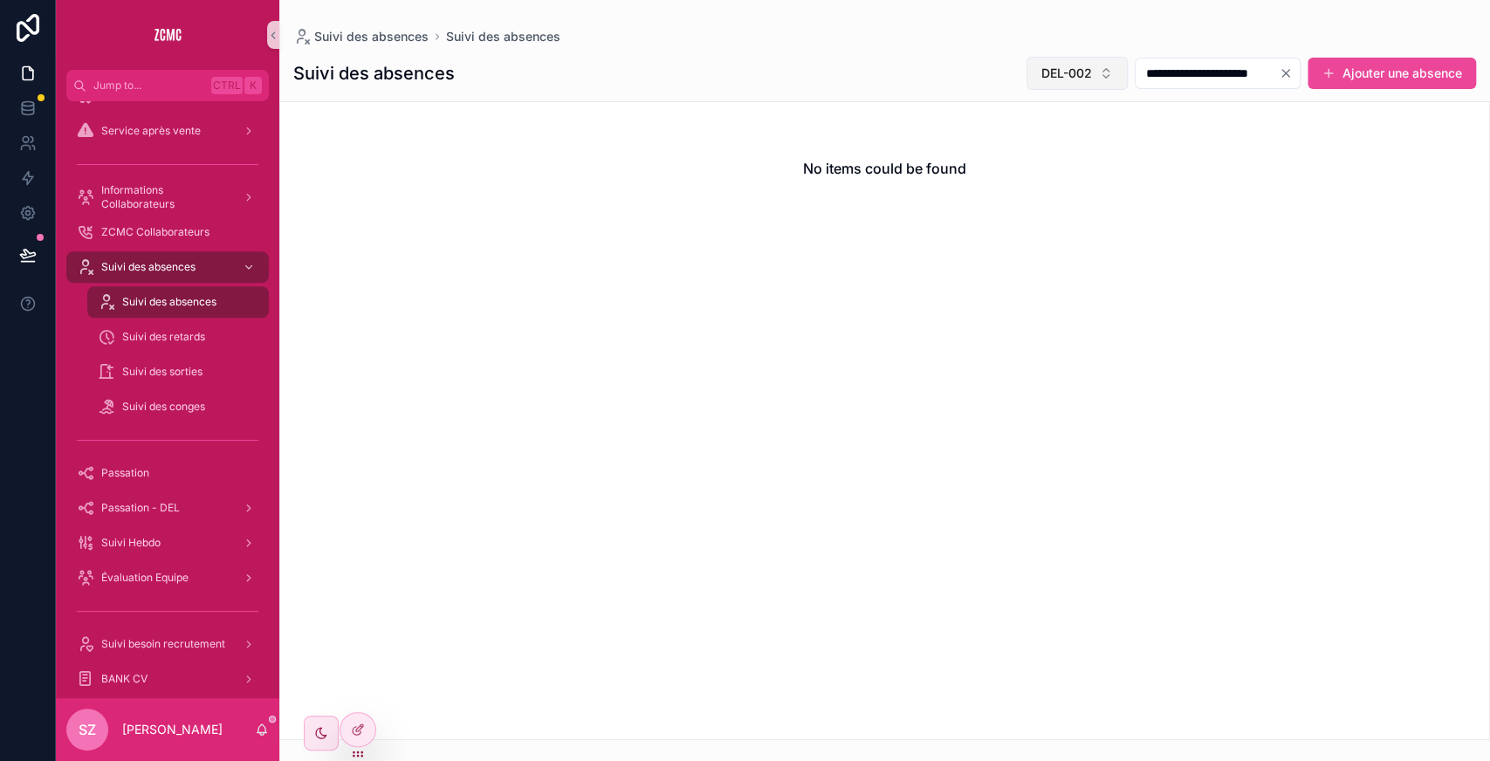
click at [1041, 71] on span "DEL-002" at bounding box center [1066, 73] width 51 height 17
click at [1004, 110] on input "*" at bounding box center [1048, 109] width 175 height 31
type input "**"
click at [995, 141] on div "bis-23" at bounding box center [1037, 144] width 209 height 28
click at [1058, 66] on button "bis-23" at bounding box center [1083, 73] width 90 height 33
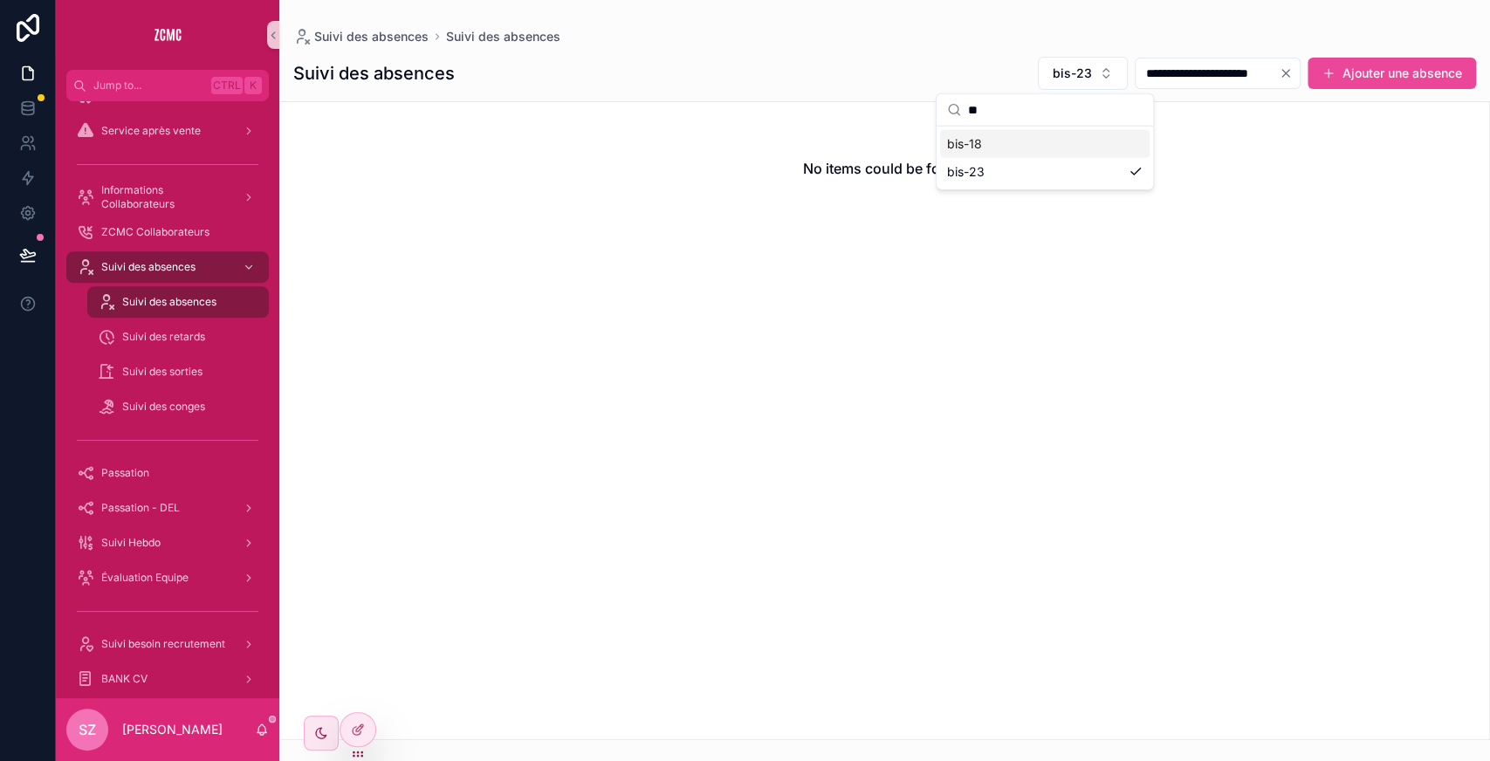
type input "**"
click at [993, 134] on div "bis-18" at bounding box center [1044, 144] width 209 height 28
click at [1055, 66] on span "bis-18" at bounding box center [1073, 73] width 37 height 17
click at [1030, 113] on input "scrollable content" at bounding box center [1056, 109] width 175 height 31
type input "**"
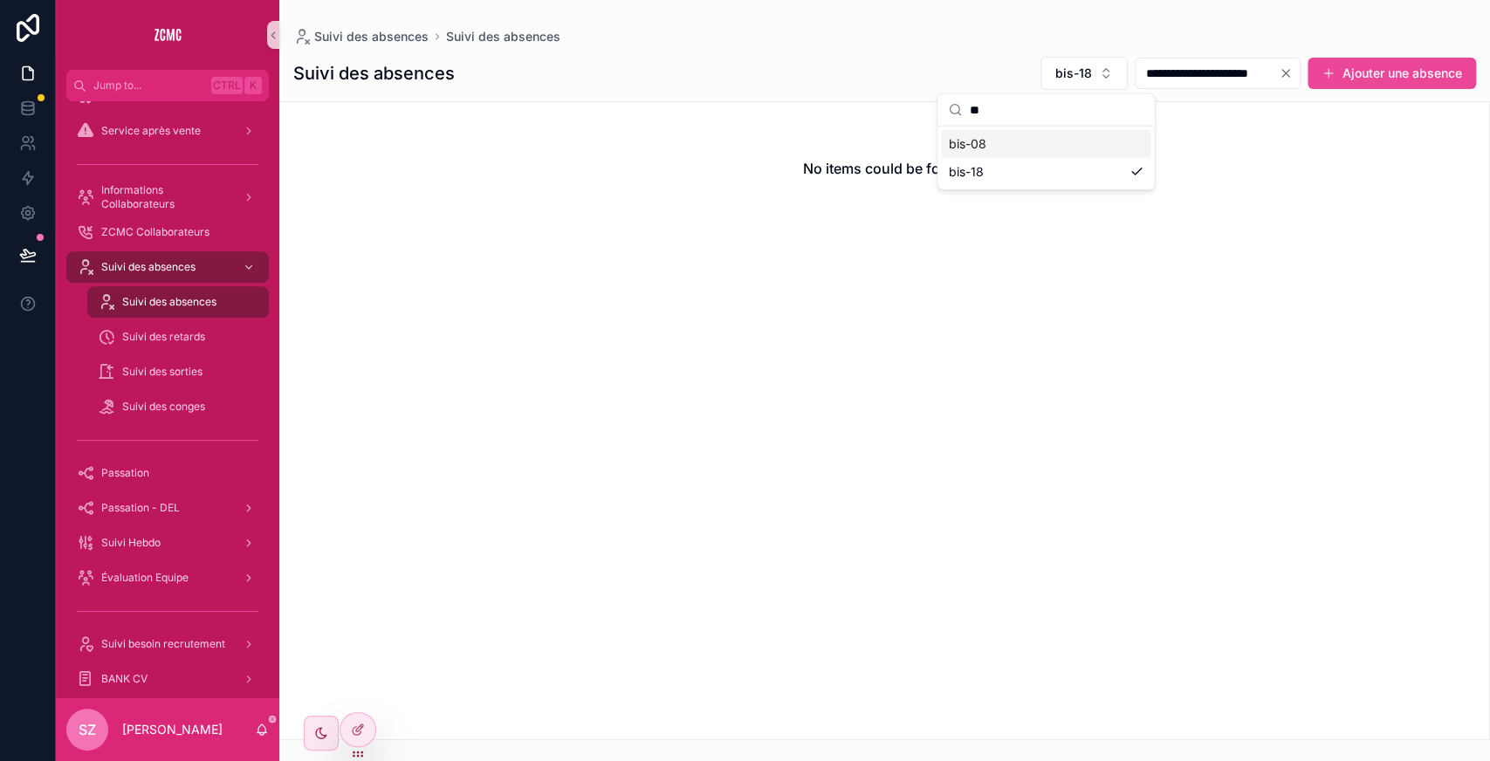
click at [994, 148] on div "bis-08" at bounding box center [1045, 144] width 209 height 28
click at [1052, 72] on span "bis-08" at bounding box center [1071, 73] width 39 height 17
type input "**"
click at [975, 135] on span "bis-09" at bounding box center [965, 143] width 38 height 17
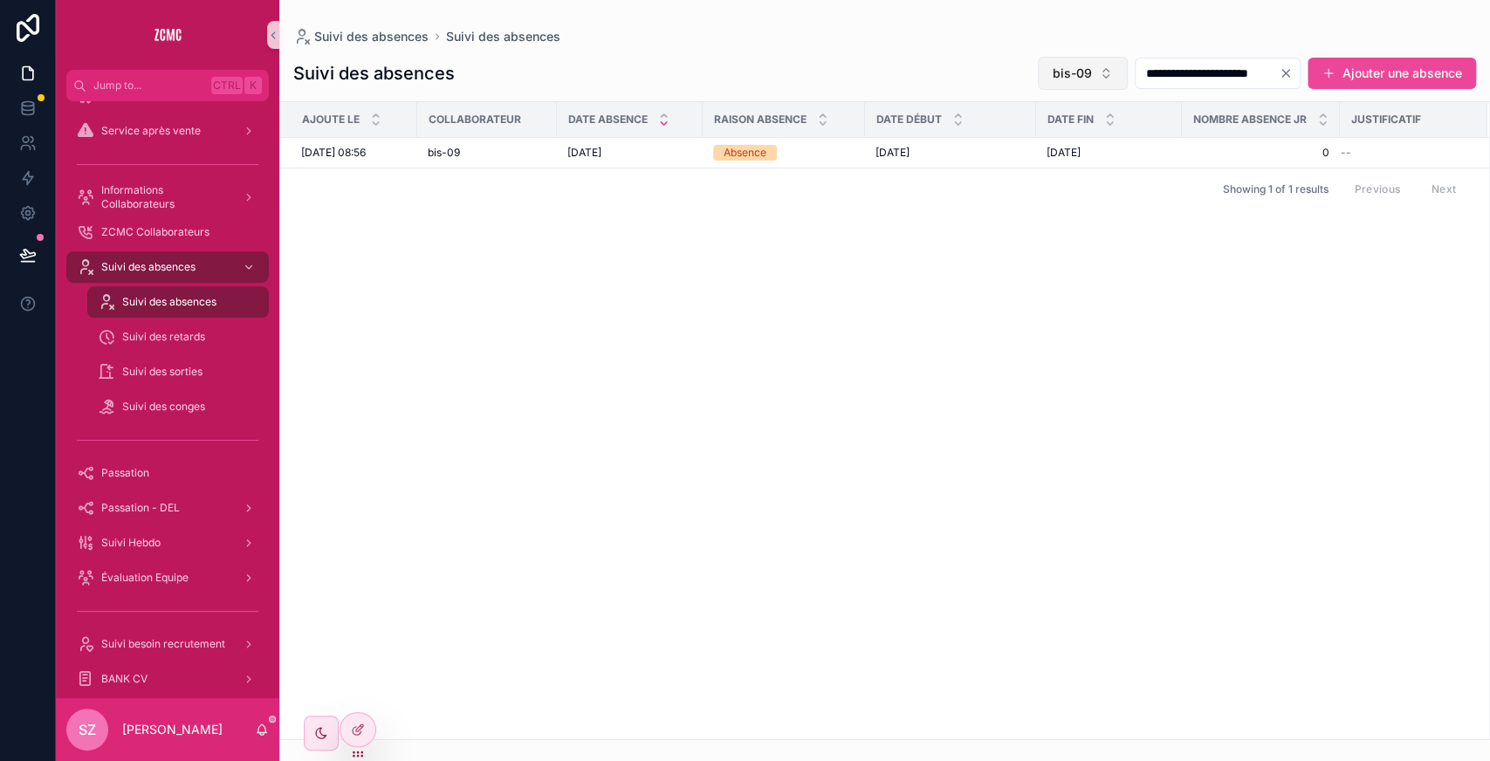
click at [1038, 86] on button "bis-09" at bounding box center [1083, 73] width 90 height 33
type input "***"
click at [984, 173] on span "DEV-01" at bounding box center [967, 171] width 42 height 17
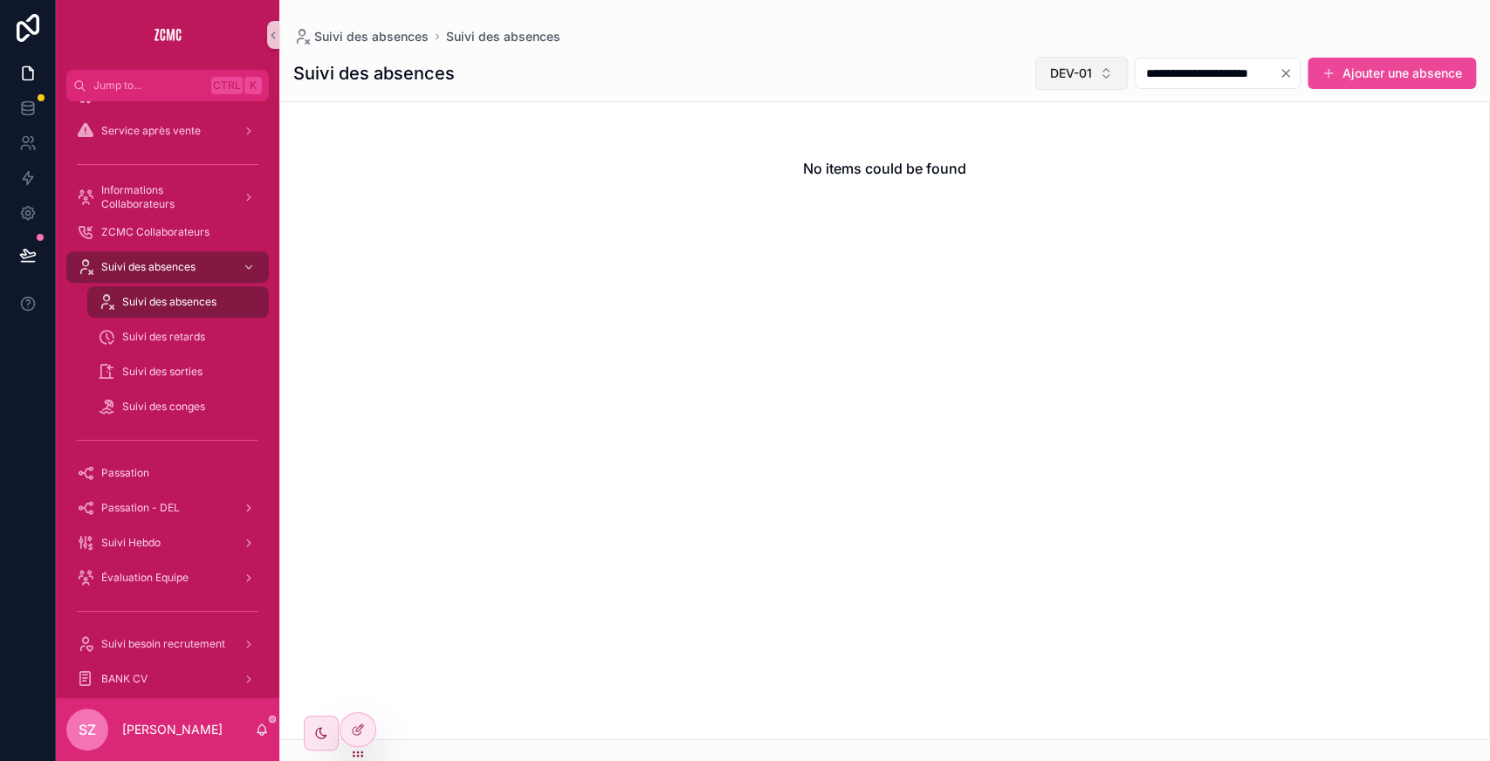
click at [1050, 77] on span "DEV-01" at bounding box center [1071, 73] width 42 height 17
type input "*"
type input "**"
click at [992, 154] on div "PH-003" at bounding box center [1041, 144] width 209 height 28
click at [1052, 62] on button "PH-003" at bounding box center [1080, 73] width 96 height 33
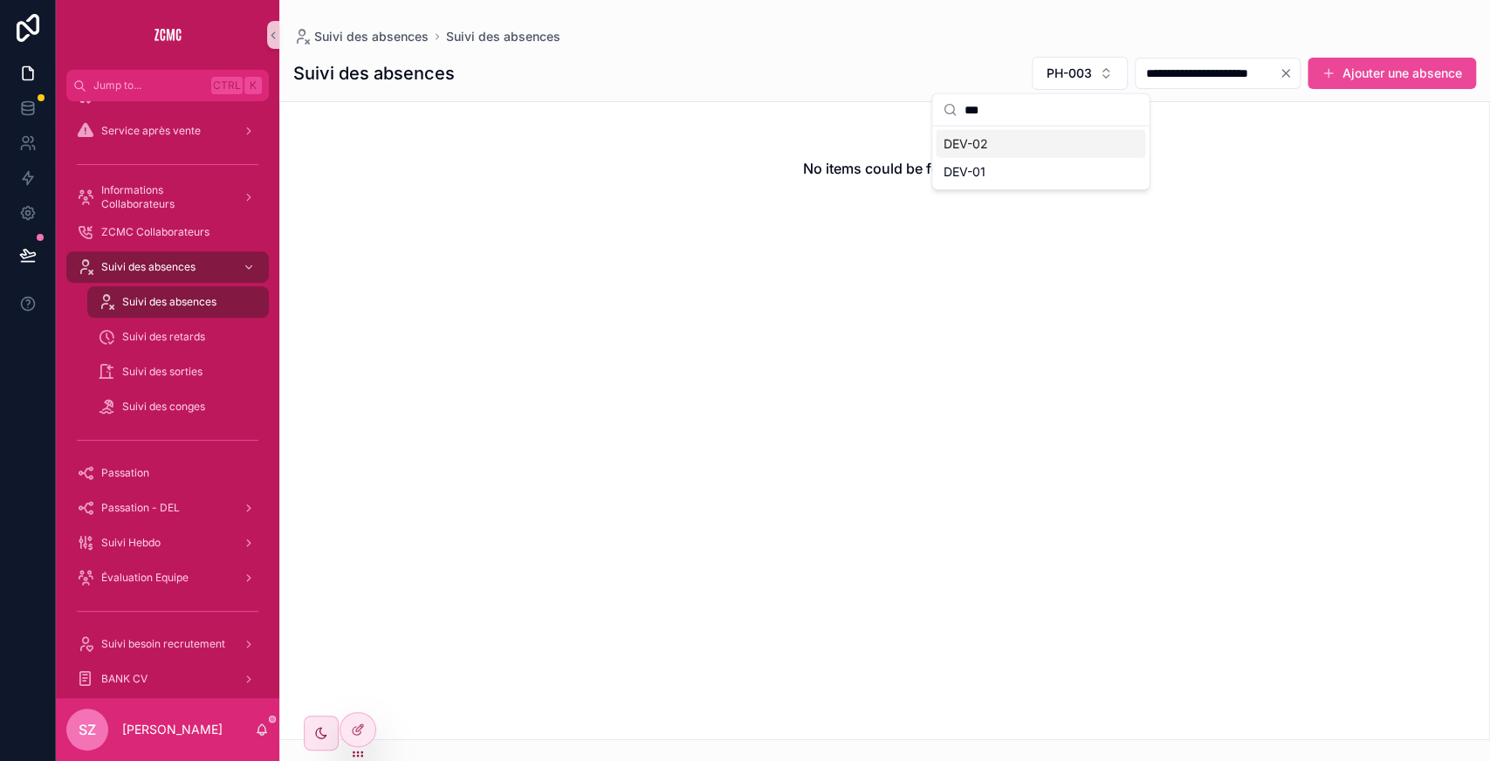
type input "***"
click at [1003, 150] on div "DEV-02" at bounding box center [1040, 144] width 209 height 28
drag, startPoint x: 1068, startPoint y: 92, endPoint x: 1035, endPoint y: 77, distance: 36.3
click at [1035, 77] on div "**********" at bounding box center [884, 392] width 1210 height 695
click at [1047, 77] on span "DEV-02" at bounding box center [1069, 73] width 45 height 17
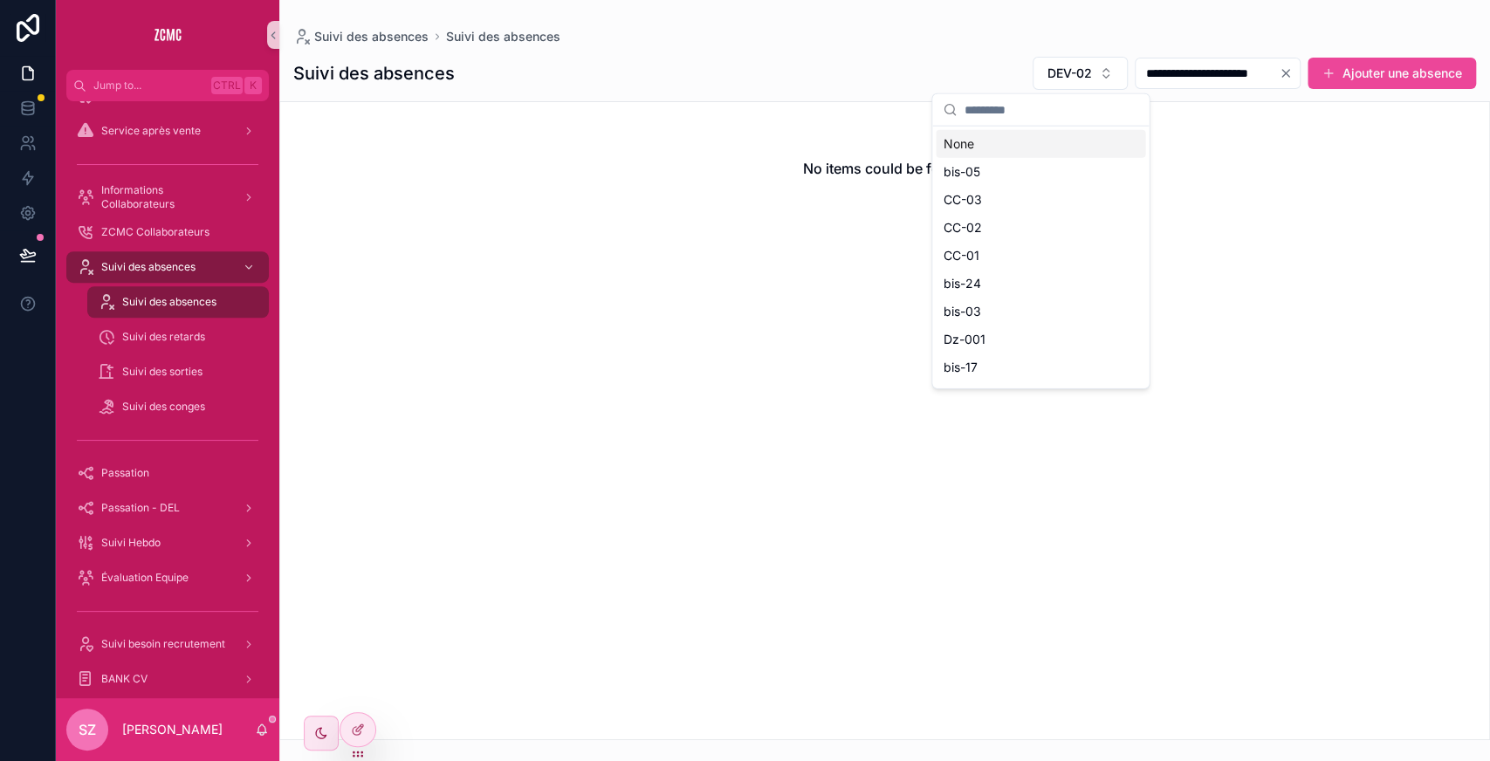
click at [1002, 112] on input "scrollable content" at bounding box center [1050, 109] width 175 height 31
type input "*"
type input "***"
click at [1014, 148] on div "REC-002" at bounding box center [1040, 144] width 209 height 28
click at [1059, 61] on button "REC-002" at bounding box center [1076, 73] width 103 height 33
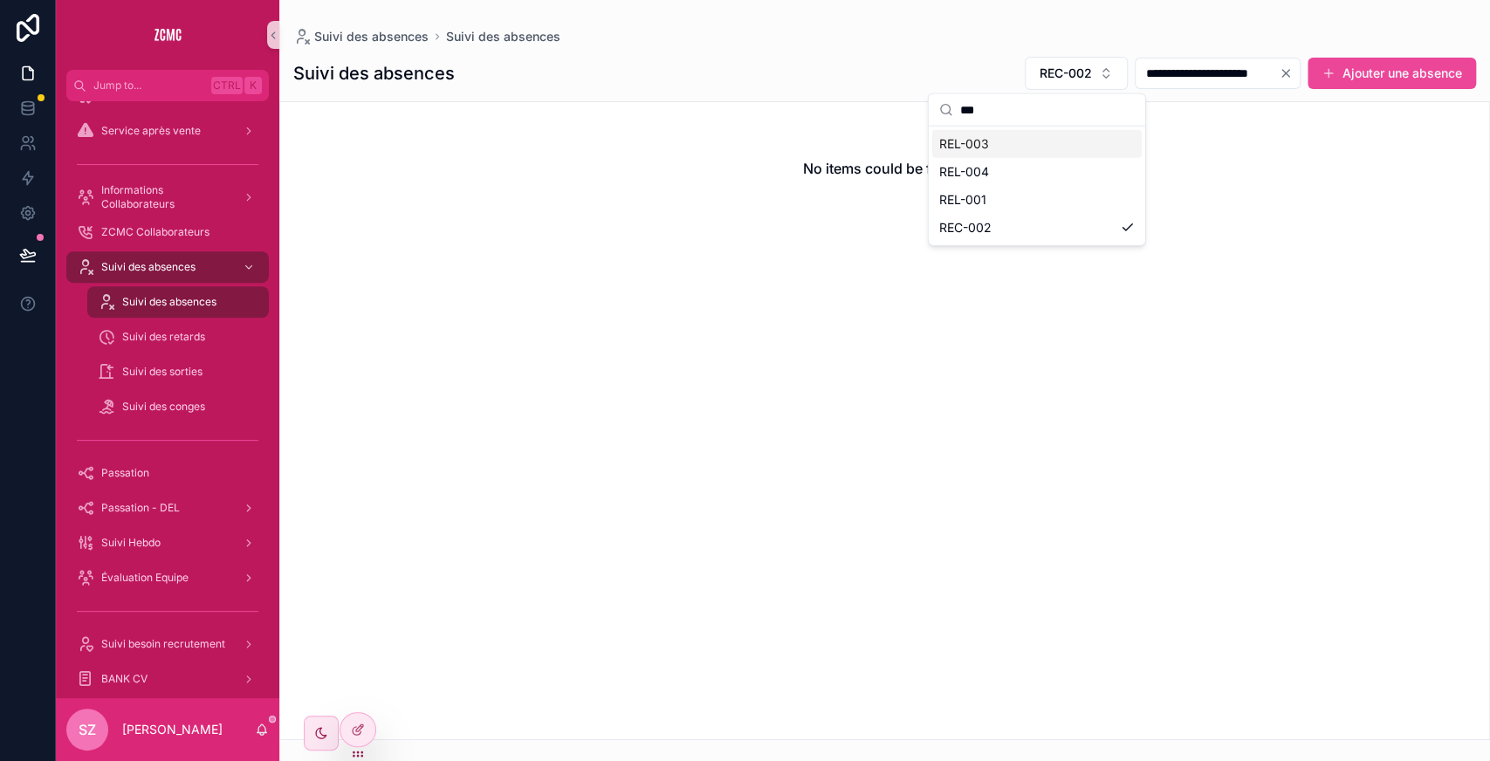
type input "***"
click at [990, 148] on div "REL-003" at bounding box center [1036, 144] width 209 height 28
click at [1063, 69] on button "REL-003" at bounding box center [1077, 73] width 100 height 33
type input "***"
drag, startPoint x: 1000, startPoint y: 138, endPoint x: 1004, endPoint y: 59, distance: 78.6
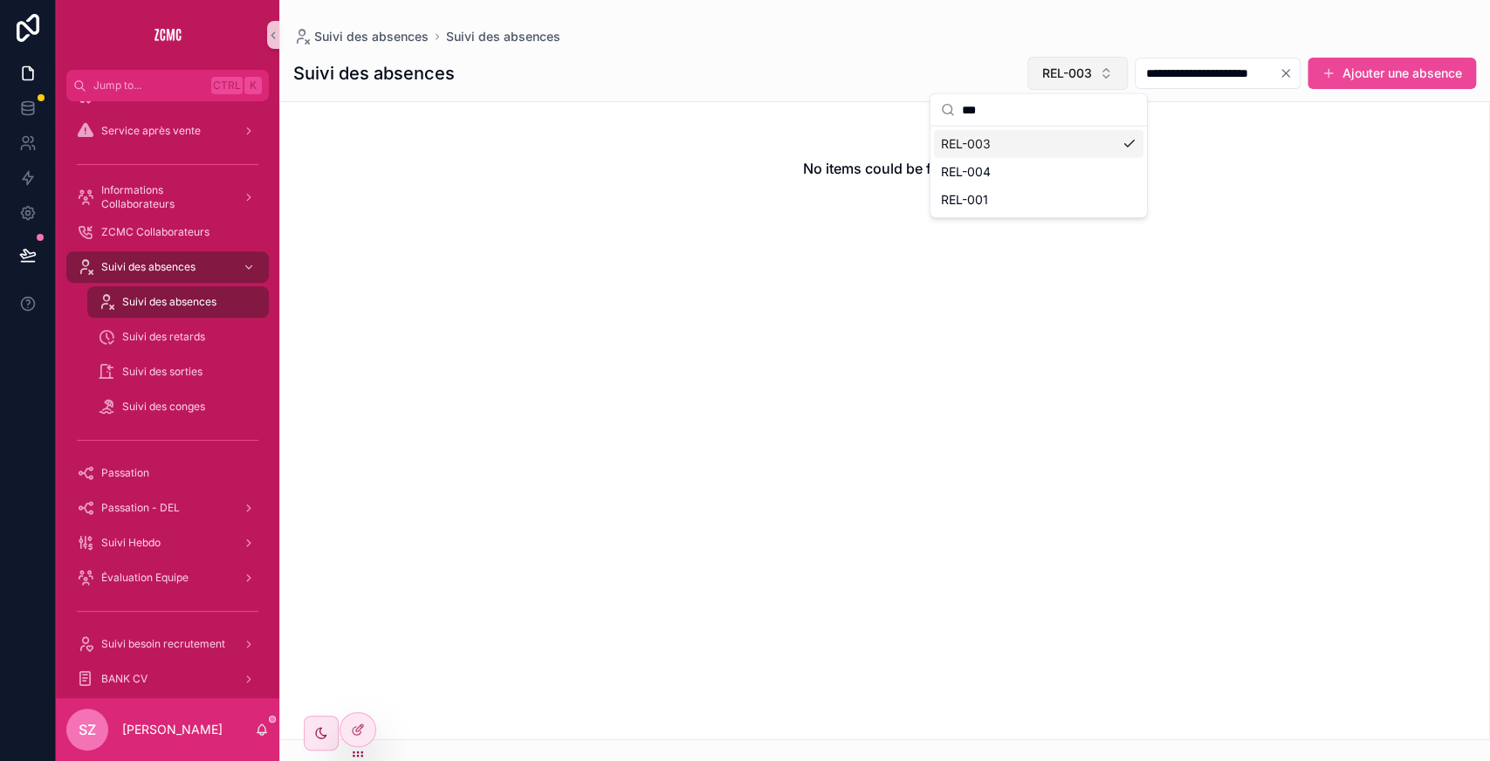
click at [993, 137] on div "REL-003" at bounding box center [1038, 144] width 209 height 28
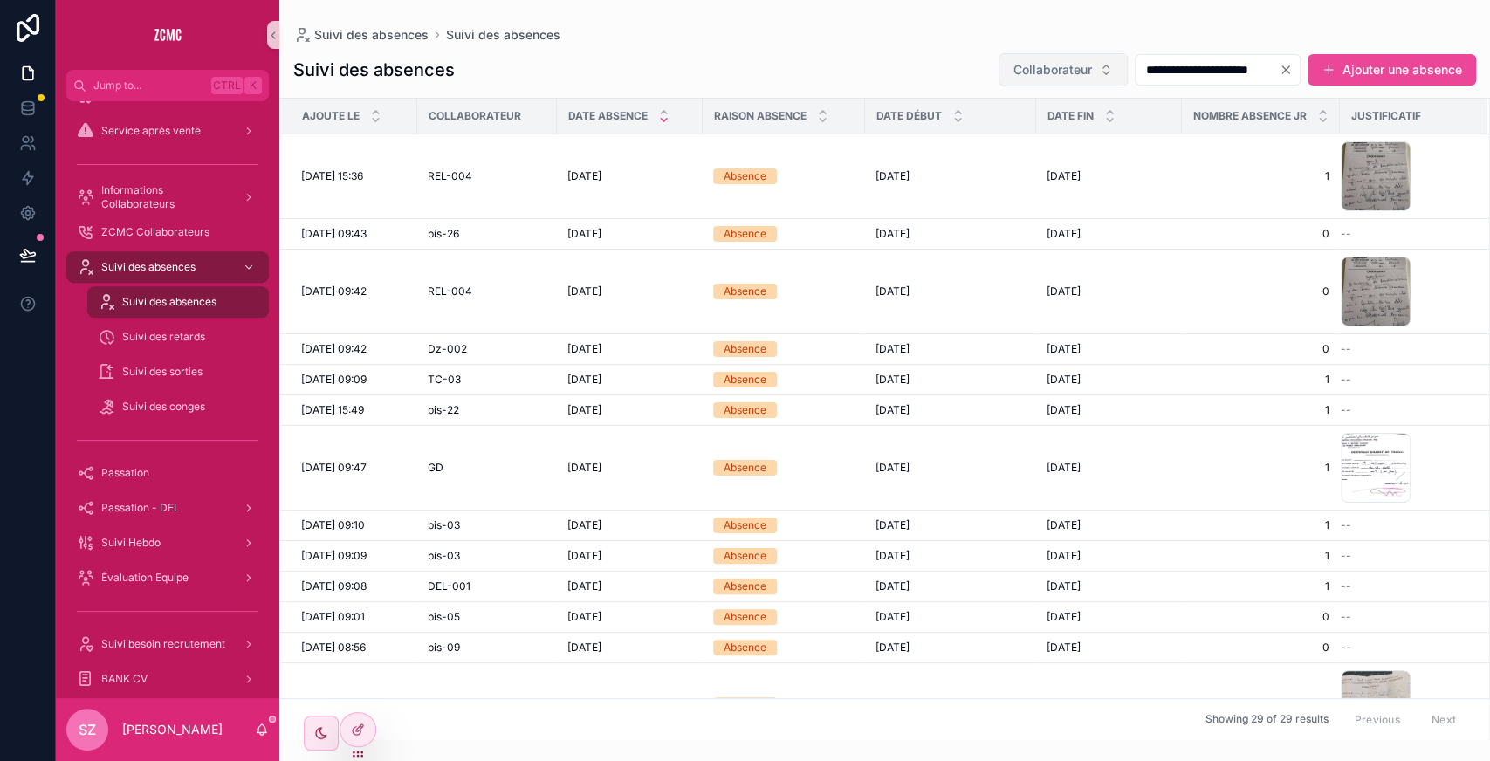
click at [1026, 62] on span "Collaborateur" at bounding box center [1052, 69] width 79 height 17
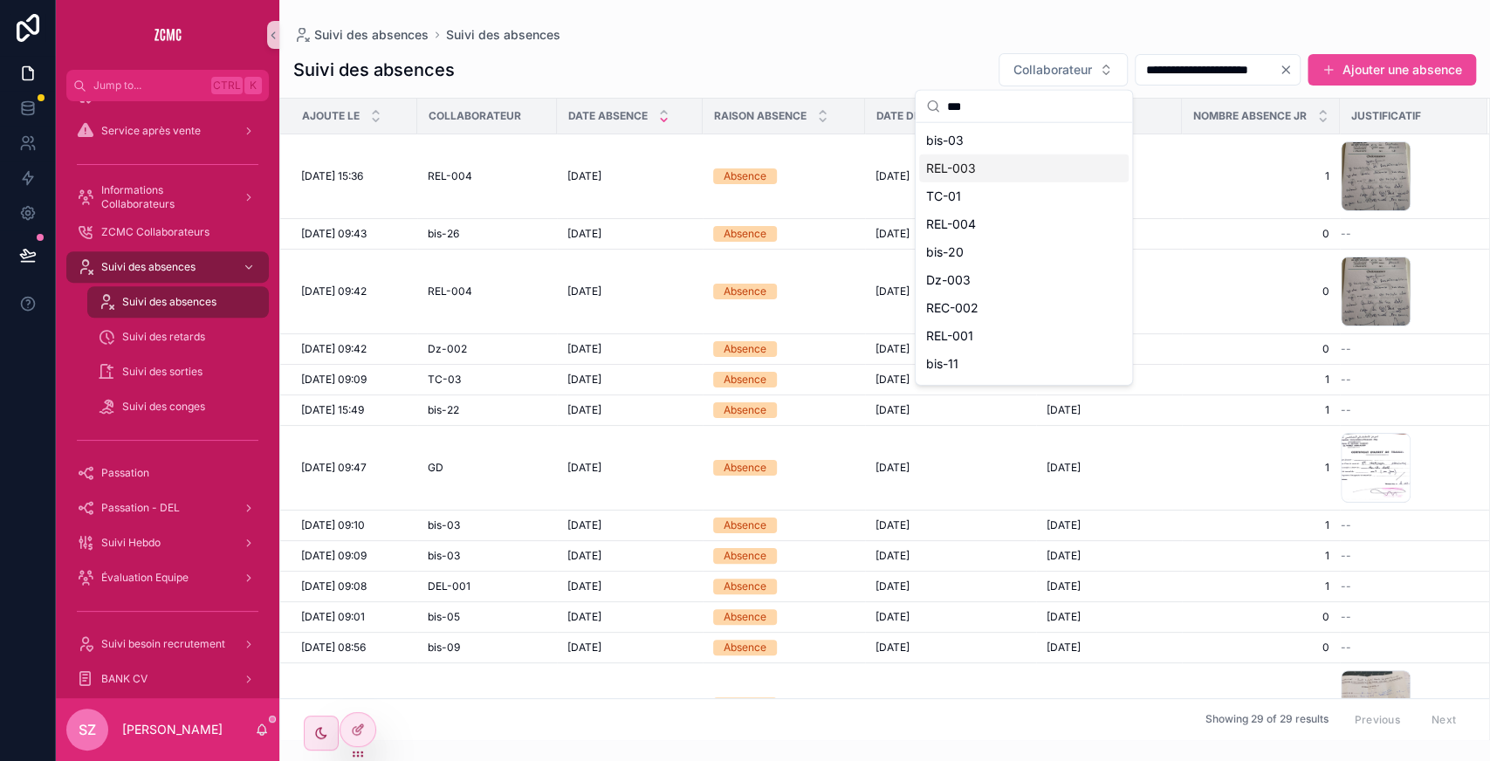
click at [985, 113] on input "***" at bounding box center [1034, 106] width 175 height 31
click at [976, 173] on div "REL-003" at bounding box center [1023, 168] width 209 height 28
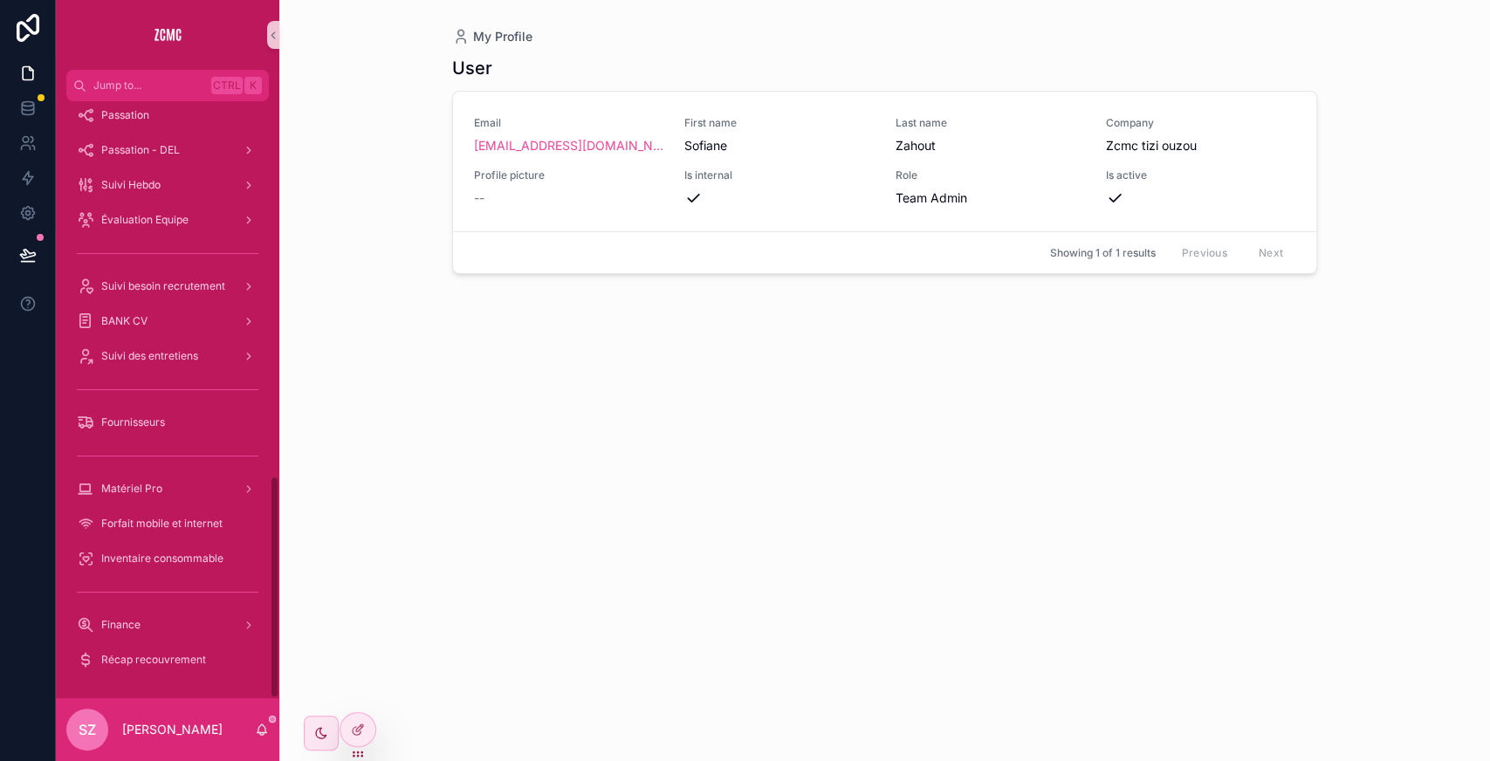
scroll to position [923, 0]
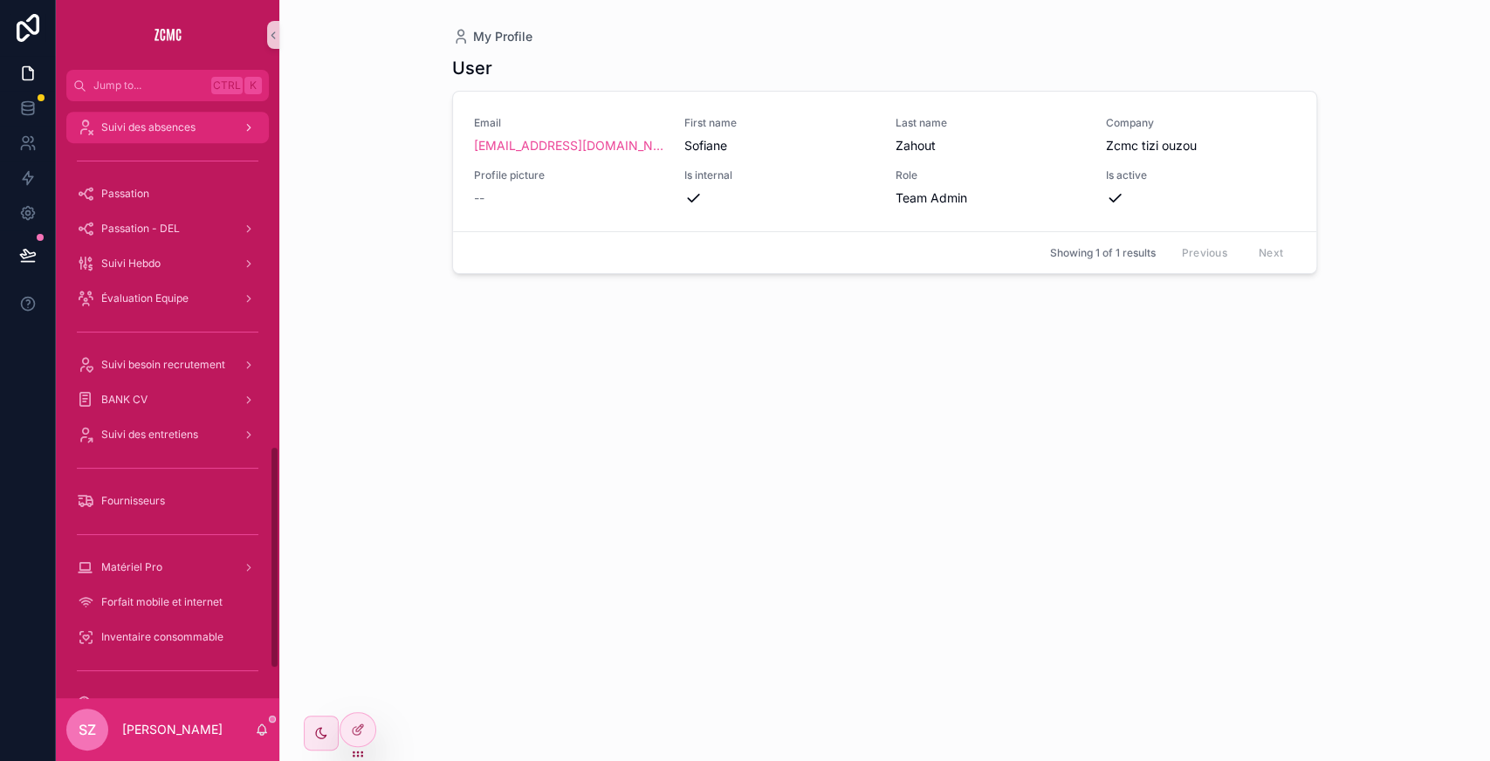
click at [172, 129] on span "Suivi des absences" at bounding box center [148, 127] width 94 height 14
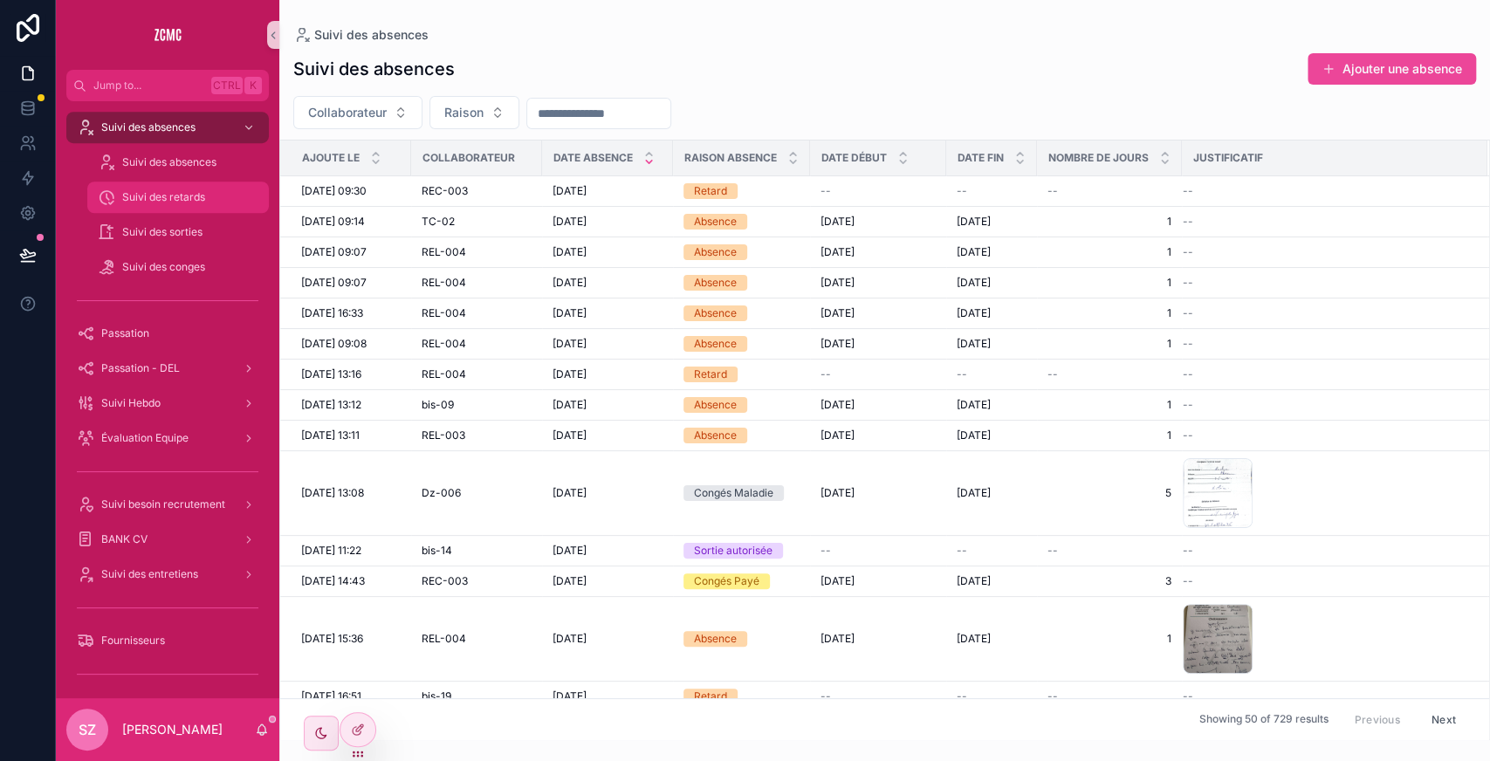
click at [191, 194] on span "Suivi des retards" at bounding box center [163, 197] width 83 height 14
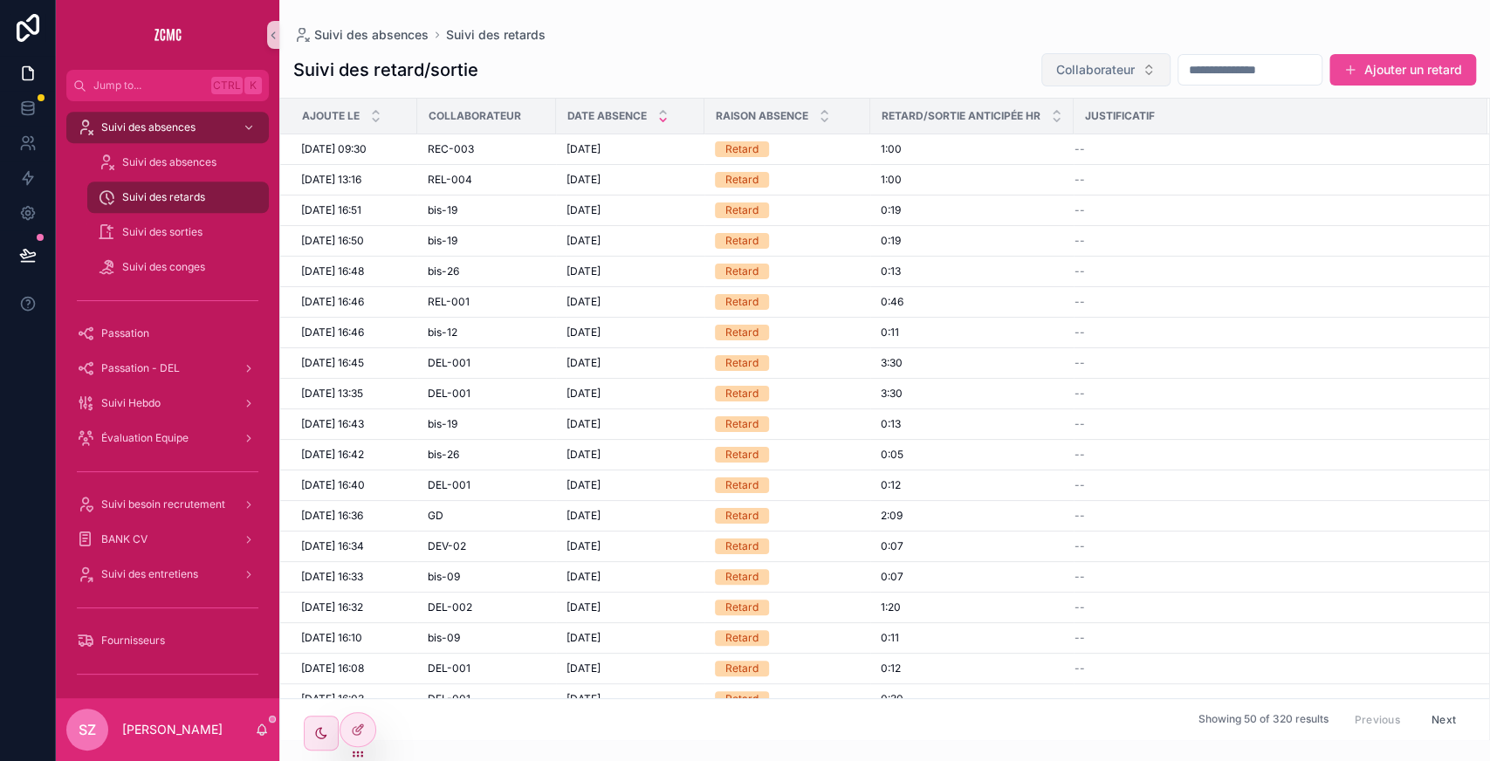
click at [1056, 64] on span "Collaborateur" at bounding box center [1095, 69] width 79 height 17
type input "***"
click at [1019, 141] on div "DEL-002" at bounding box center [1066, 141] width 209 height 28
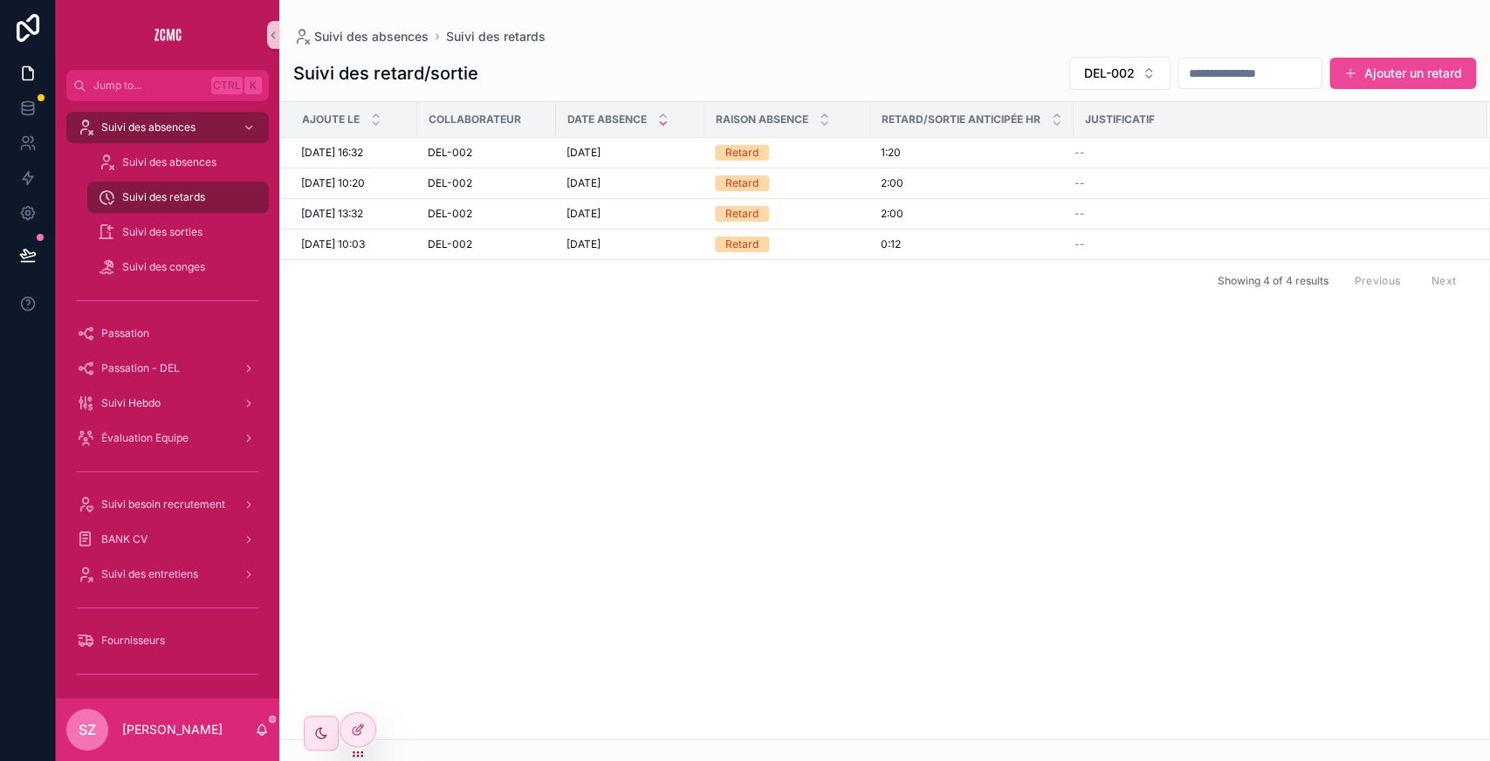
click at [1187, 73] on input "scrollable content" at bounding box center [1249, 73] width 143 height 24
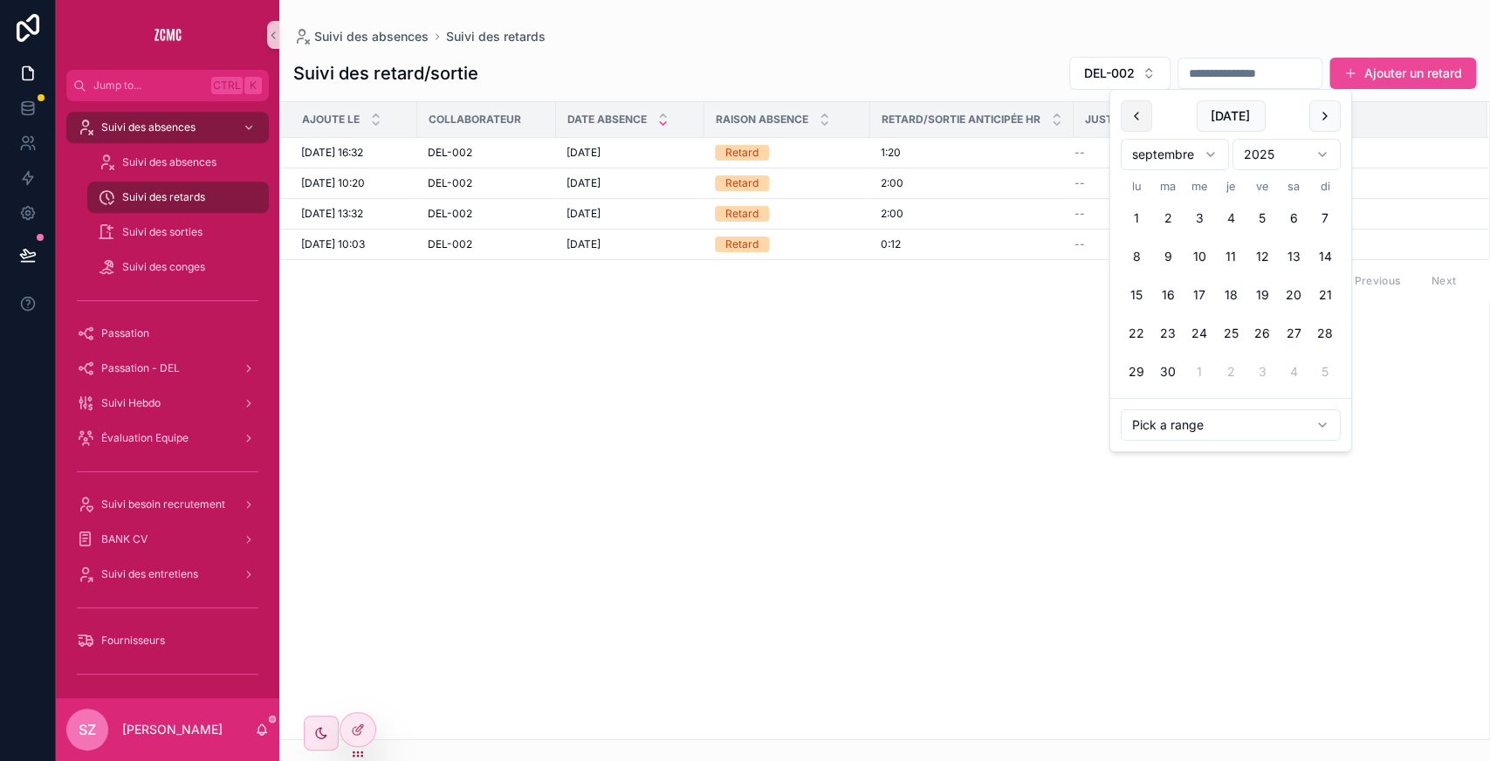
click at [1141, 111] on button "scrollable content" at bounding box center [1136, 115] width 31 height 31
click at [1292, 332] on button "26" at bounding box center [1293, 333] width 31 height 31
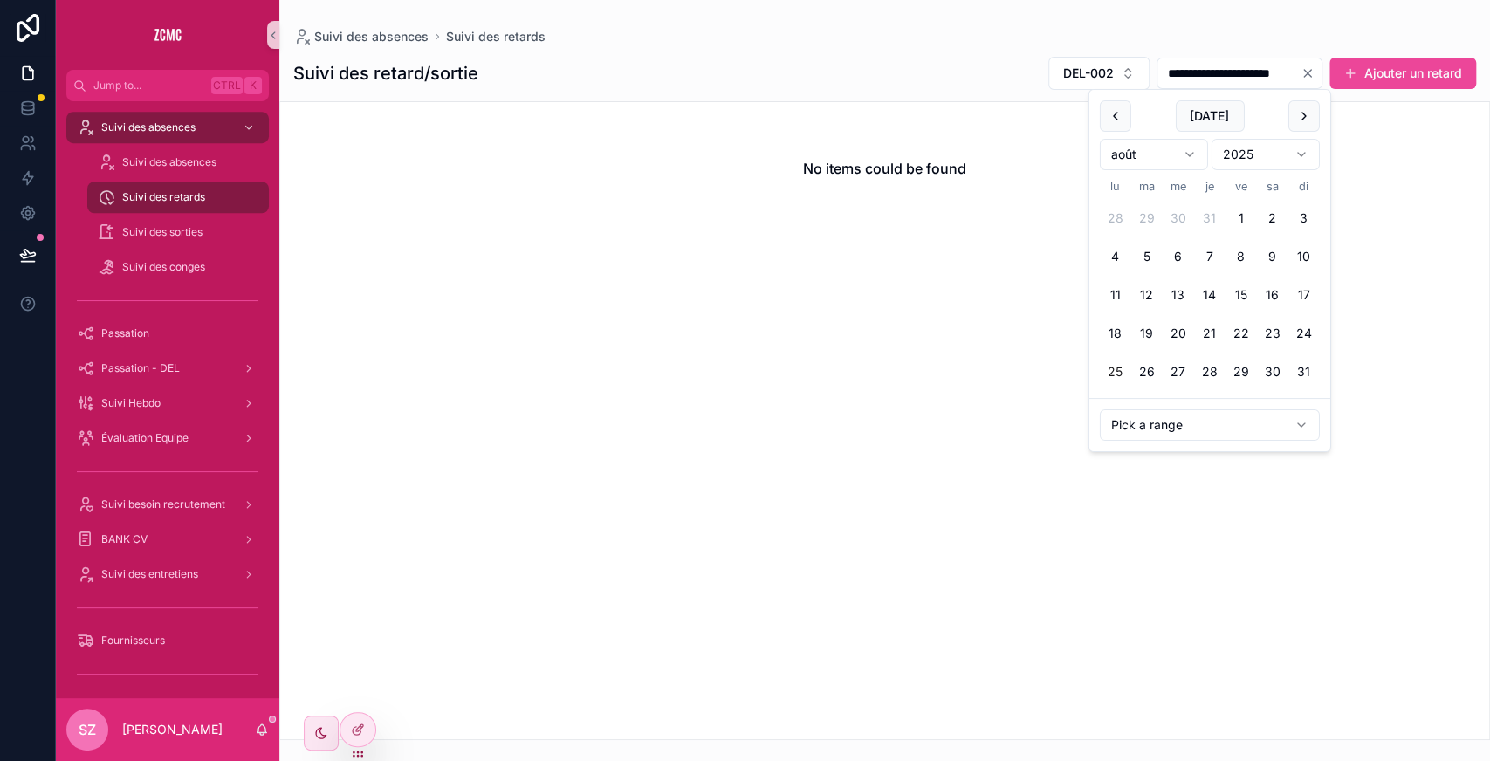
click at [1123, 365] on button "25" at bounding box center [1115, 371] width 31 height 31
type input "**********"
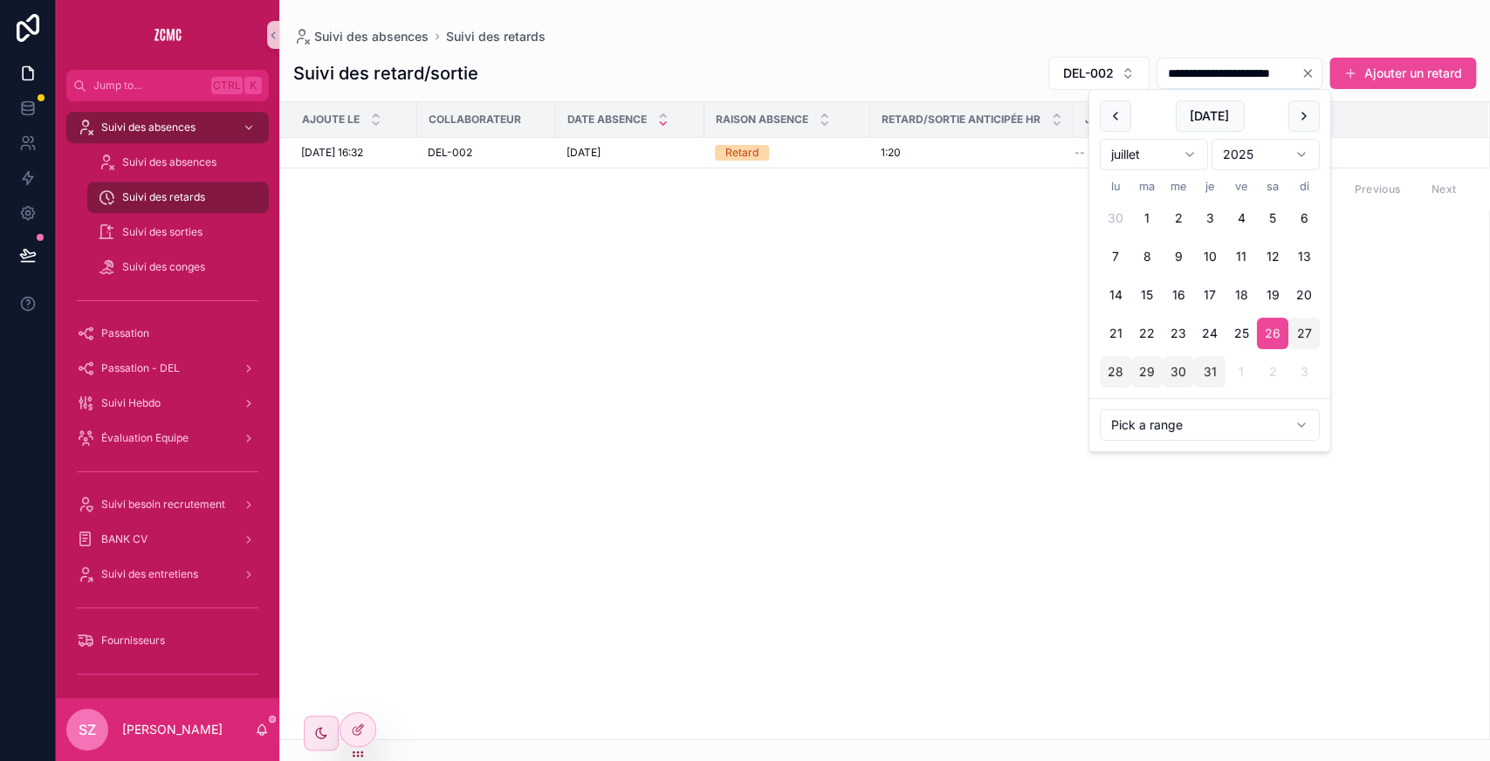
click at [824, 73] on div "**********" at bounding box center [884, 73] width 1182 height 35
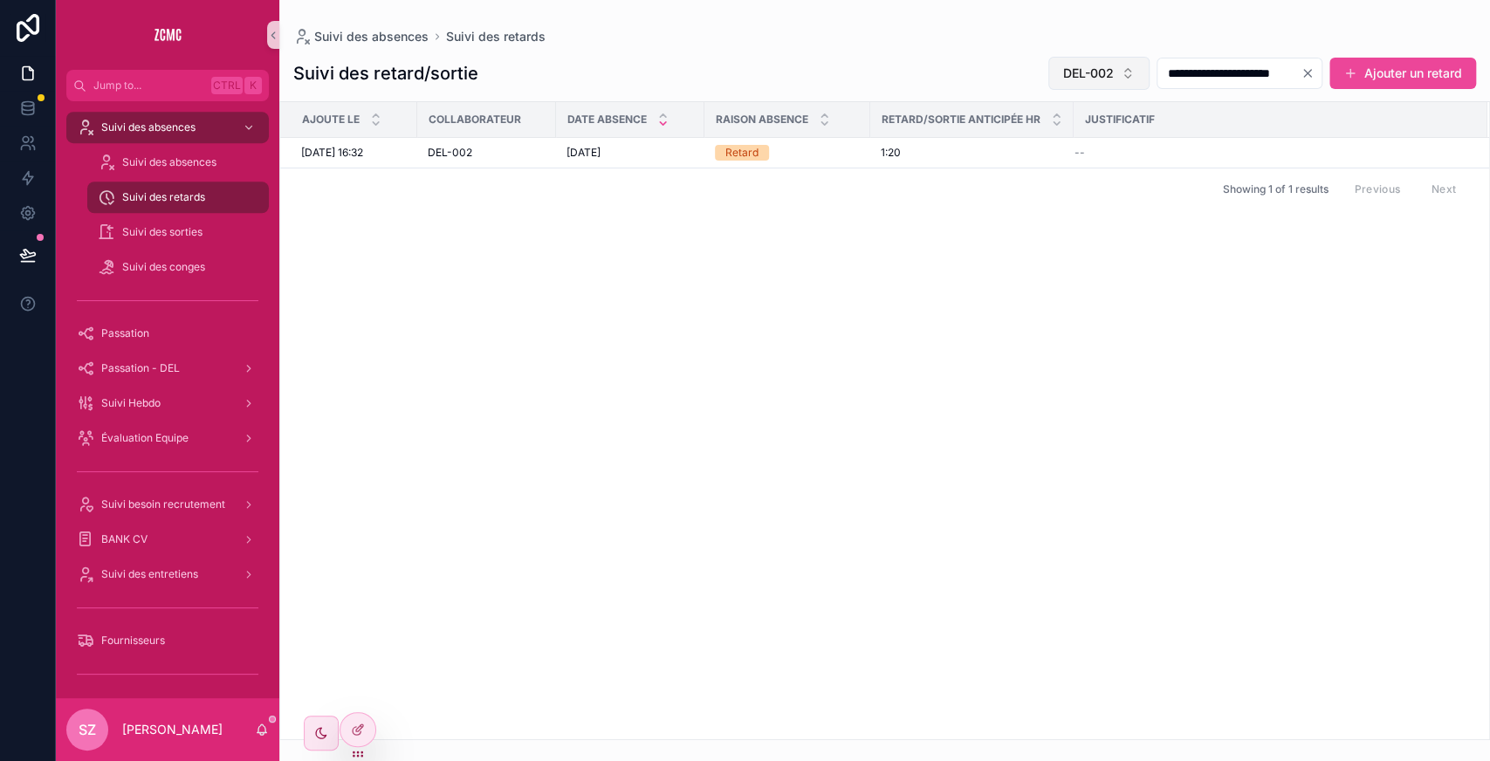
click at [1063, 68] on span "DEL-002" at bounding box center [1088, 73] width 51 height 17
type input "**"
click at [988, 138] on span "bis-18" at bounding box center [979, 143] width 35 height 17
click at [1062, 83] on button "bis-18" at bounding box center [1105, 73] width 87 height 33
type input "**"
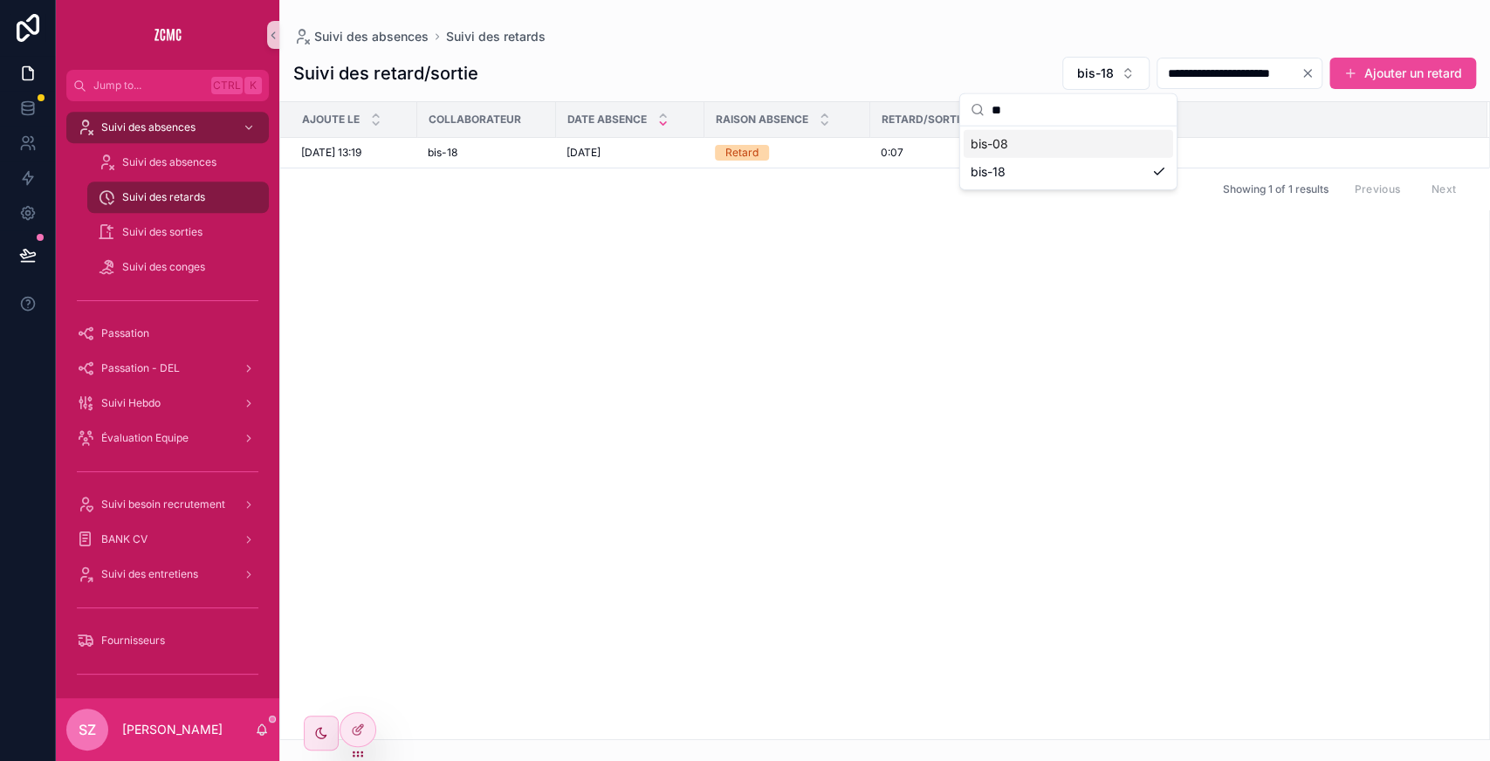
click at [1019, 135] on div "bis-08" at bounding box center [1067, 144] width 209 height 28
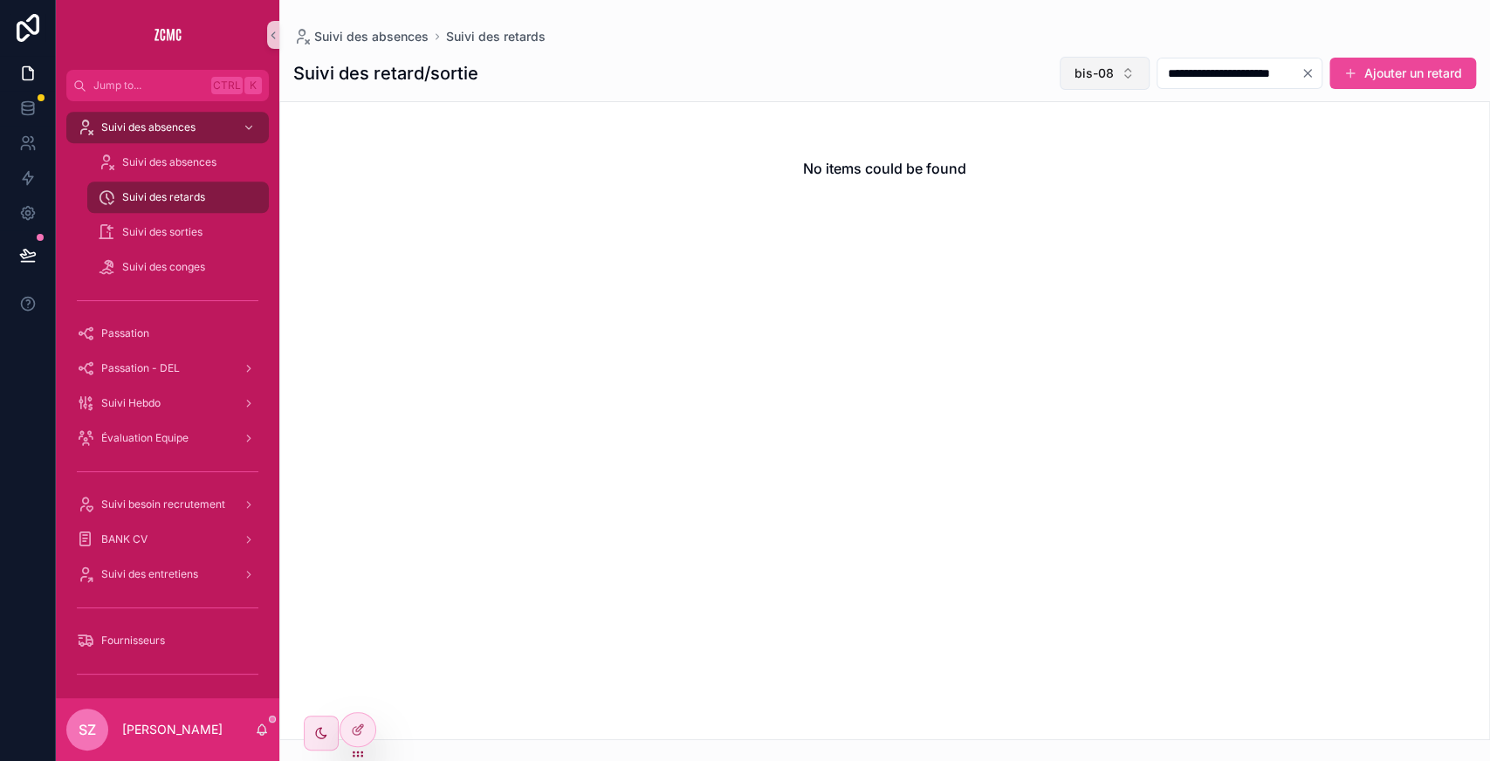
click at [1074, 68] on span "bis-08" at bounding box center [1093, 73] width 39 height 17
click at [1021, 113] on input "scrollable content" at bounding box center [1077, 109] width 175 height 31
type input "**"
click at [1015, 139] on div "bis-09" at bounding box center [1066, 144] width 209 height 28
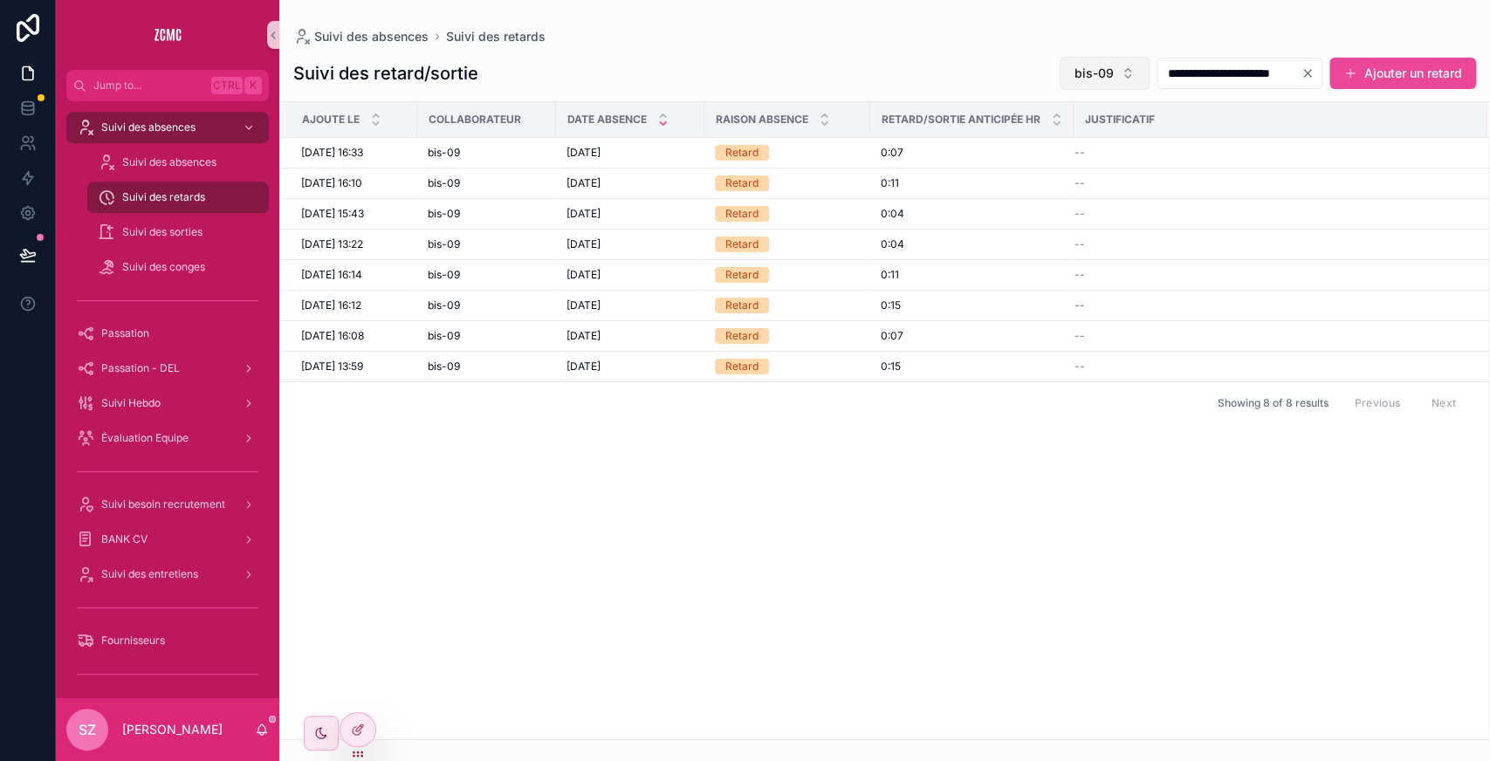
click at [1074, 66] on span "bis-09" at bounding box center [1093, 73] width 39 height 17
type input "***"
click at [1034, 167] on div "DEV-01" at bounding box center [1066, 172] width 209 height 28
click at [1072, 79] on span "DEV-01" at bounding box center [1093, 73] width 42 height 17
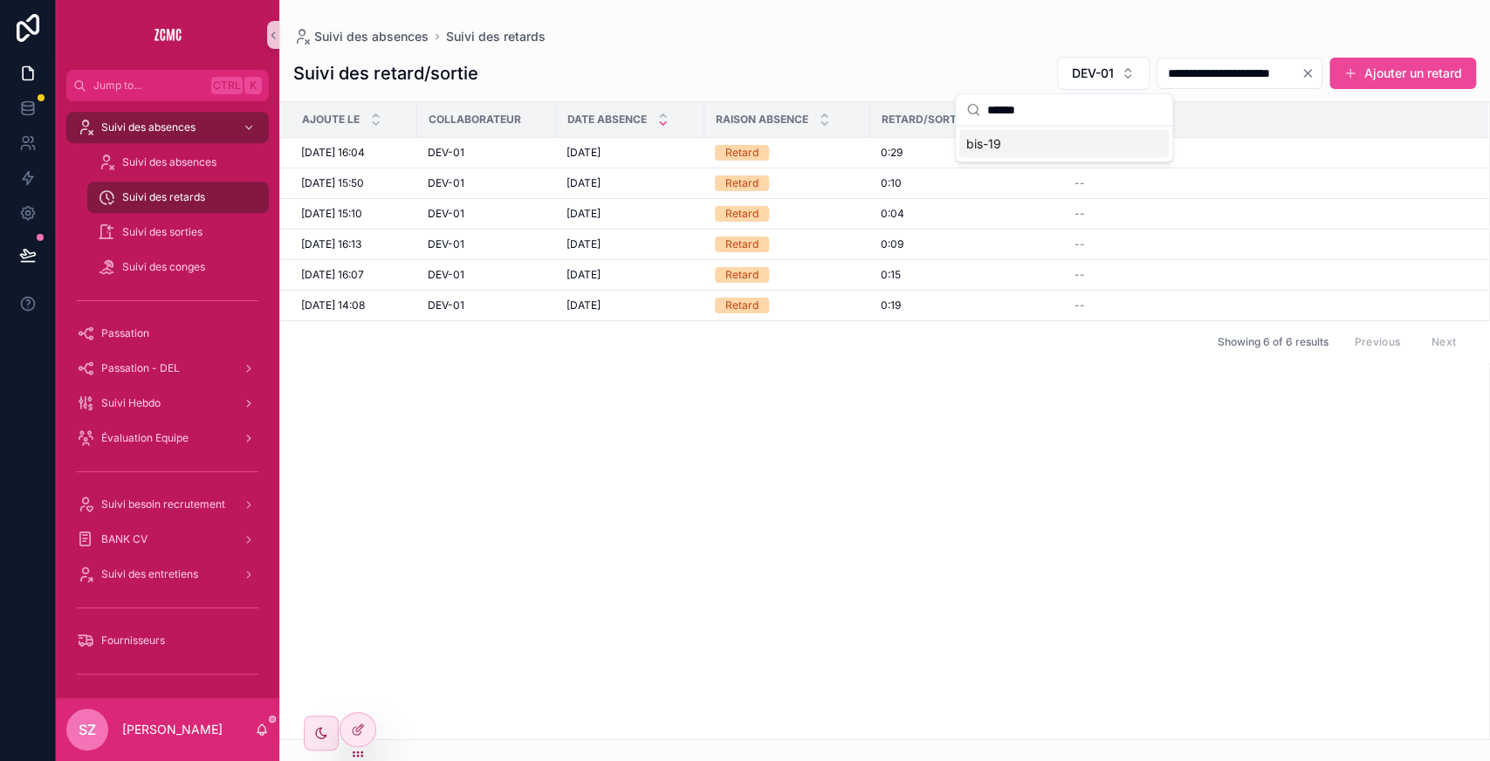
type input "******"
click at [998, 140] on span "bis-19" at bounding box center [983, 143] width 35 height 17
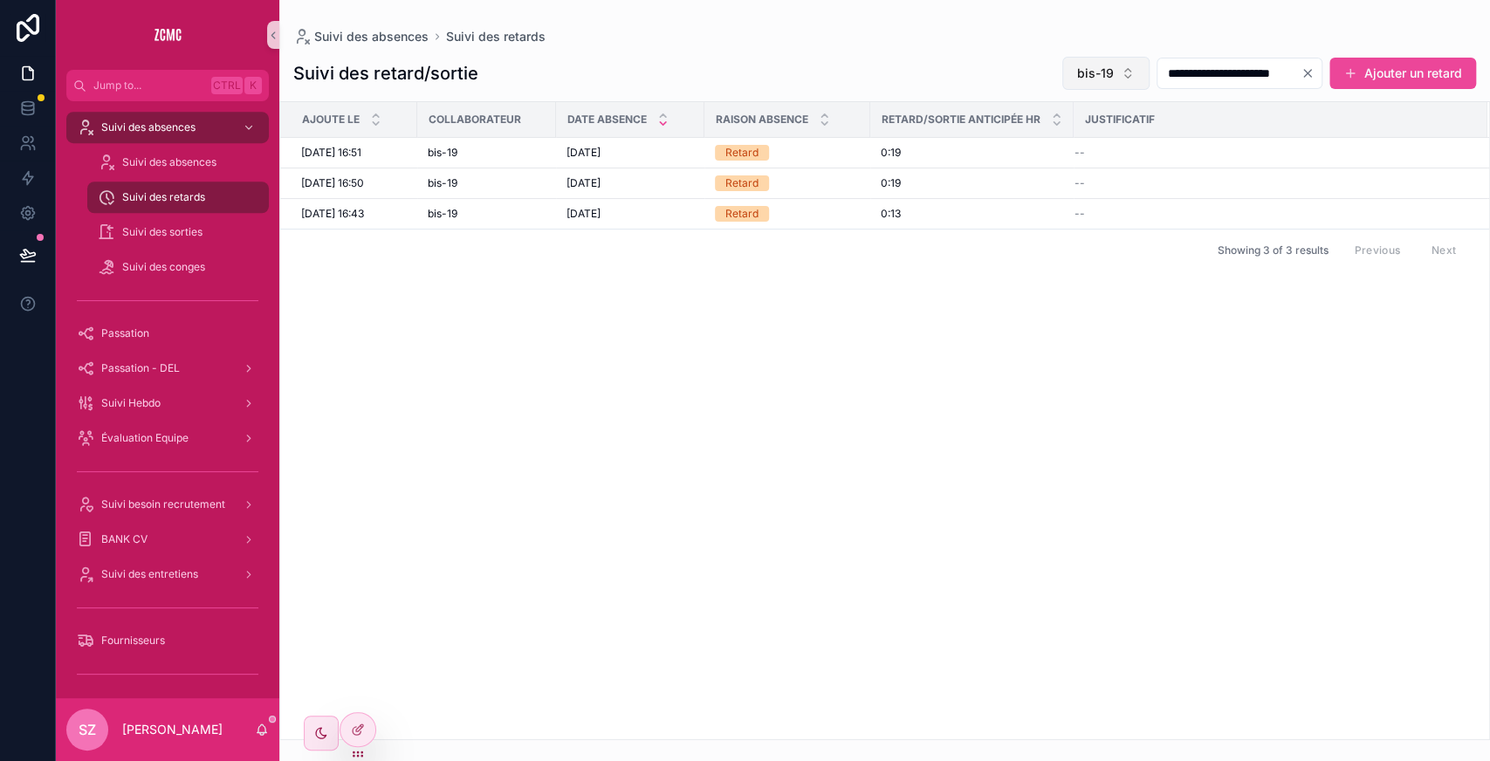
click at [1062, 62] on button "bis-19" at bounding box center [1105, 73] width 87 height 33
type input "**"
click at [1004, 138] on span "bis-06" at bounding box center [989, 143] width 38 height 17
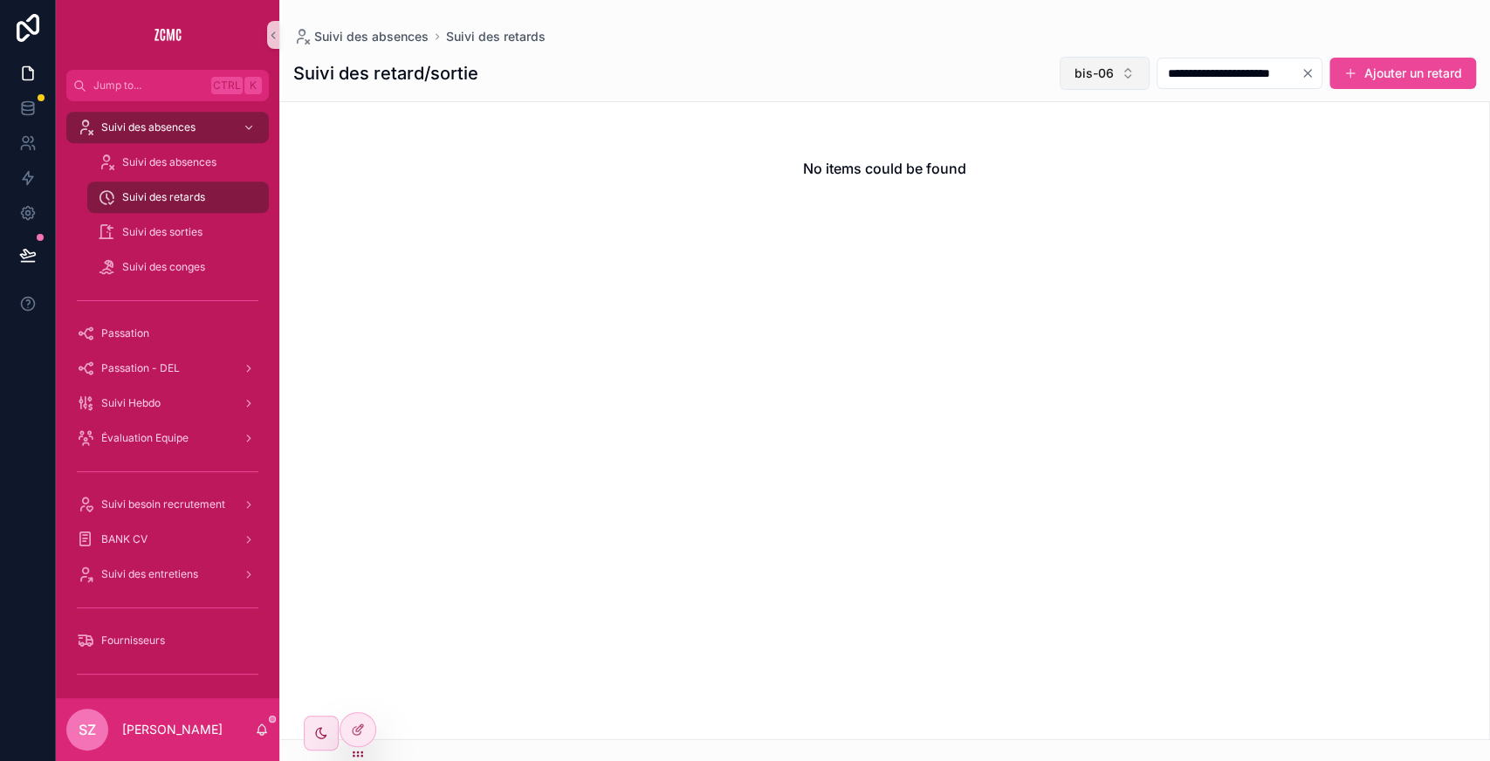
click at [1059, 63] on button "bis-06" at bounding box center [1104, 73] width 90 height 33
type input "**"
click at [1021, 138] on div "bis-12" at bounding box center [1066, 144] width 209 height 28
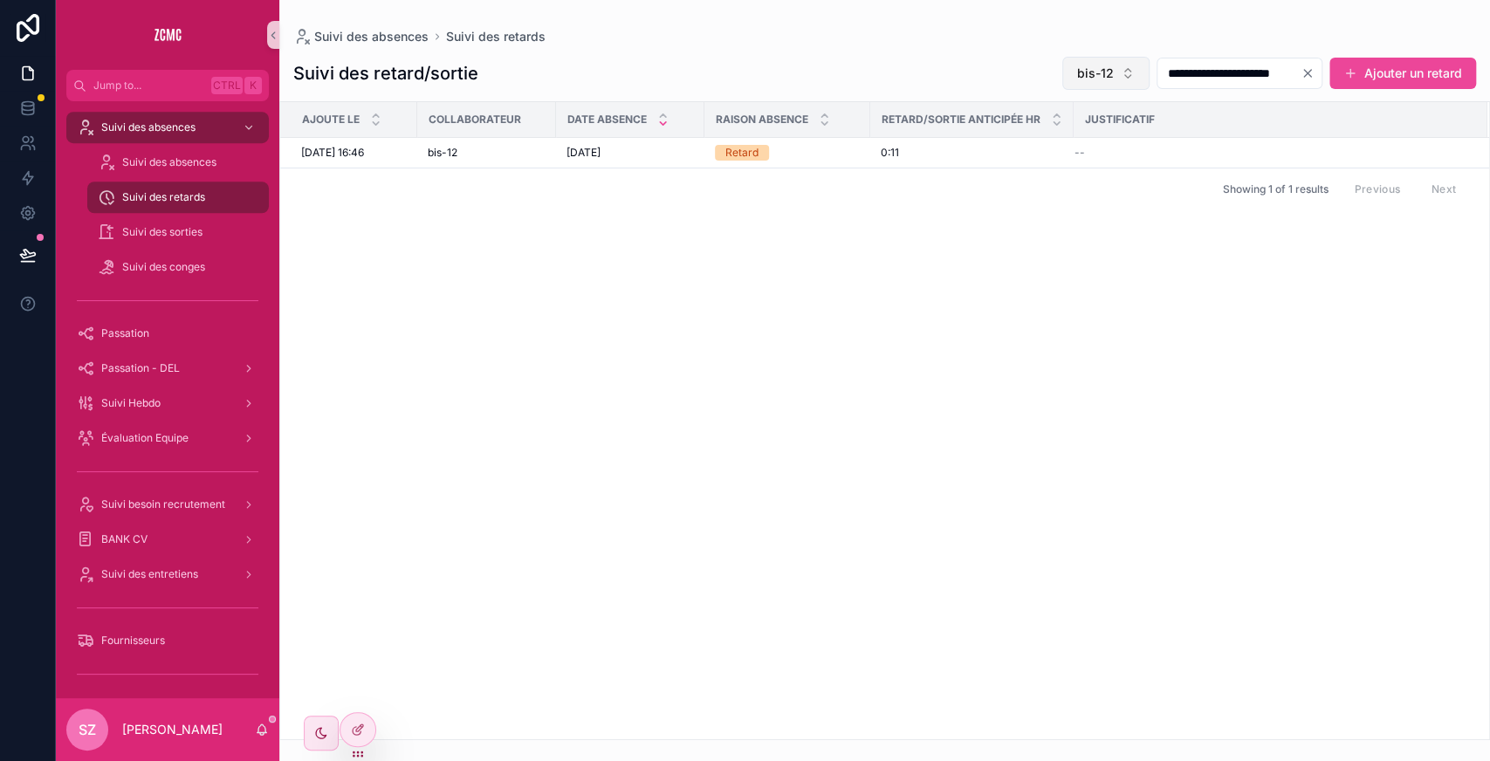
click at [1077, 65] on span "bis-12" at bounding box center [1095, 73] width 37 height 17
type input "***"
click at [1014, 138] on span "DEV-02" at bounding box center [992, 143] width 45 height 17
click at [1089, 77] on button "DEV-02" at bounding box center [1101, 73] width 95 height 33
type input "**"
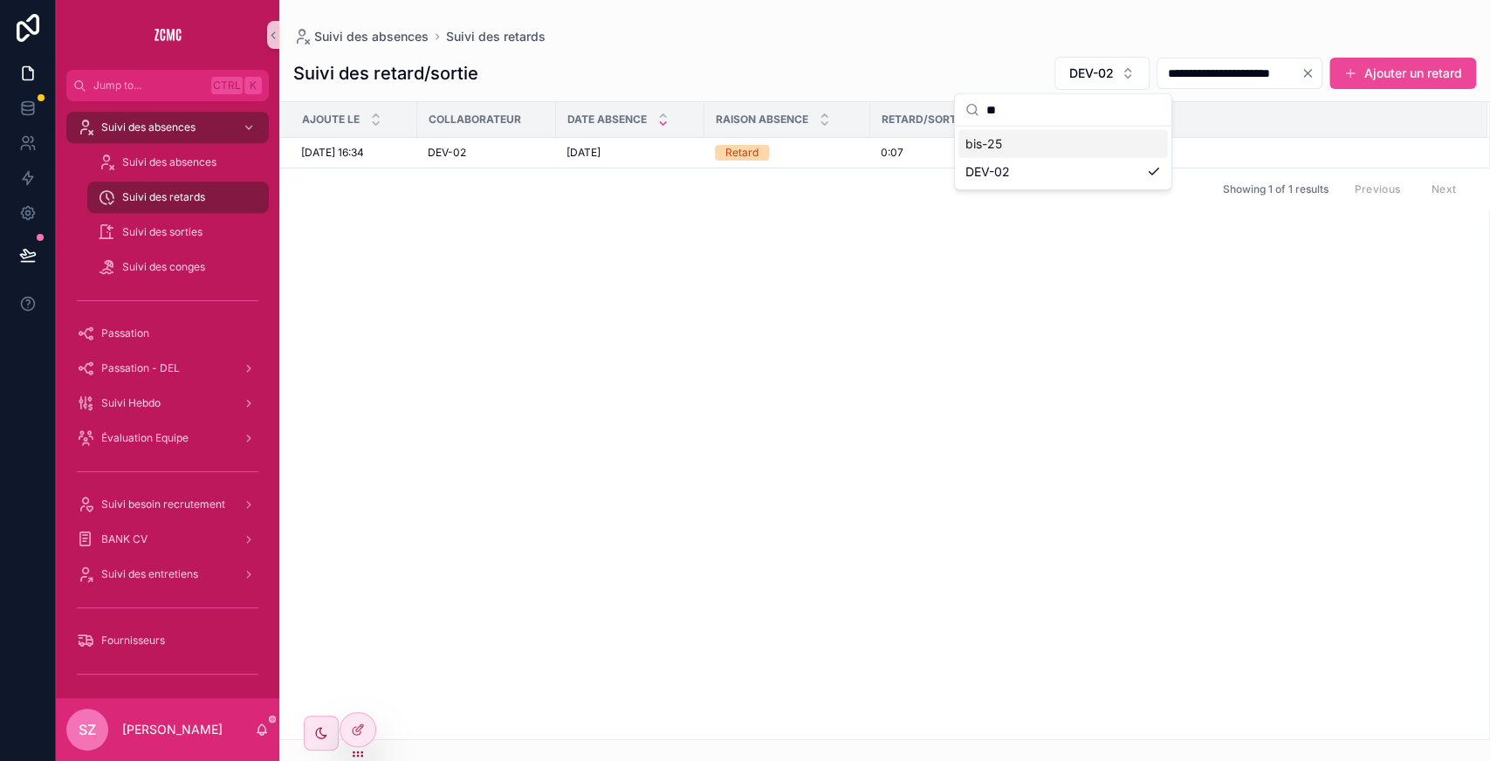
click at [1030, 145] on div "bis-25" at bounding box center [1062, 144] width 209 height 28
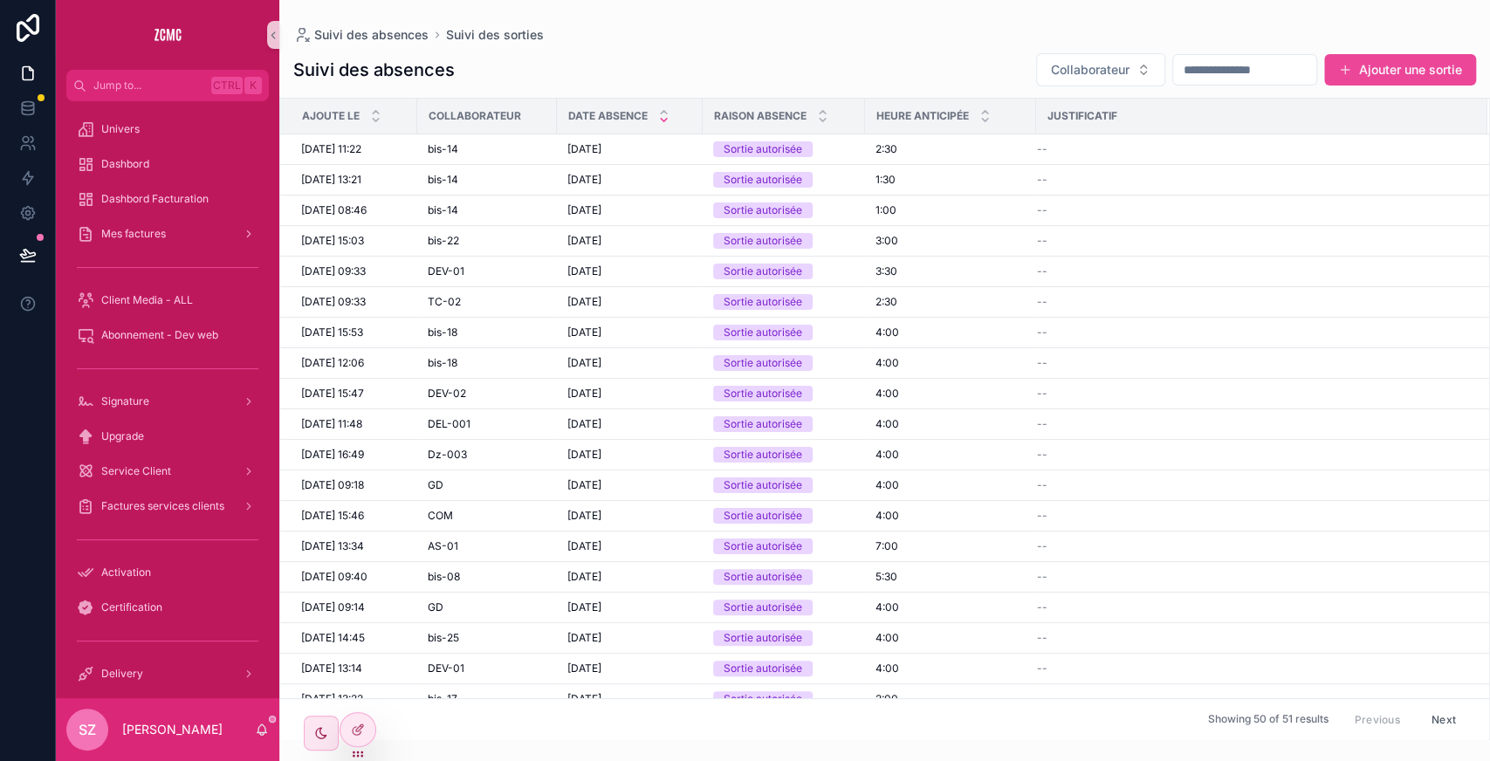
click at [1194, 60] on input "scrollable content" at bounding box center [1244, 70] width 143 height 24
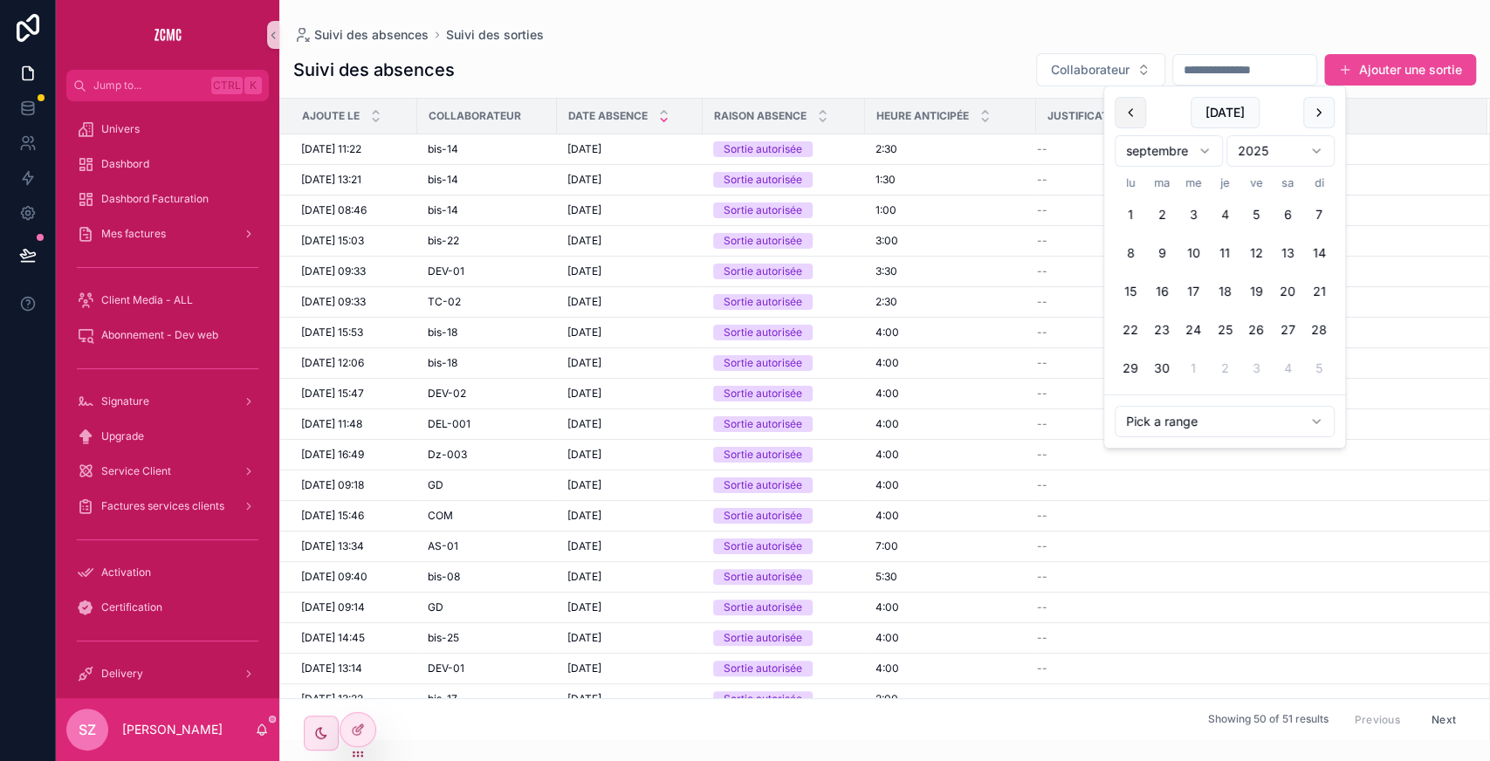
click at [1140, 108] on button "scrollable content" at bounding box center [1129, 112] width 31 height 31
click at [1158, 363] on button "26" at bounding box center [1161, 368] width 31 height 31
type input "**********"
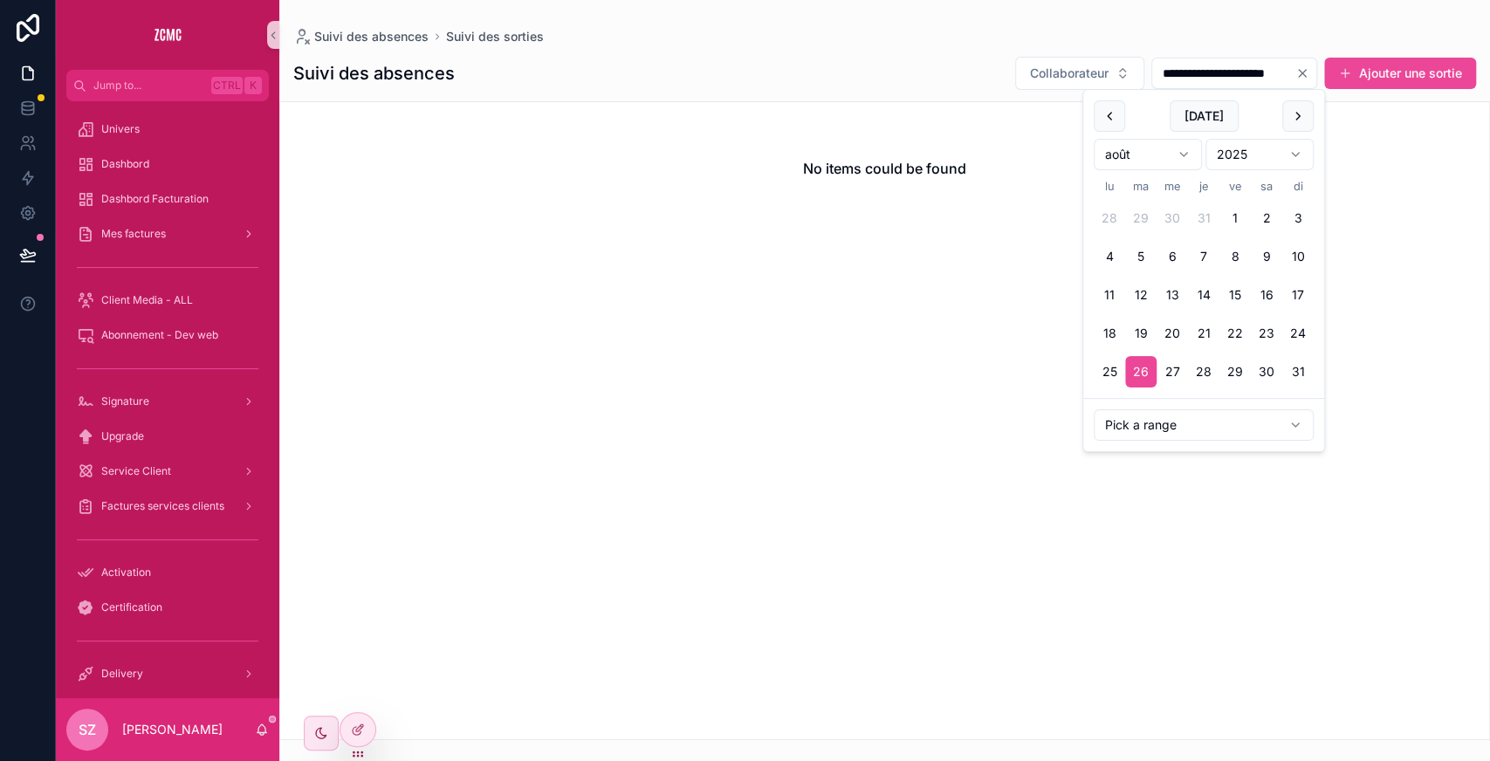
click at [1297, 68] on icon "Clear" at bounding box center [1302, 73] width 14 height 14
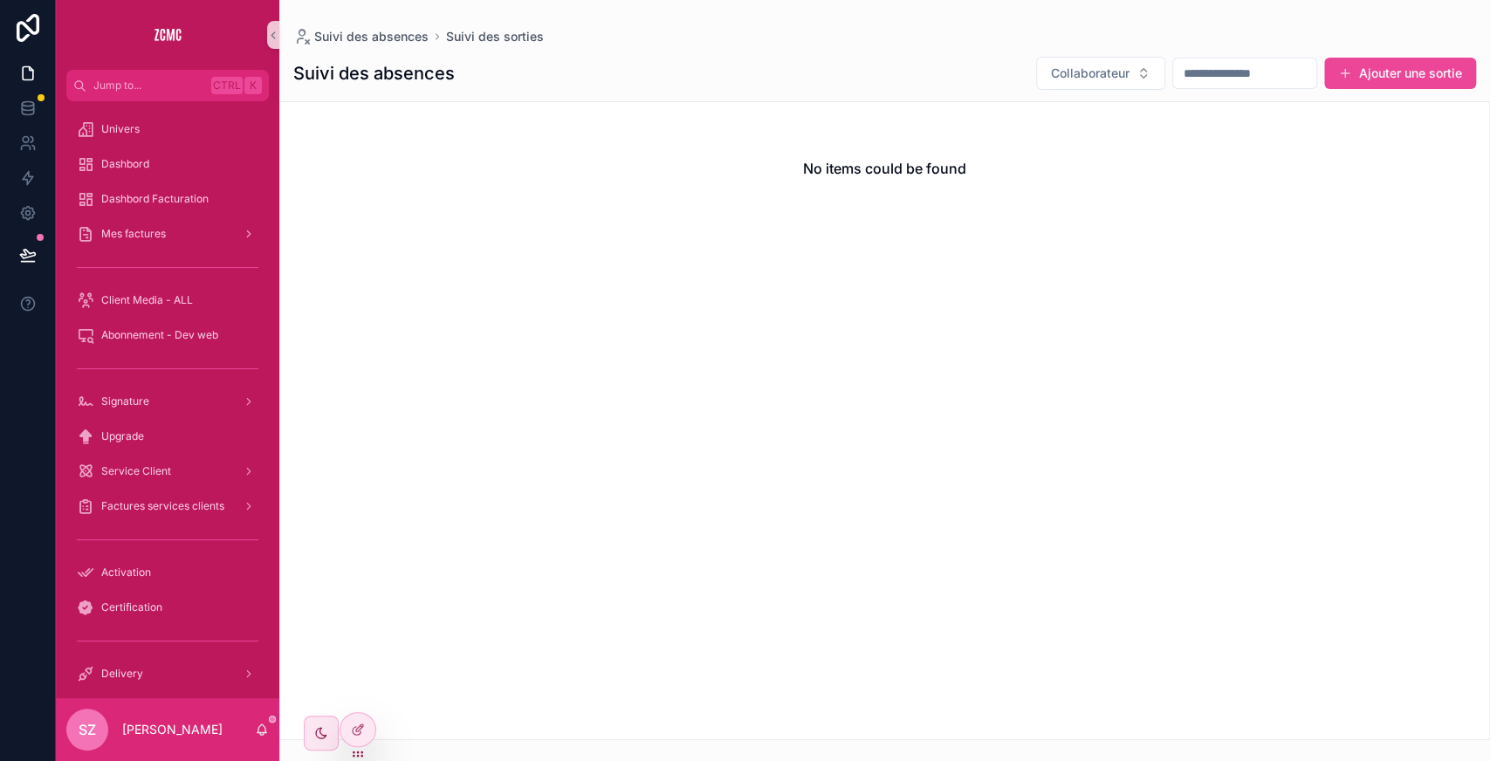
click at [1175, 79] on div "scrollable content" at bounding box center [1244, 73] width 145 height 31
click at [1175, 79] on input "scrollable content" at bounding box center [1244, 73] width 143 height 24
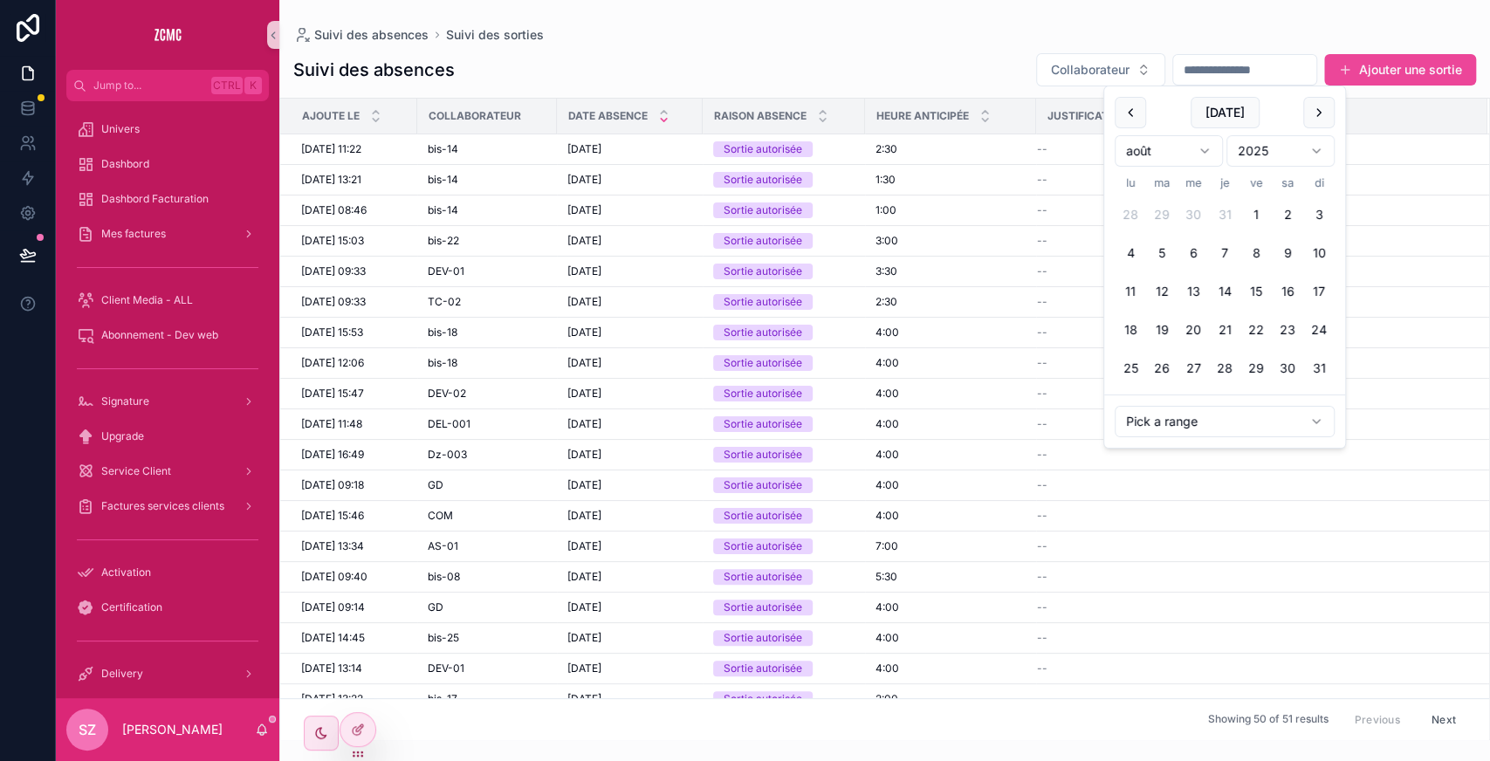
click at [1173, 66] on input "scrollable content" at bounding box center [1244, 70] width 143 height 24
click at [1134, 104] on button "scrollable content" at bounding box center [1129, 112] width 31 height 31
click at [1311, 106] on button "scrollable content" at bounding box center [1318, 112] width 31 height 31
click at [1289, 324] on button "26" at bounding box center [1287, 329] width 31 height 31
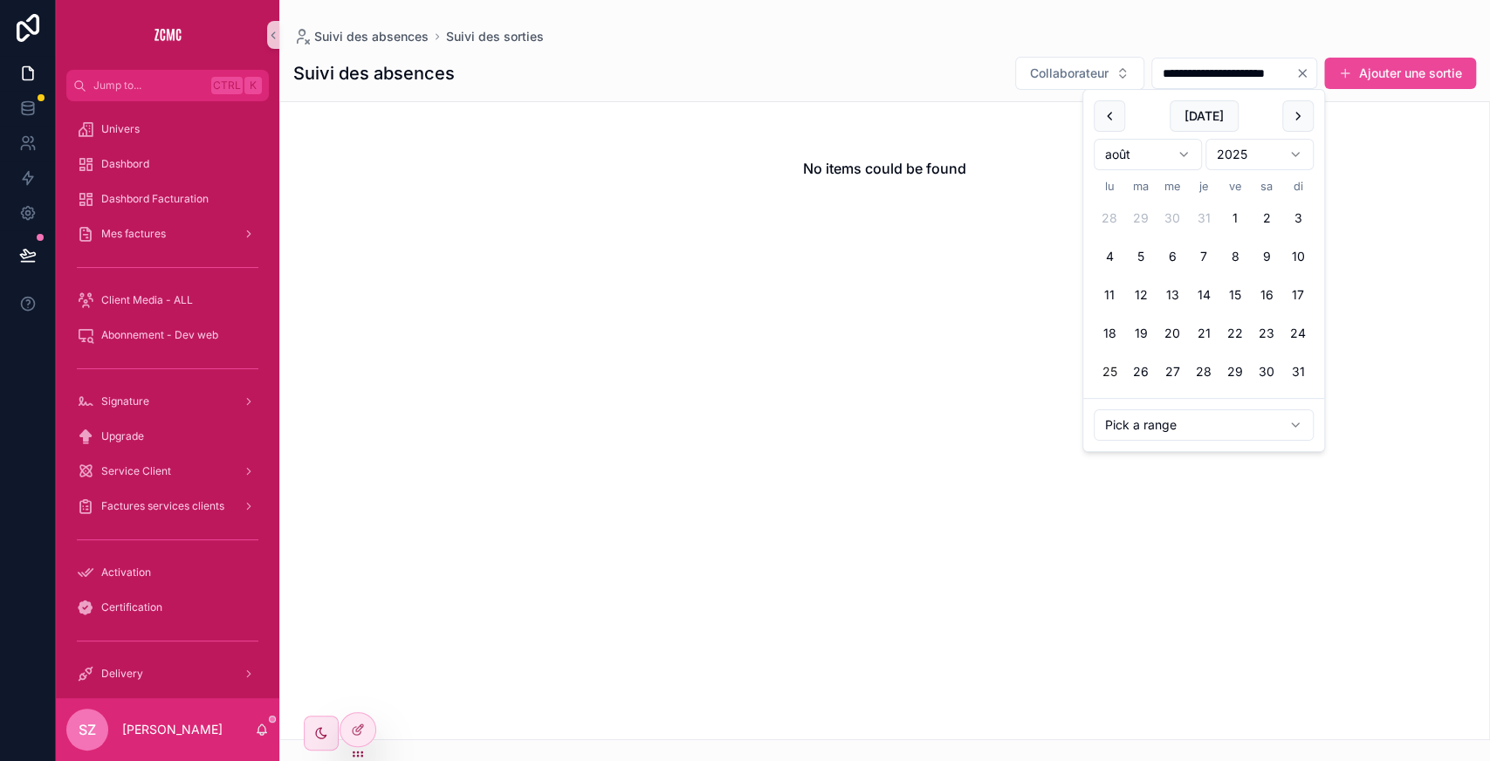
click at [1105, 367] on button "25" at bounding box center [1108, 371] width 31 height 31
type input "**********"
click at [847, 58] on div "**********" at bounding box center [884, 73] width 1182 height 35
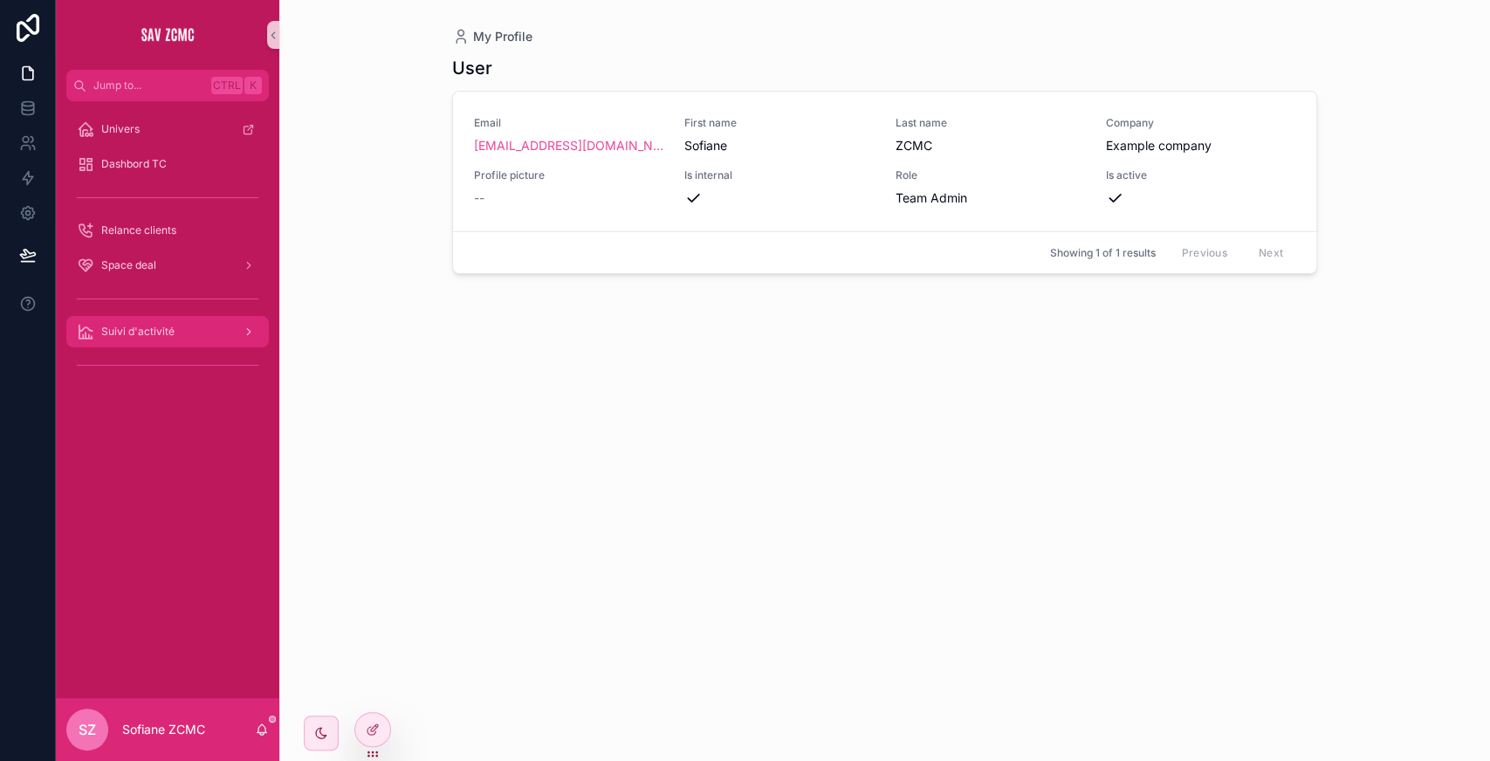
click at [149, 328] on span "Suivi d'activité" at bounding box center [137, 332] width 73 height 14
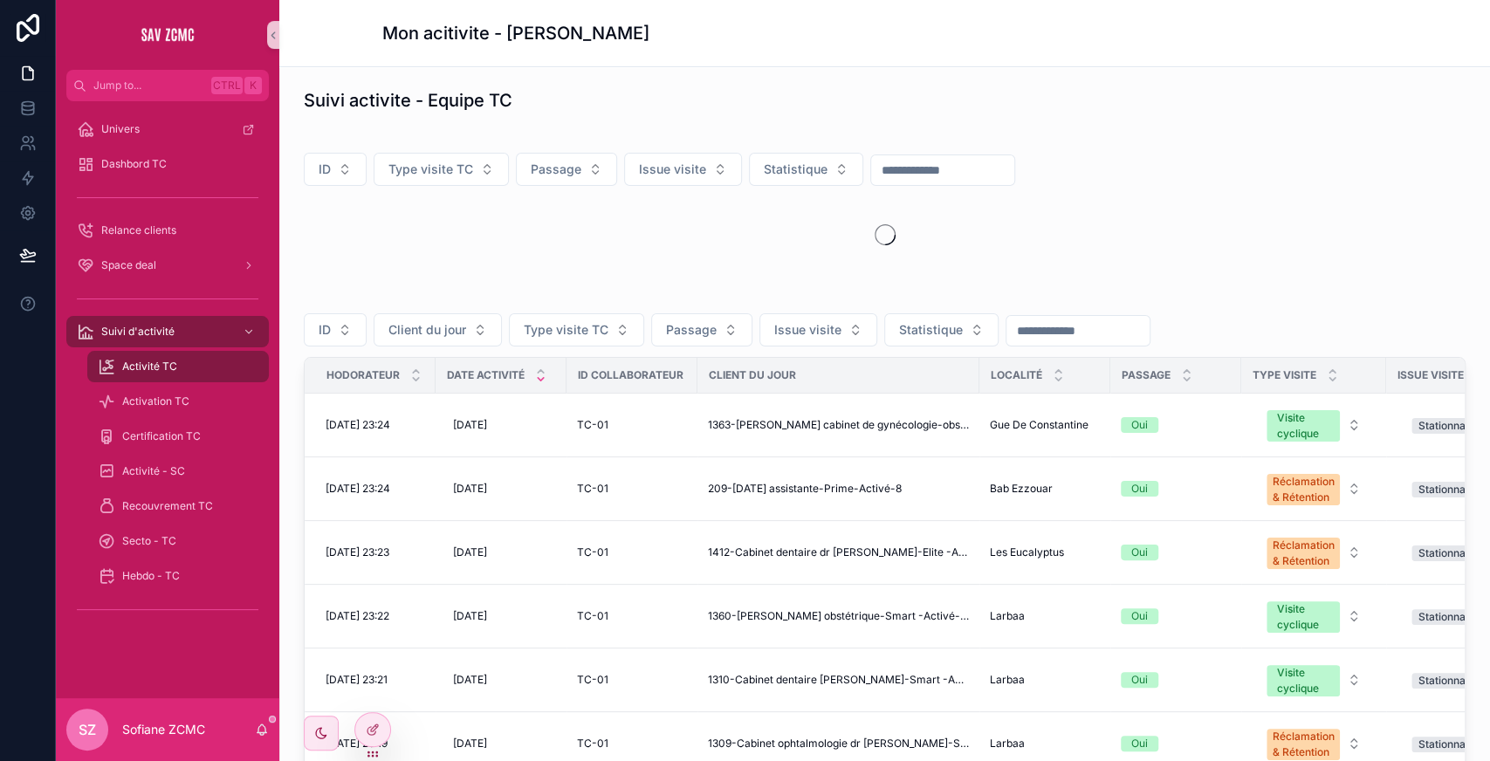
click at [1030, 325] on input "scrollable content" at bounding box center [1077, 331] width 143 height 24
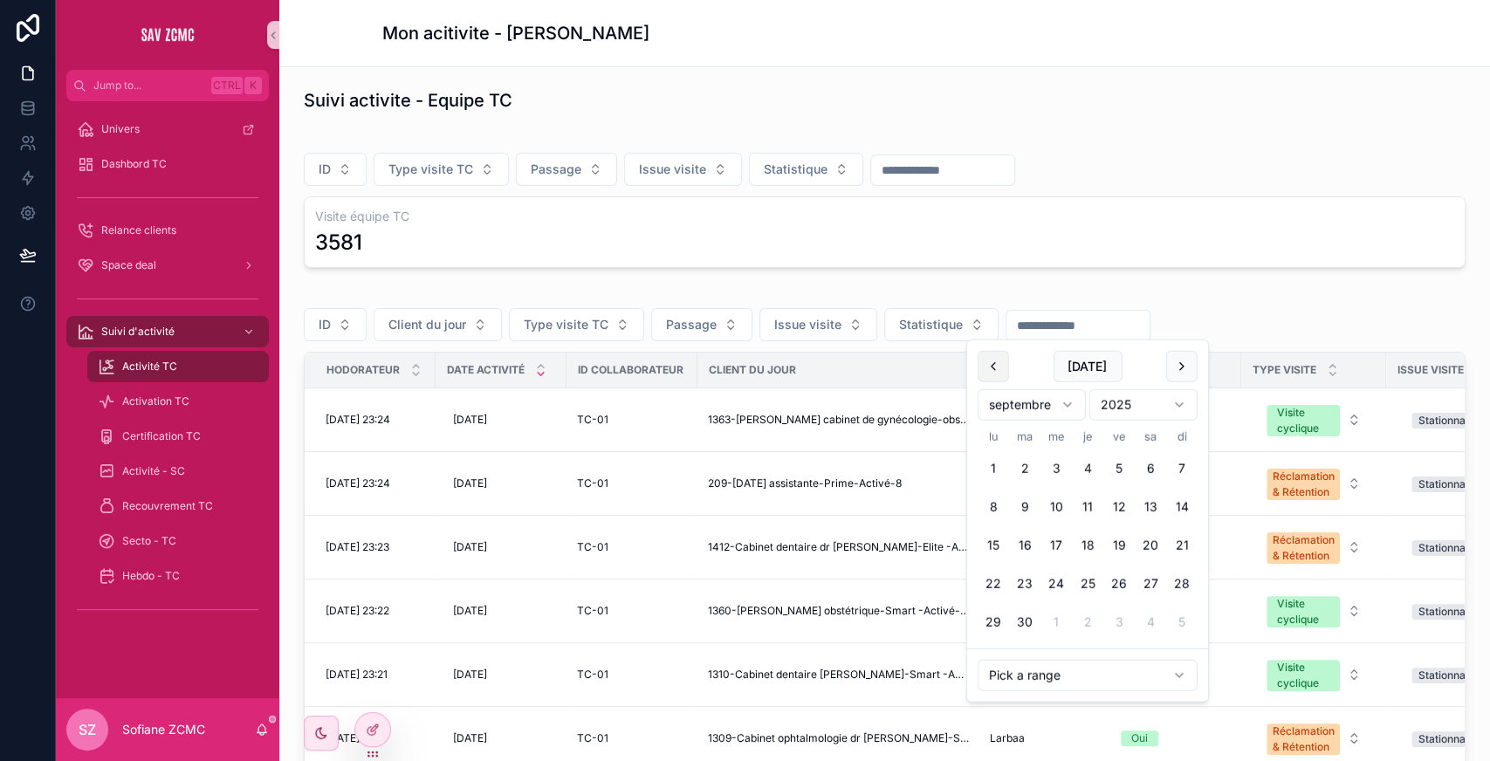
click at [995, 362] on button "scrollable content" at bounding box center [992, 366] width 31 height 31
click at [1152, 573] on button "26" at bounding box center [1149, 583] width 31 height 31
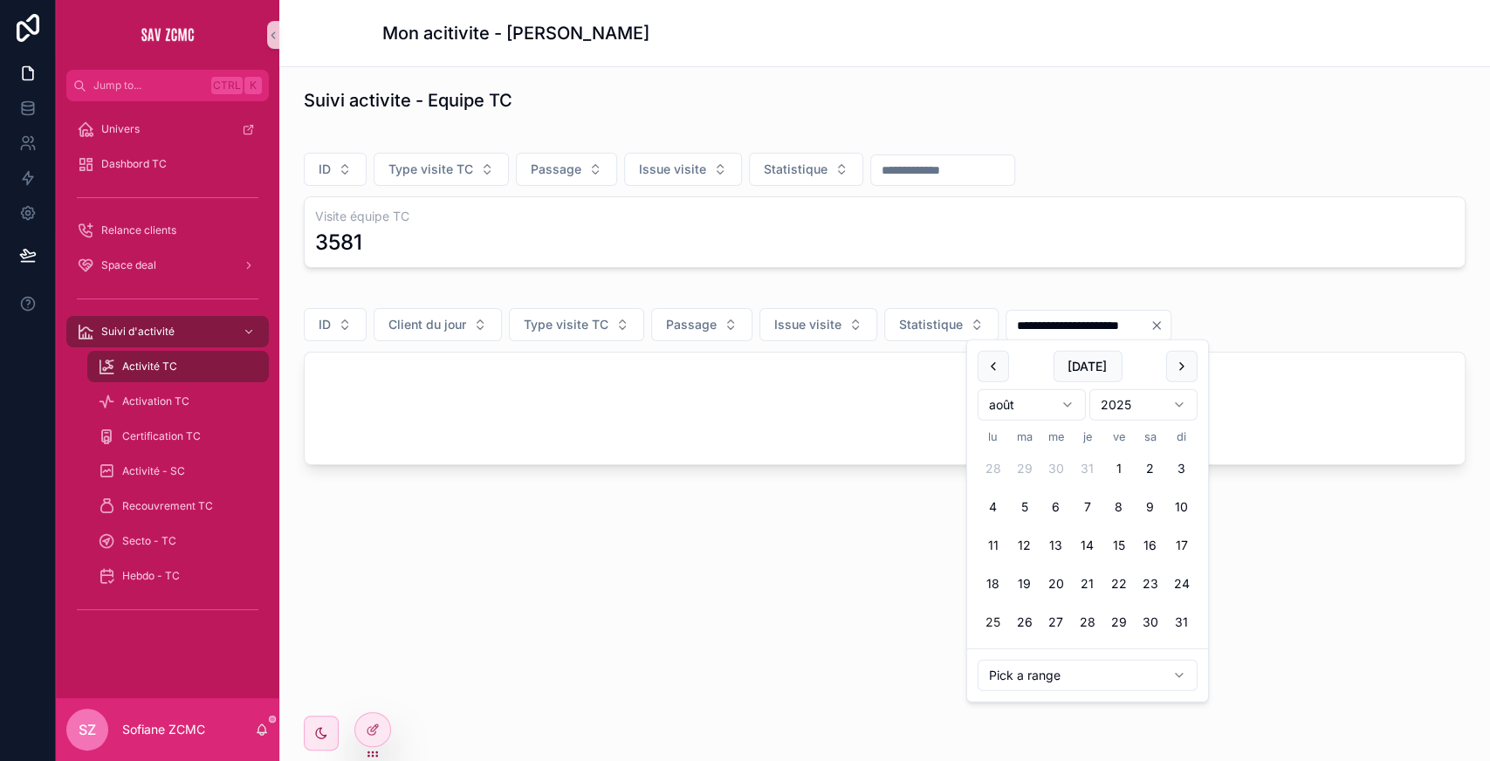
click at [987, 614] on button "25" at bounding box center [992, 622] width 31 height 31
type input "**********"
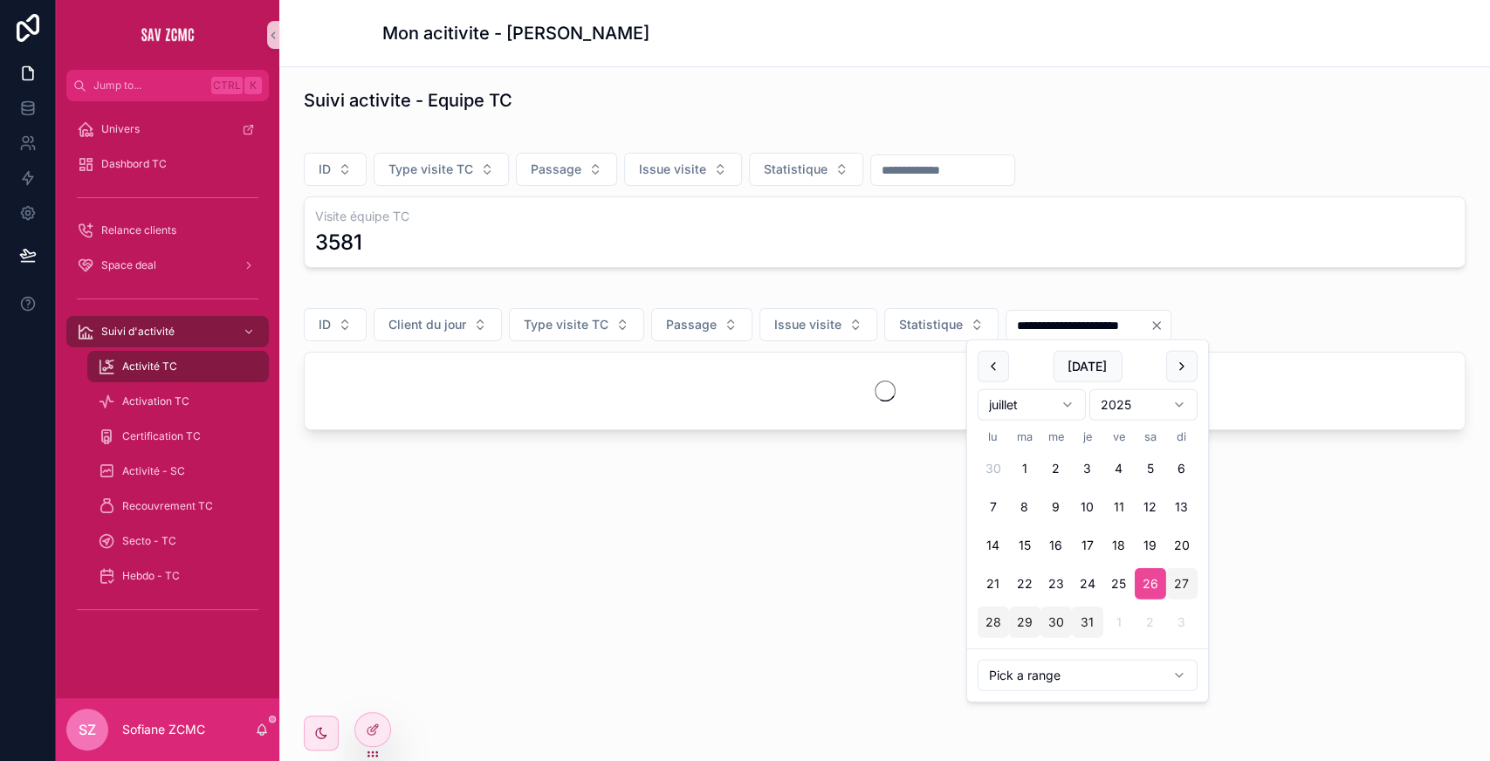
click at [971, 274] on div "**********" at bounding box center [884, 308] width 1210 height 482
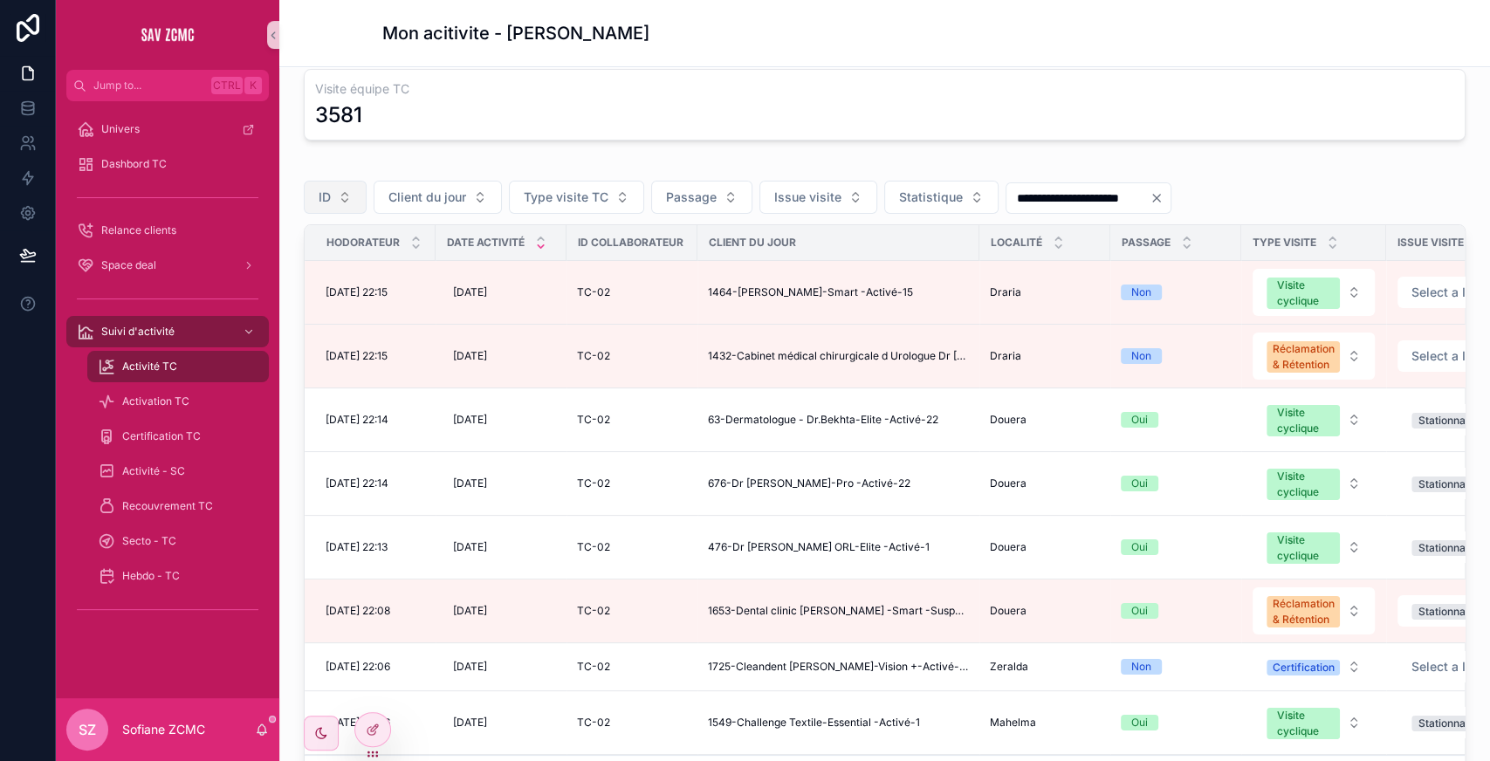
click at [323, 183] on button "ID" at bounding box center [335, 197] width 63 height 33
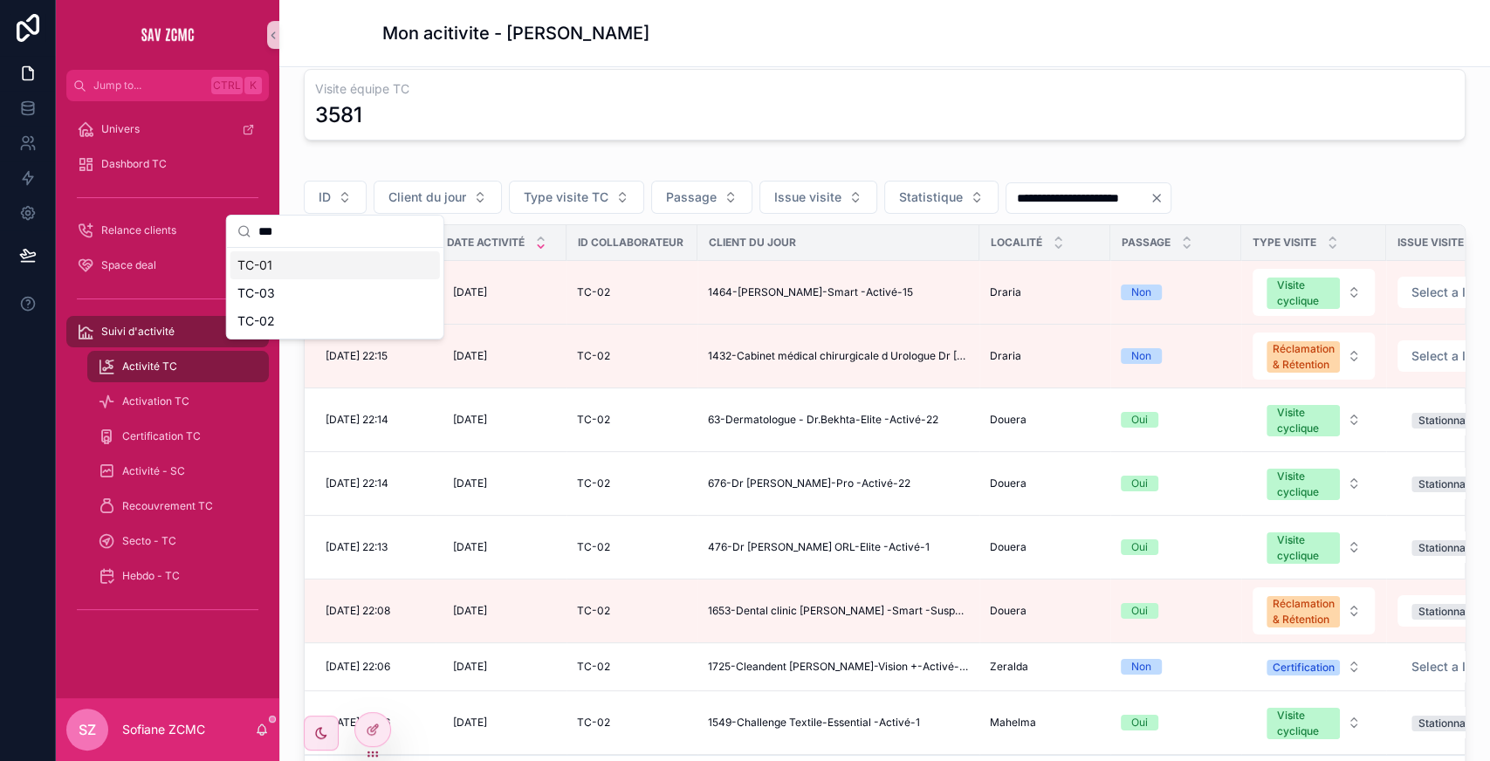
type input "***"
click at [281, 259] on div "TC-01" at bounding box center [334, 265] width 209 height 28
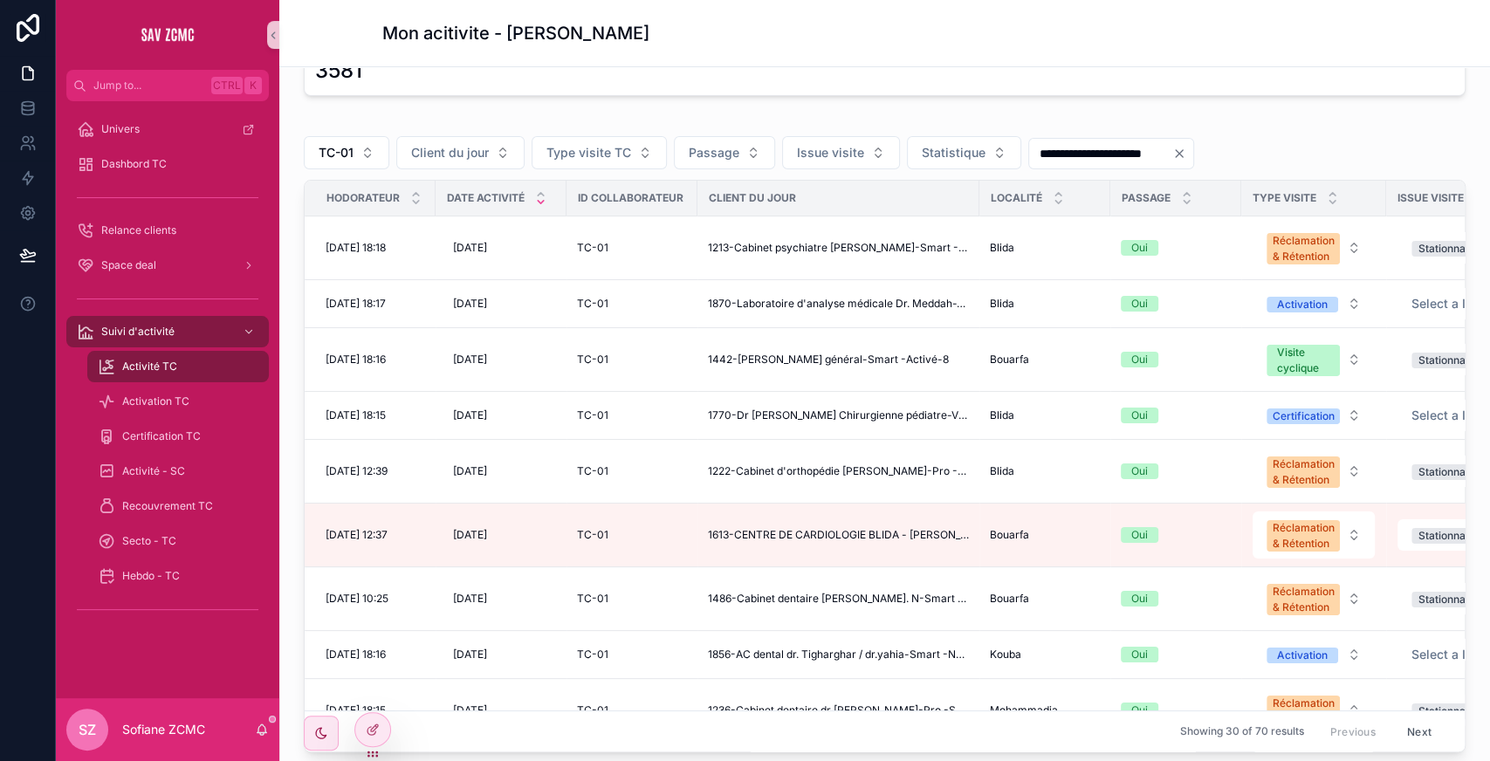
scroll to position [173, 0]
click at [913, 61] on div "Mon acitivite - Sofiane ZCMC" at bounding box center [884, 33] width 1005 height 66
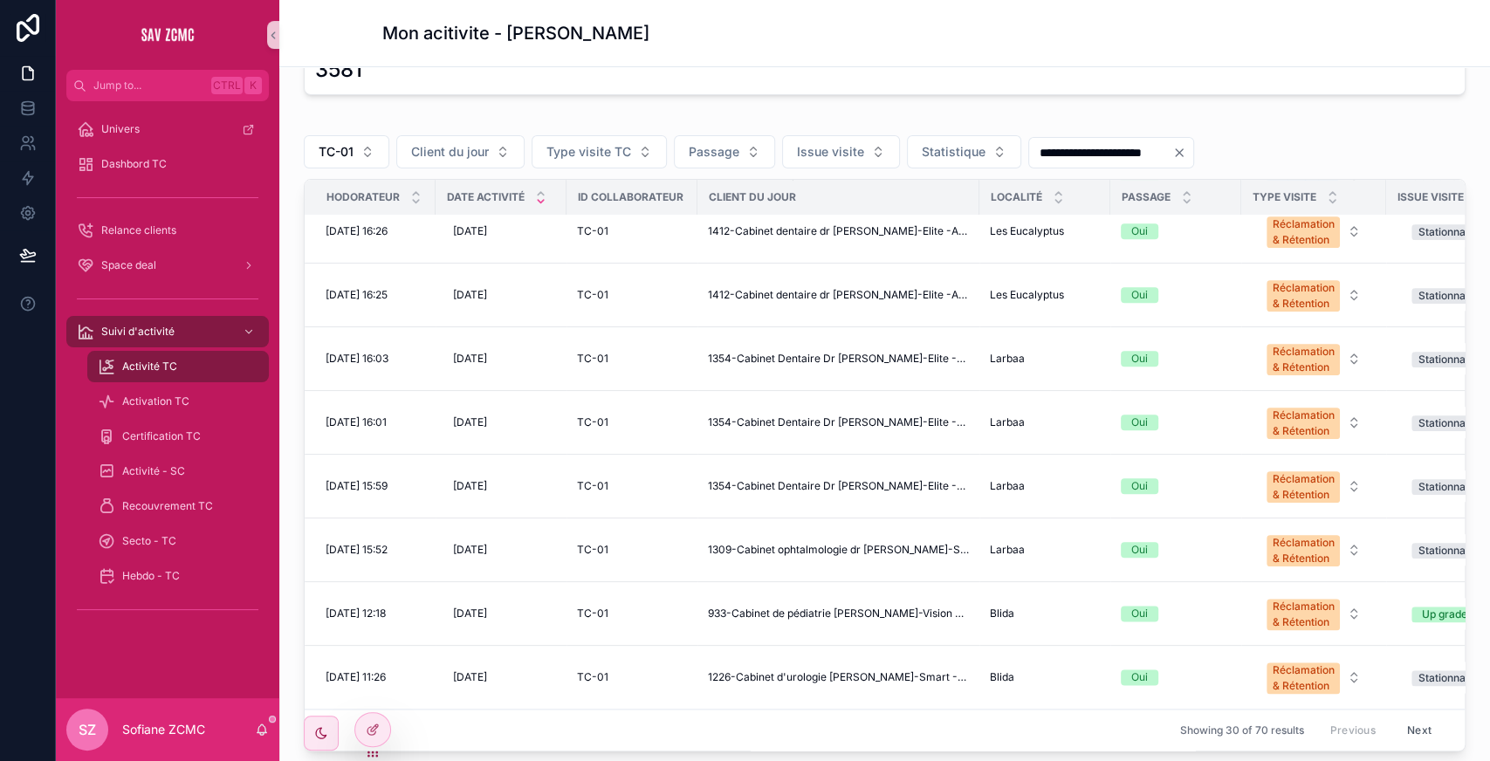
scroll to position [307, 0]
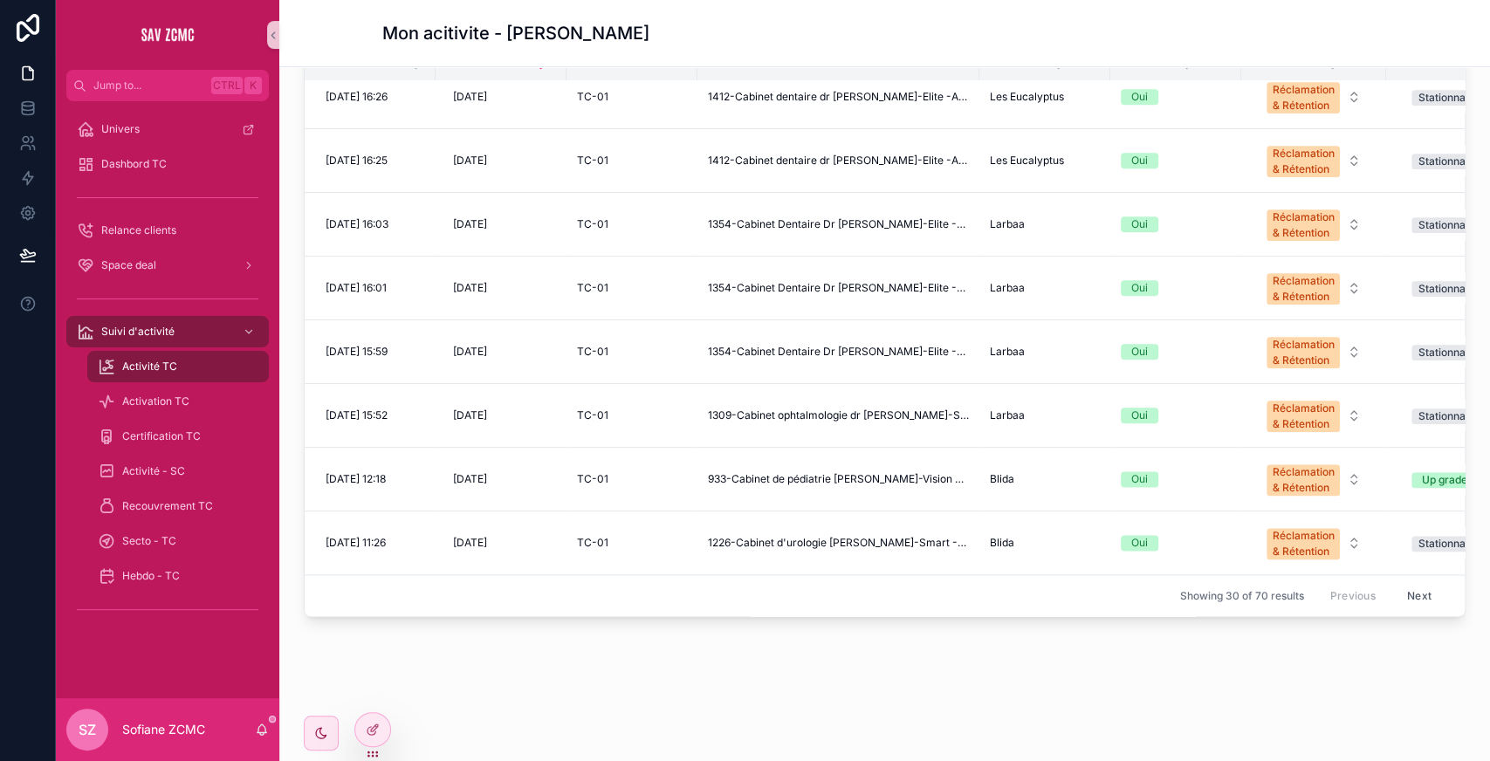
click at [1395, 582] on button "Next" at bounding box center [1419, 595] width 49 height 27
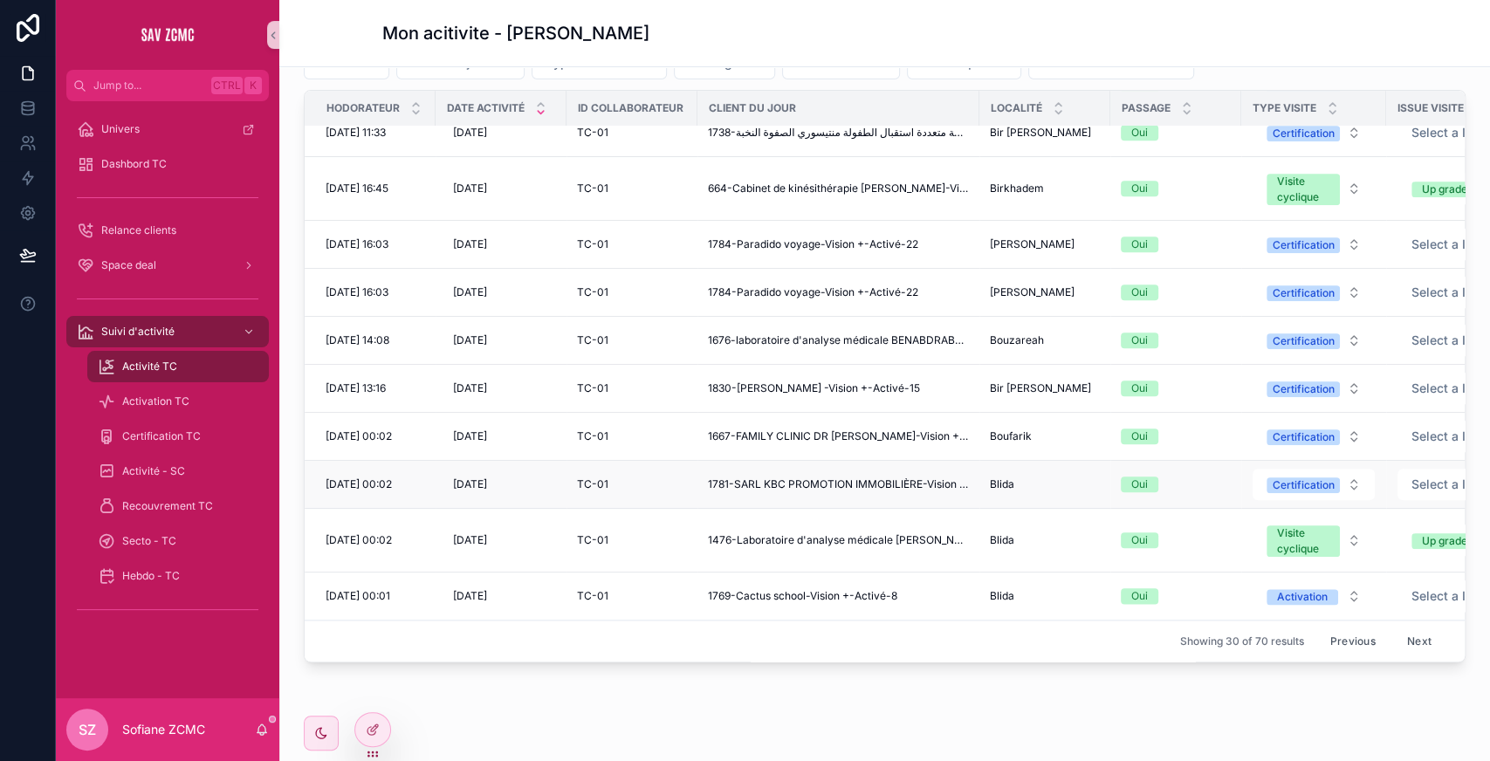
scroll to position [263, 0]
click at [1395, 627] on button "Next" at bounding box center [1419, 640] width 49 height 27
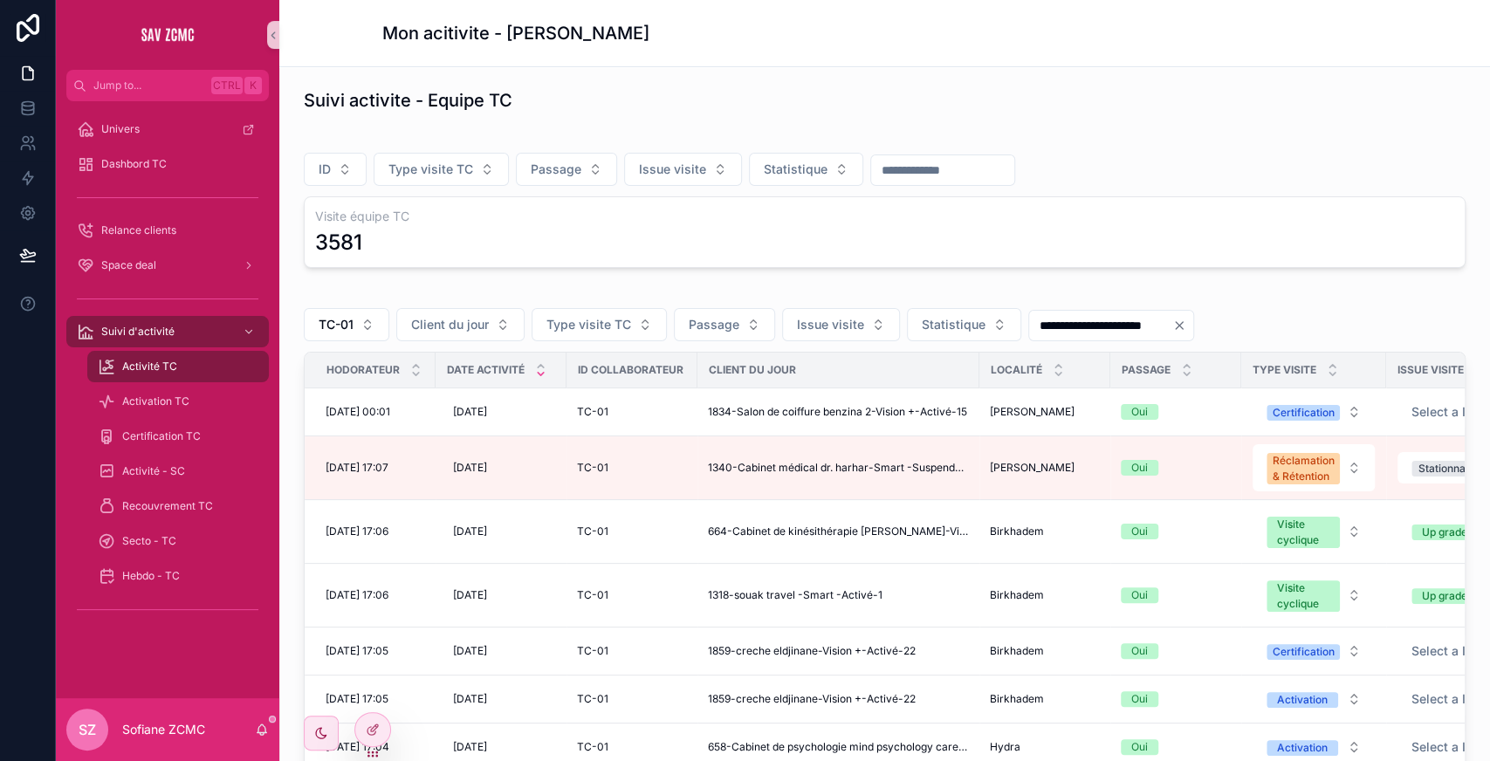
click at [928, 93] on div "Suivi activite - Equipe TC" at bounding box center [885, 100] width 1162 height 24
click at [349, 318] on span "TC-01" at bounding box center [336, 324] width 35 height 17
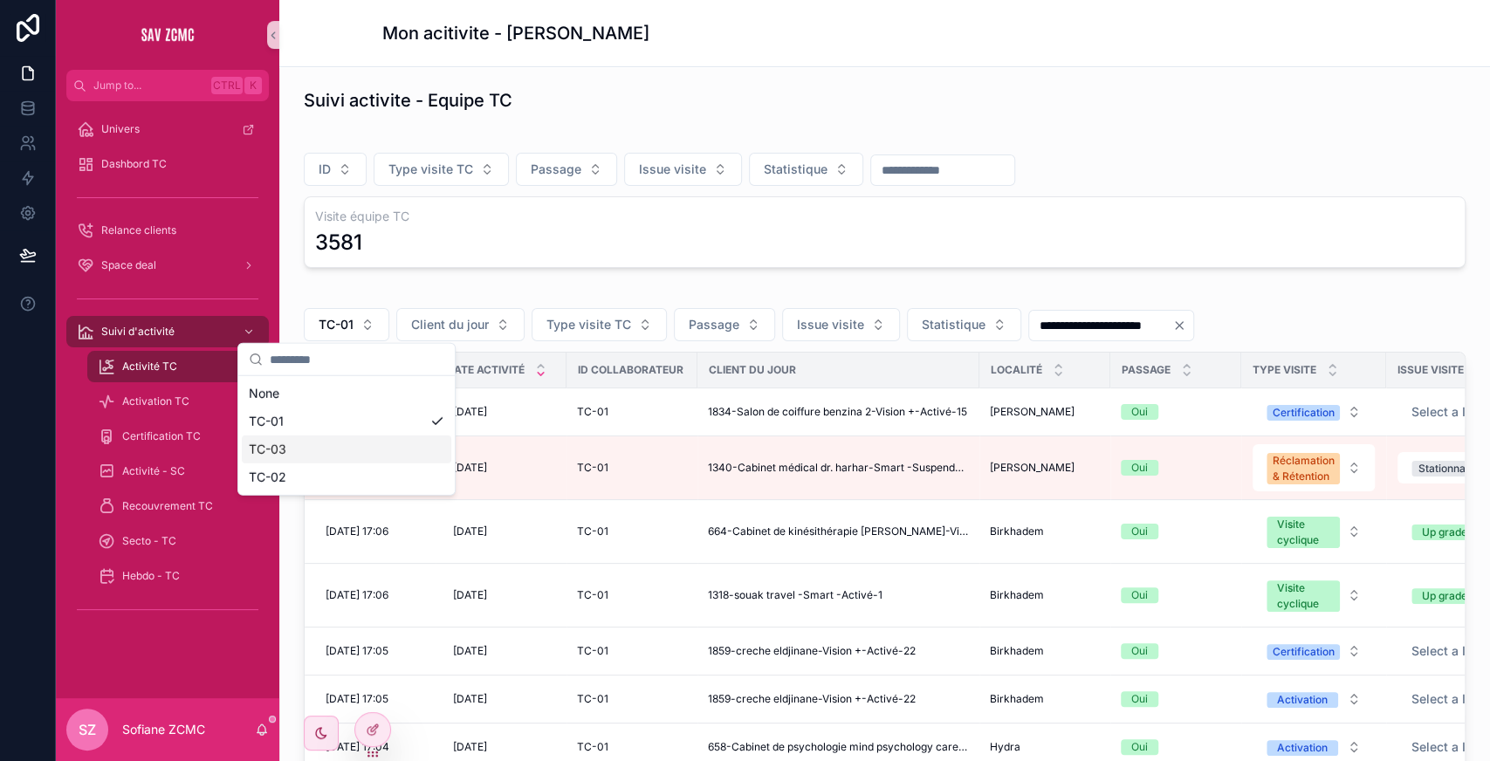
click at [312, 453] on div "TC-03" at bounding box center [346, 449] width 209 height 28
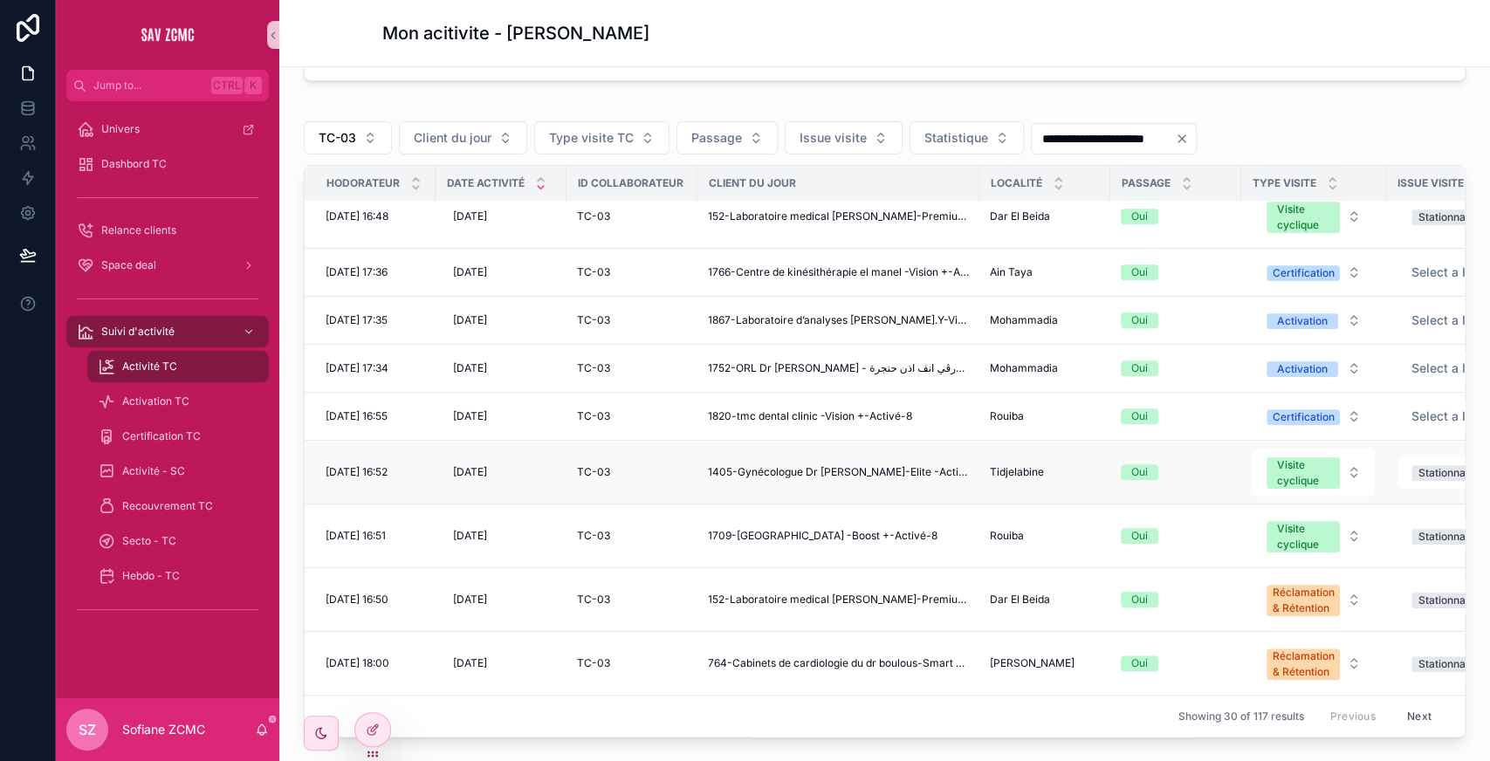
scroll to position [189, 0]
click at [1395, 701] on button "Next" at bounding box center [1419, 714] width 49 height 27
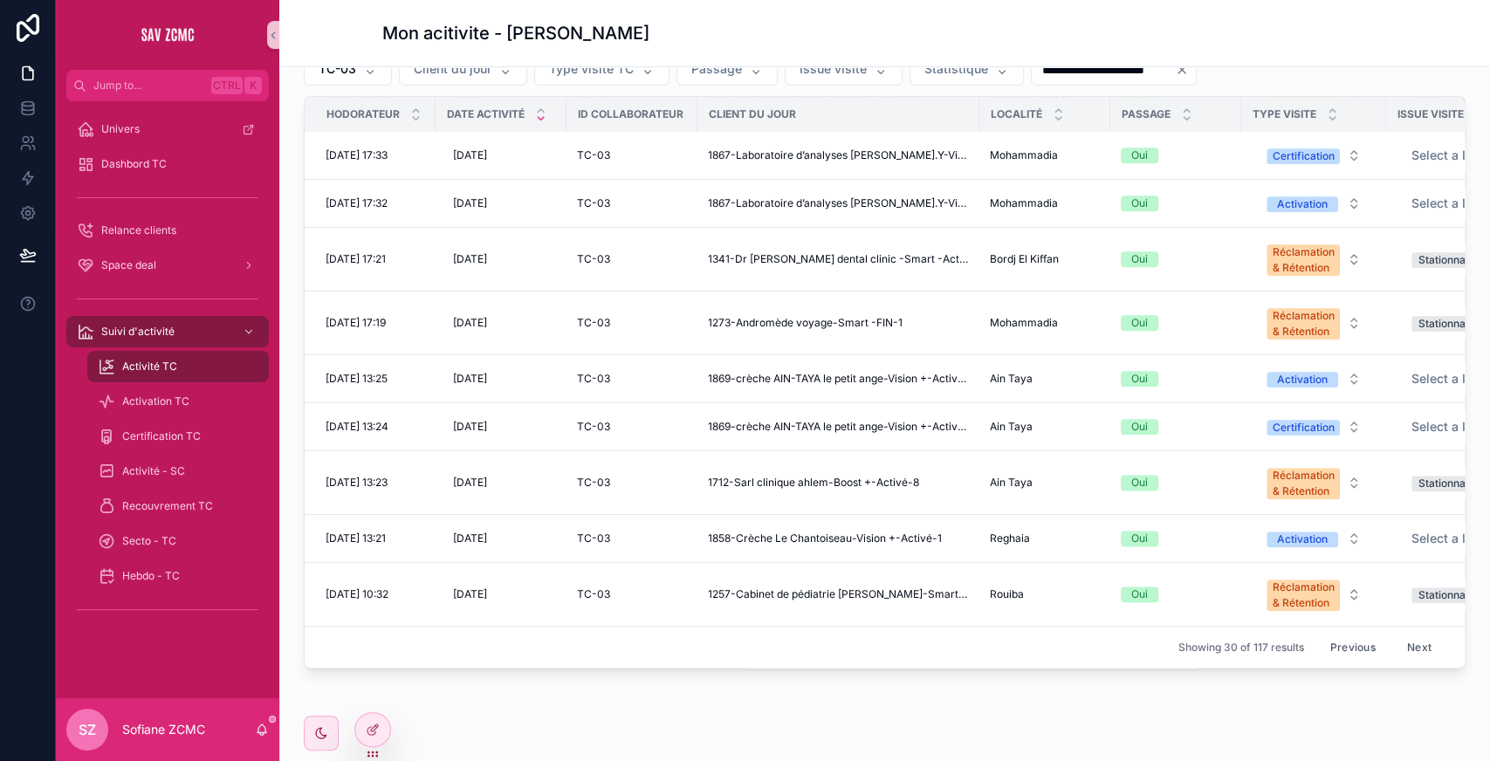
scroll to position [257, 0]
click at [1395, 633] on button "Next" at bounding box center [1419, 646] width 49 height 27
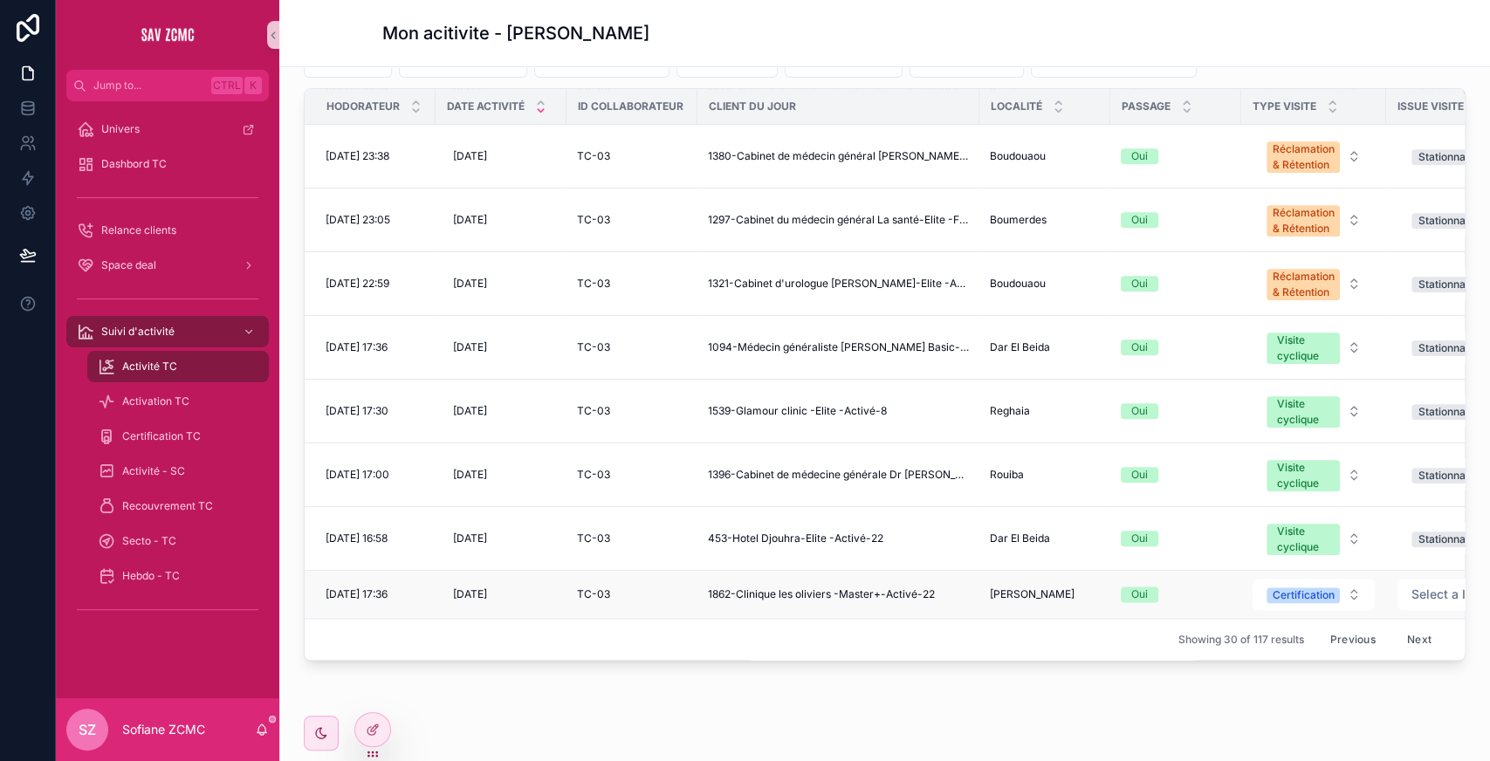
scroll to position [265, 0]
click at [1395, 624] on button "Next" at bounding box center [1419, 637] width 49 height 27
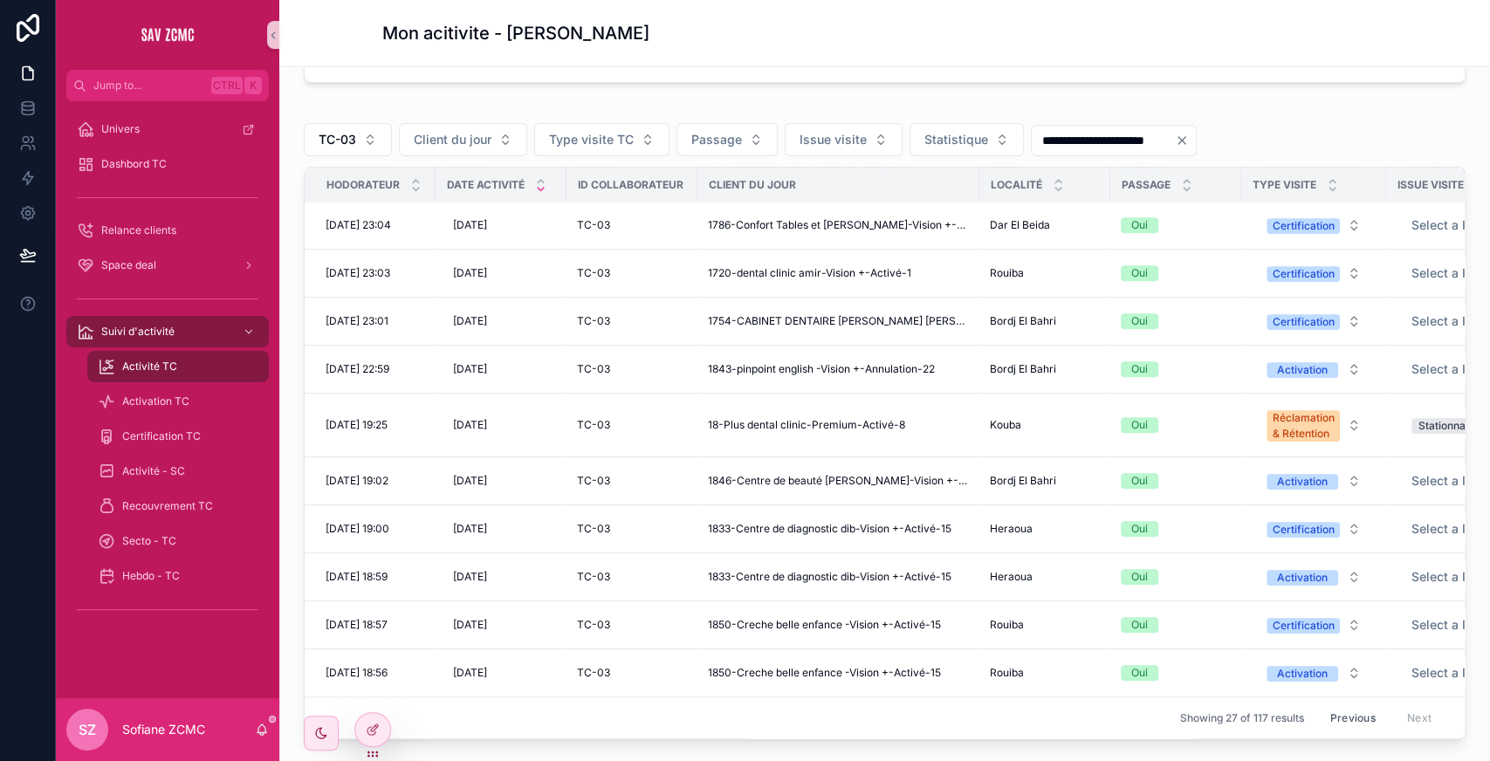
scroll to position [197, 0]
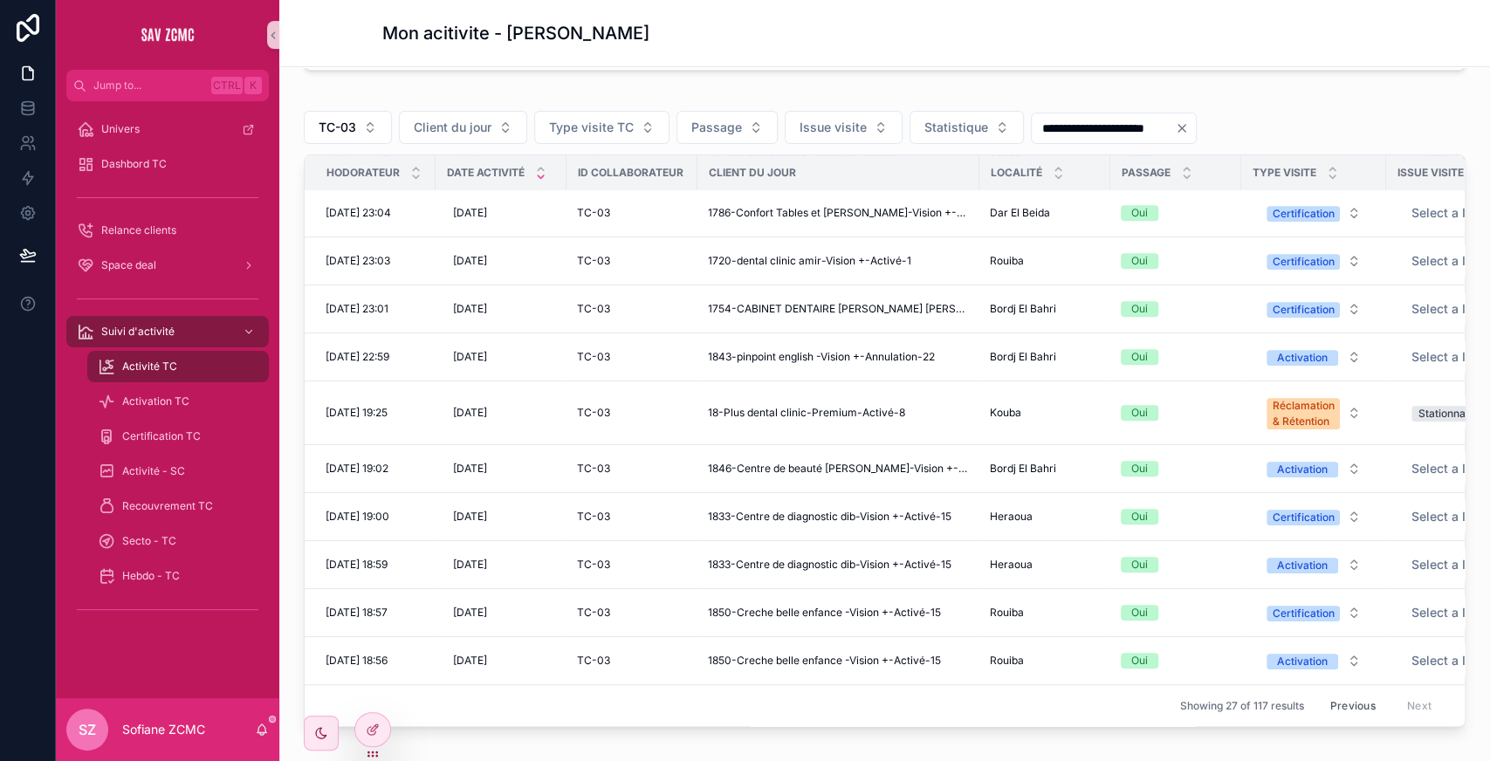
click at [1381, 692] on div "Previous Next" at bounding box center [1380, 705] width 127 height 27
